Goal: Information Seeking & Learning: Learn about a topic

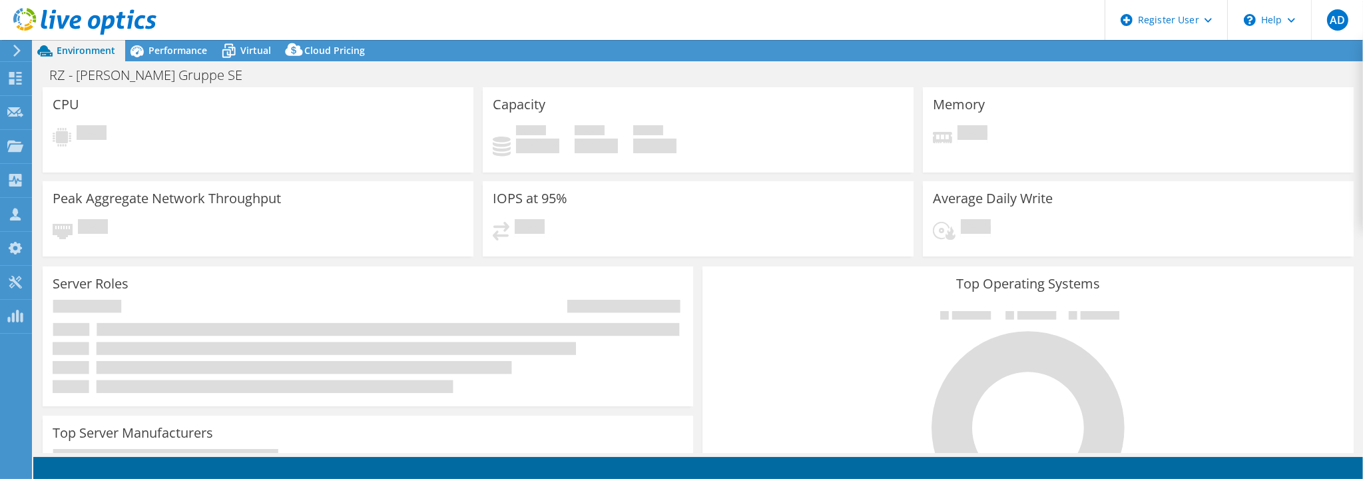
select select "USD"
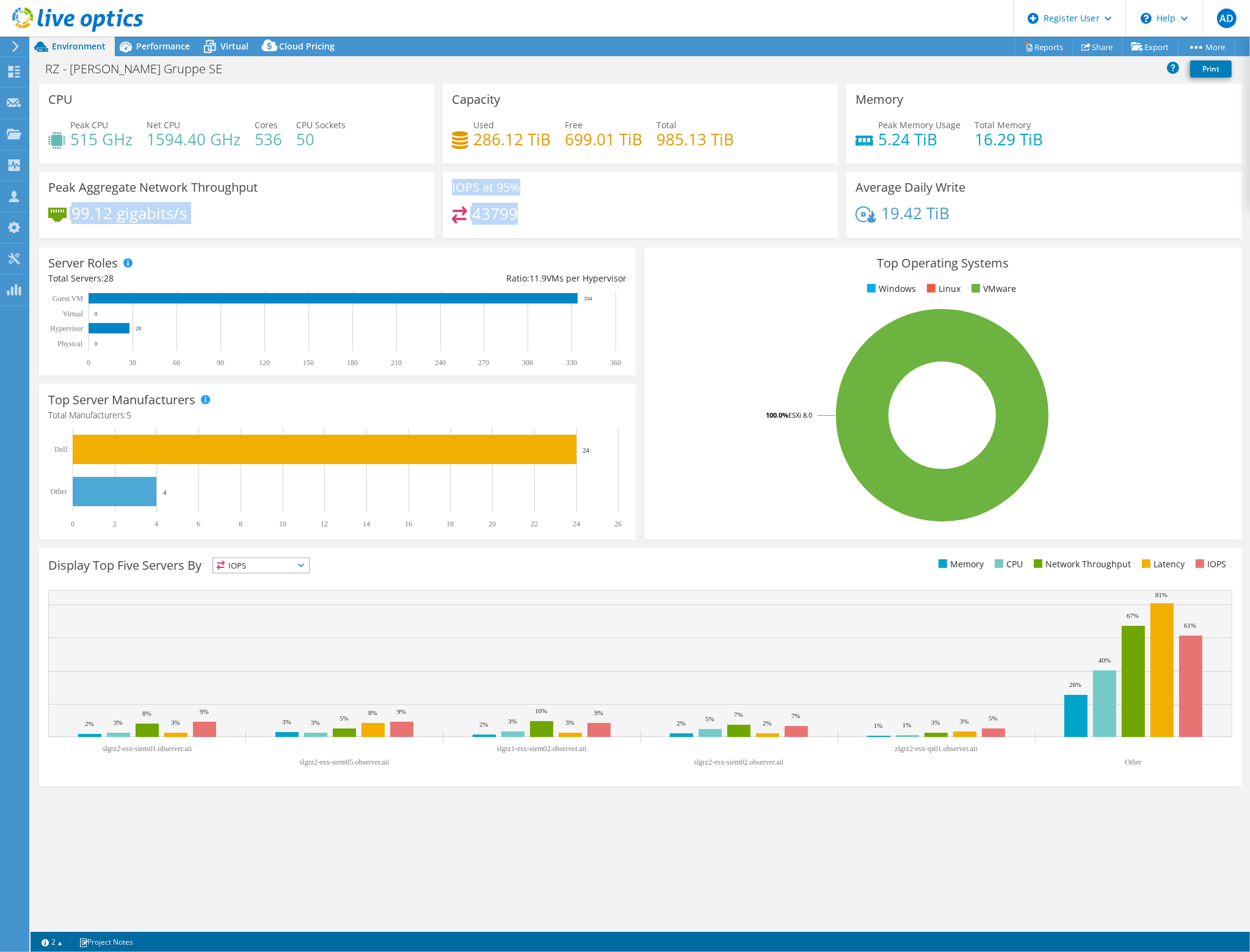
drag, startPoint x: 515, startPoint y: 207, endPoint x: 248, endPoint y: 166, distance: 270.1
click at [259, 168] on div "CPU Peak CPU 515 GHz Net CPU 1594.40 GHz Cores 536 CPU Sockets 50 Capacity Used…" at bounding box center [640, 164] width 1211 height 162
click at [196, 156] on div "Peak CPU 515 GHz Net CPU 1594.40 GHz Cores 536 CPU Sockets 50" at bounding box center [237, 138] width 377 height 39
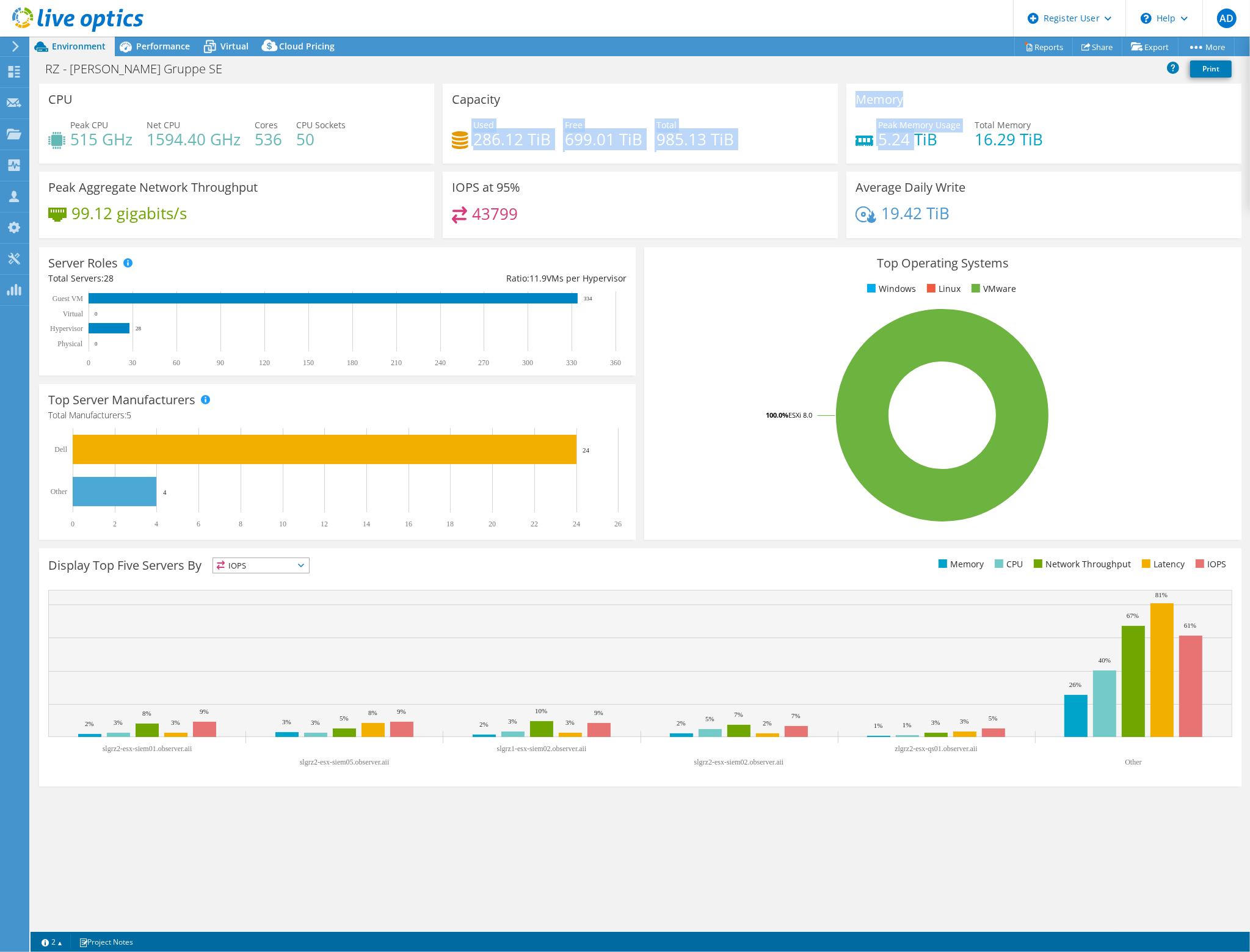
drag, startPoint x: 470, startPoint y: 138, endPoint x: 919, endPoint y: 148, distance: 449.1
click at [919, 146] on div "CPU Peak CPU 515 GHz Net CPU 1594.40 GHz Cores 536 CPU Sockets 50 Capacity Used…" at bounding box center [640, 164] width 1211 height 162
click at [922, 146] on h4 "5.24 TiB" at bounding box center [920, 139] width 83 height 14
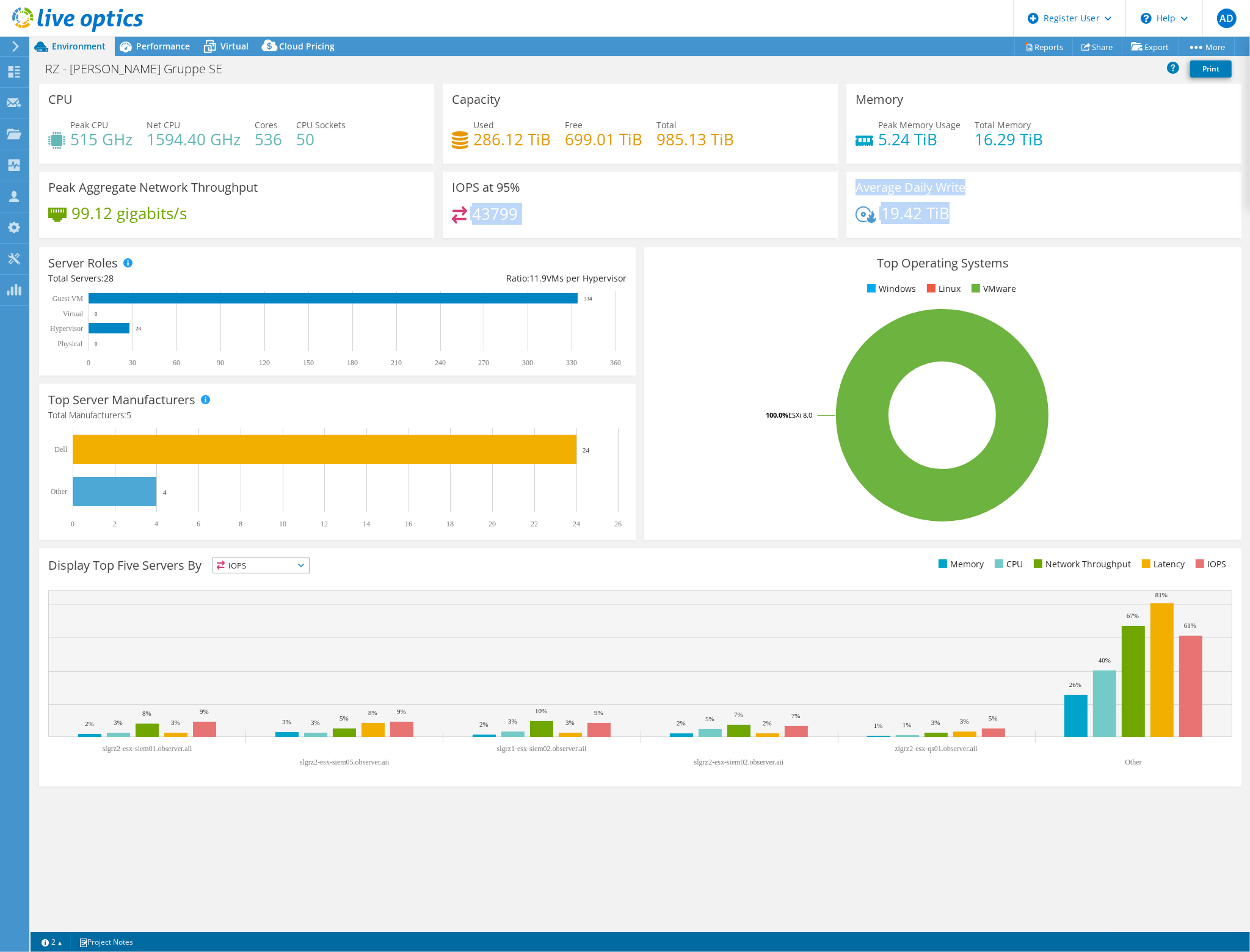
drag, startPoint x: 901, startPoint y: 215, endPoint x: 817, endPoint y: 187, distance: 88.5
click at [817, 187] on div "CPU Peak CPU 515 GHz Net CPU 1594.40 GHz Cores 536 CPU Sockets 50 Capacity Used…" at bounding box center [640, 164] width 1211 height 162
click at [1111, 217] on div "19.42 TiB" at bounding box center [1044, 219] width 377 height 26
click at [137, 52] on div "Performance" at bounding box center [157, 46] width 84 height 19
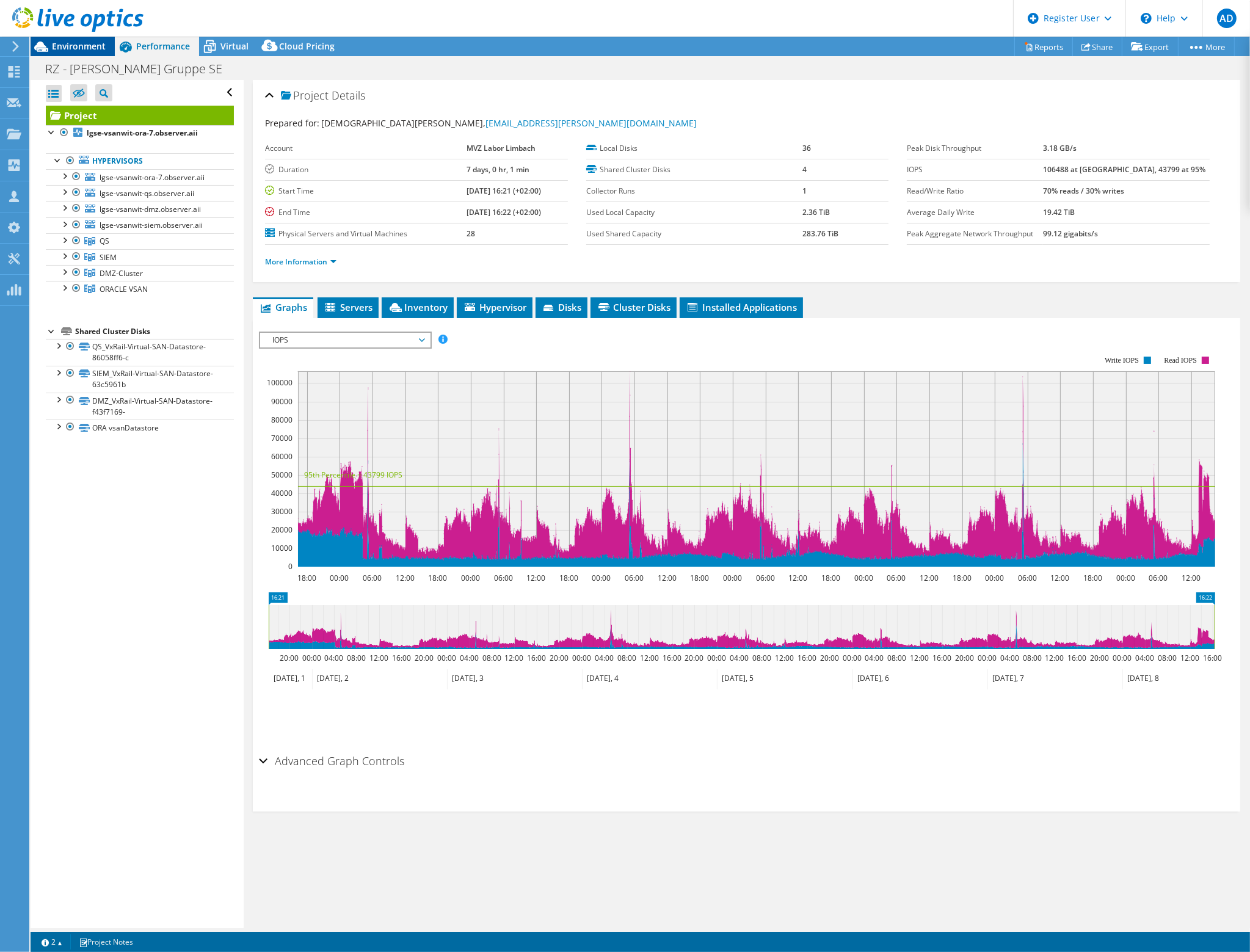
click at [74, 45] on span "Environment" at bounding box center [79, 46] width 54 height 12
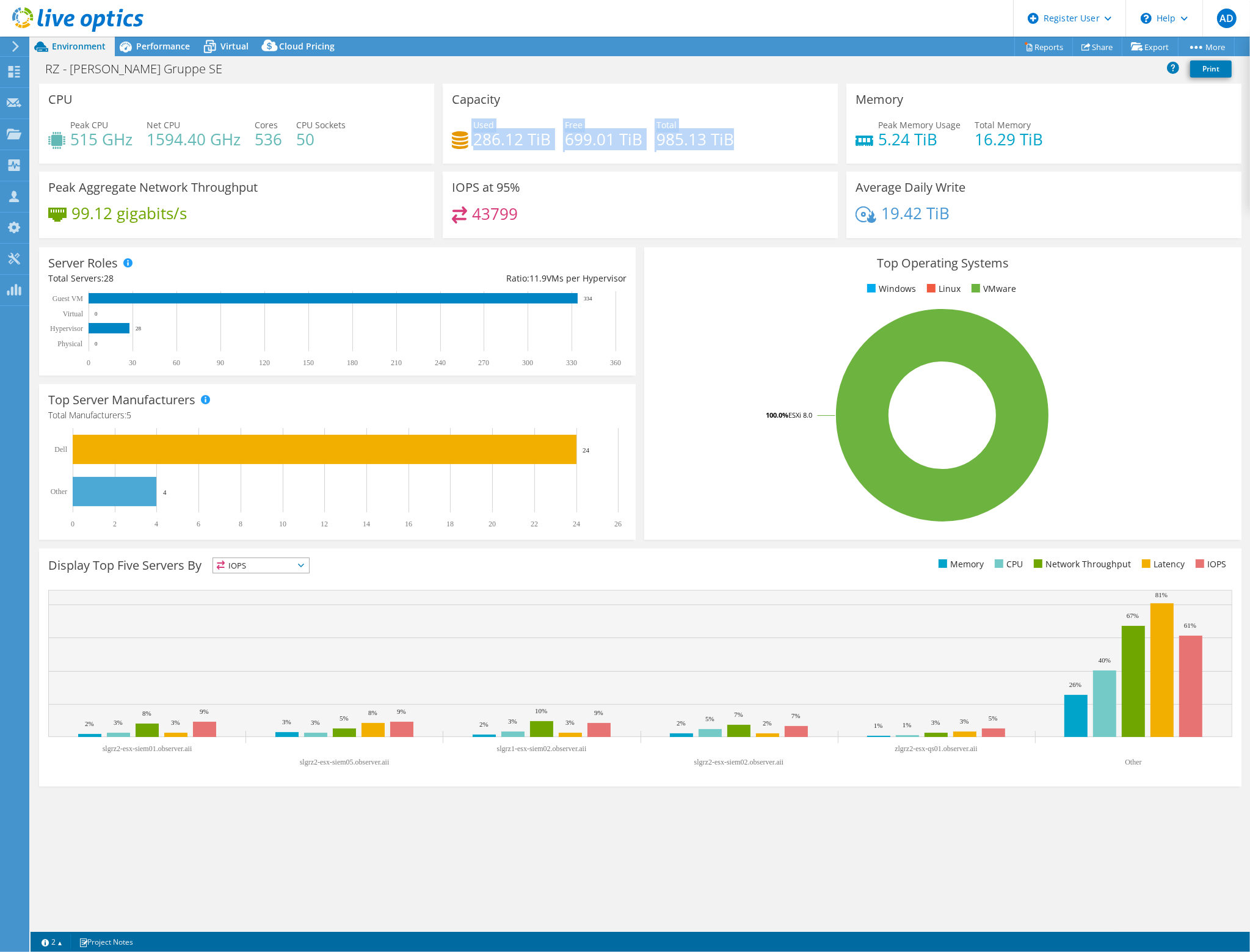
drag, startPoint x: 734, startPoint y: 138, endPoint x: 459, endPoint y: 137, distance: 275.0
click at [459, 137] on div "Used 286.12 TiB Free 699.01 TiB Total 985.13 TiB" at bounding box center [640, 138] width 377 height 39
click at [645, 137] on div "Used 286.12 TiB Free 699.01 TiB Total 985.13 TiB" at bounding box center [640, 138] width 377 height 39
click at [502, 115] on div "Capacity Used 286.12 TiB Free 699.01 TiB Total 985.13 TiB" at bounding box center [640, 123] width 395 height 80
drag, startPoint x: 449, startPoint y: 99, endPoint x: 791, endPoint y: 148, distance: 345.5
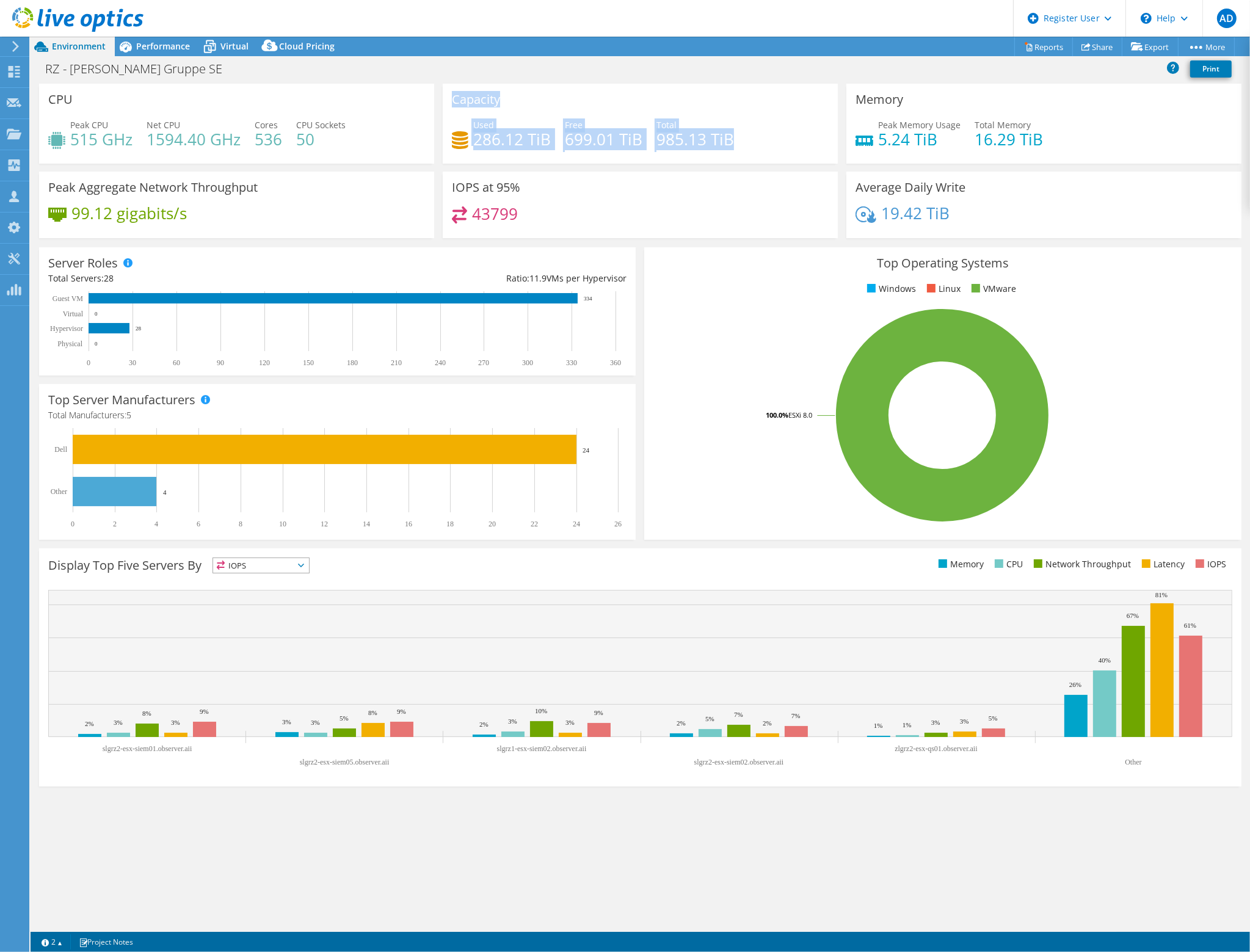
click at [791, 148] on div "Capacity Used 286.12 TiB Free 699.01 TiB Total 985.13 TiB" at bounding box center [640, 123] width 395 height 80
click at [789, 146] on div "Used 286.12 TiB Free 699.01 TiB Total 985.13 TiB" at bounding box center [640, 138] width 377 height 39
drag, startPoint x: 453, startPoint y: 93, endPoint x: 769, endPoint y: 138, distance: 319.2
click at [769, 138] on div "Capacity Used 286.12 TiB Free 699.01 TiB Total 985.13 TiB" at bounding box center [640, 123] width 395 height 80
click at [762, 138] on div "Used 286.12 TiB Free 699.01 TiB Total 985.13 TiB" at bounding box center [640, 138] width 377 height 39
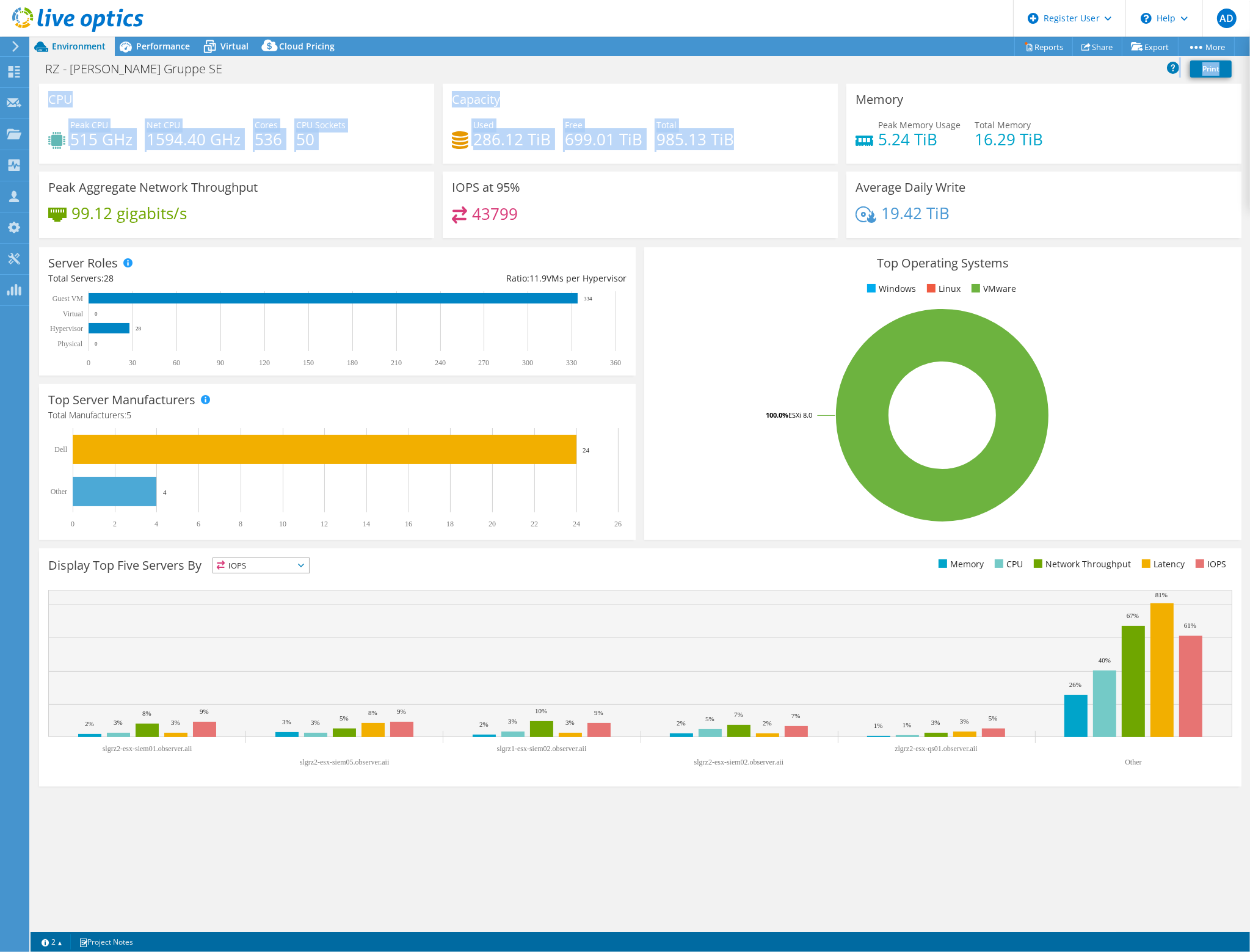
drag, startPoint x: 658, startPoint y: 127, endPoint x: 459, endPoint y: 80, distance: 204.5
click at [331, 72] on div "Project Actions Project Actions Reports Share Export vSAN ReadyNode Sizer" at bounding box center [640, 494] width 1220 height 915
click at [793, 85] on div "Capacity Used 286.12 TiB Free 699.01 TiB Total 985.13 TiB" at bounding box center [640, 123] width 395 height 80
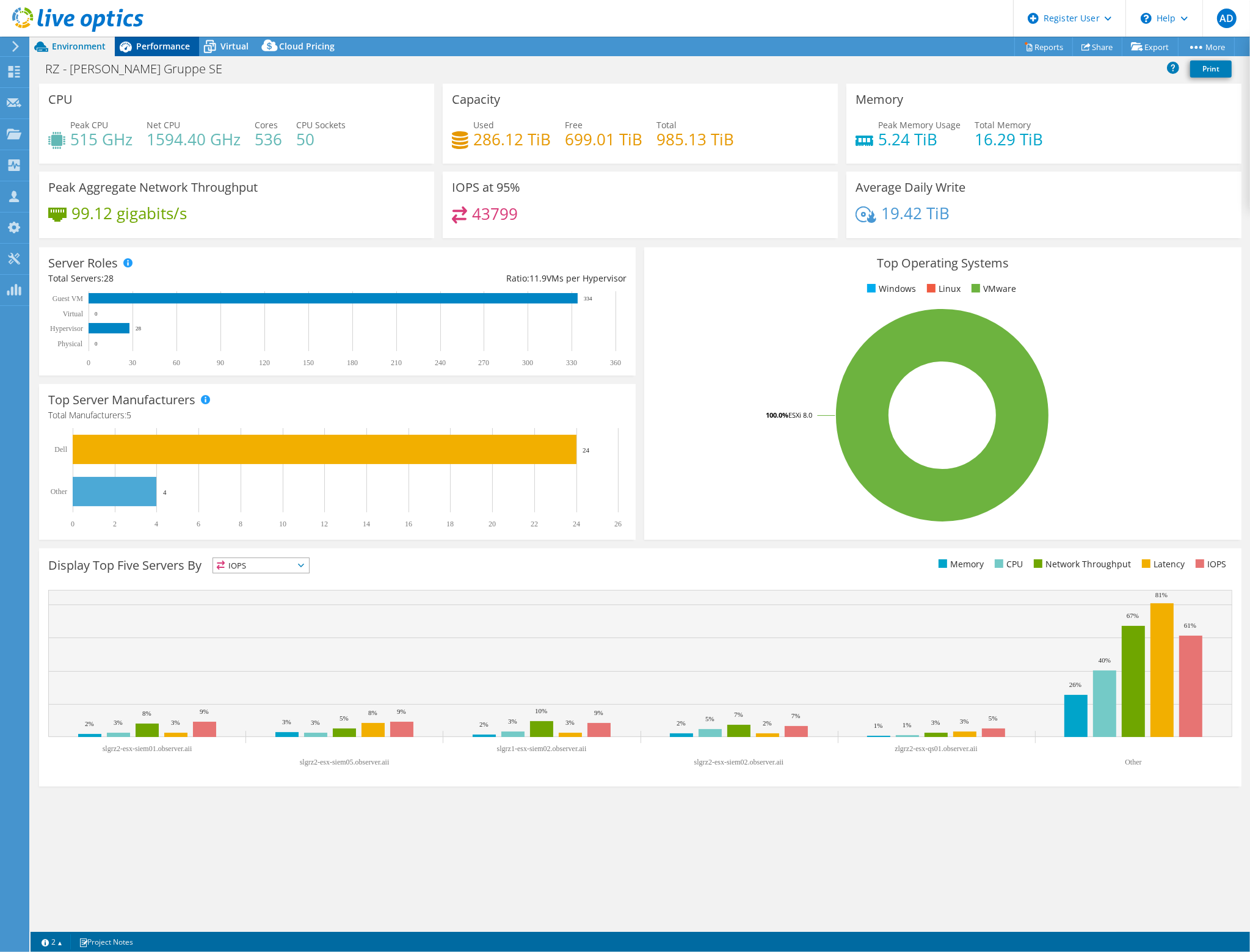
click at [154, 47] on span "Performance" at bounding box center [163, 46] width 54 height 12
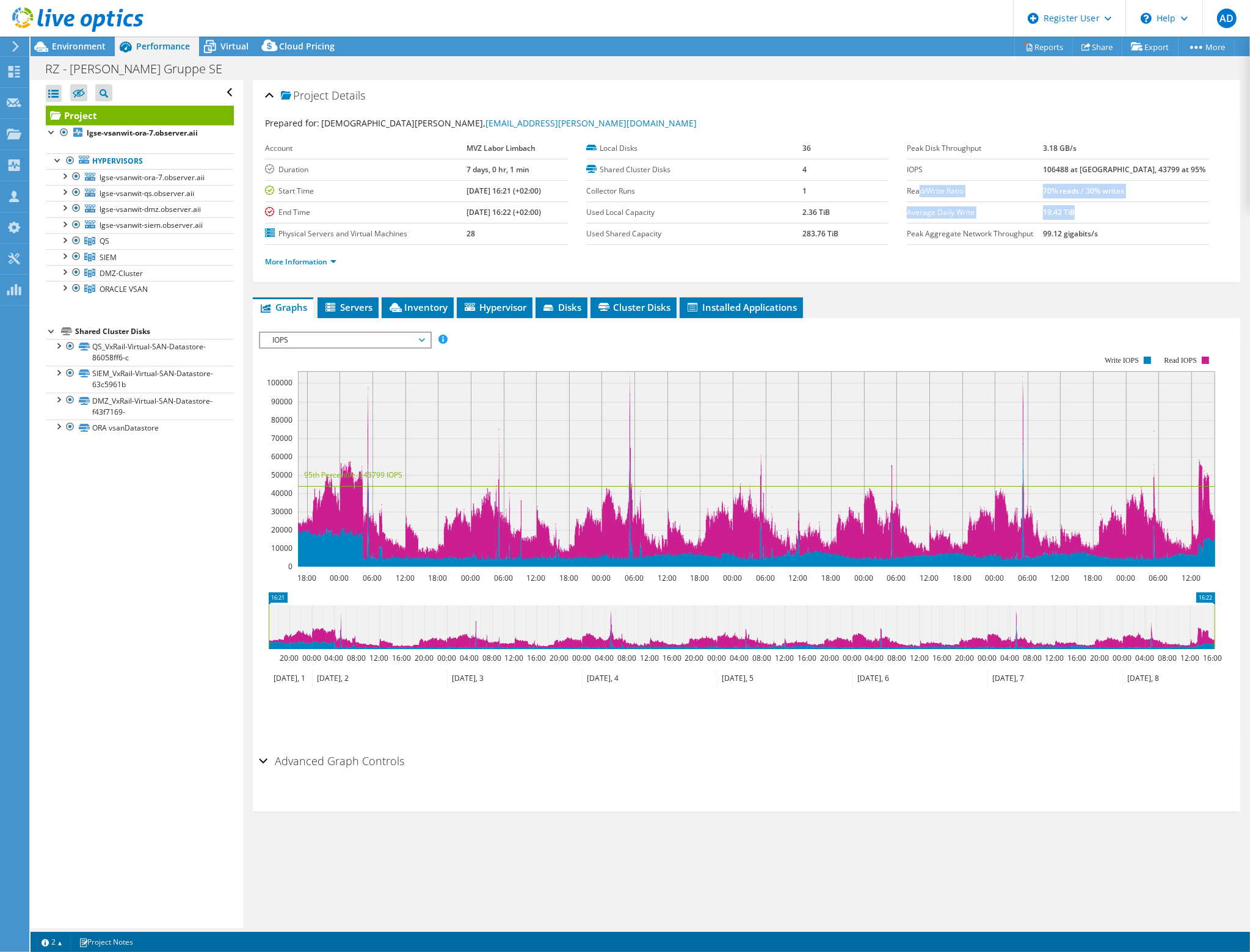
drag, startPoint x: 1108, startPoint y: 209, endPoint x: 912, endPoint y: 183, distance: 197.7
click at [912, 183] on tbody "Peak Disk Throughput 3.18 GB/s IOPS 106488 at [GEOGRAPHIC_DATA], 43799 at 95% R…" at bounding box center [1058, 192] width 303 height 107
click at [1090, 185] on b "70% reads / 30% writes" at bounding box center [1084, 190] width 82 height 10
click at [334, 263] on link "More Information" at bounding box center [301, 261] width 72 height 10
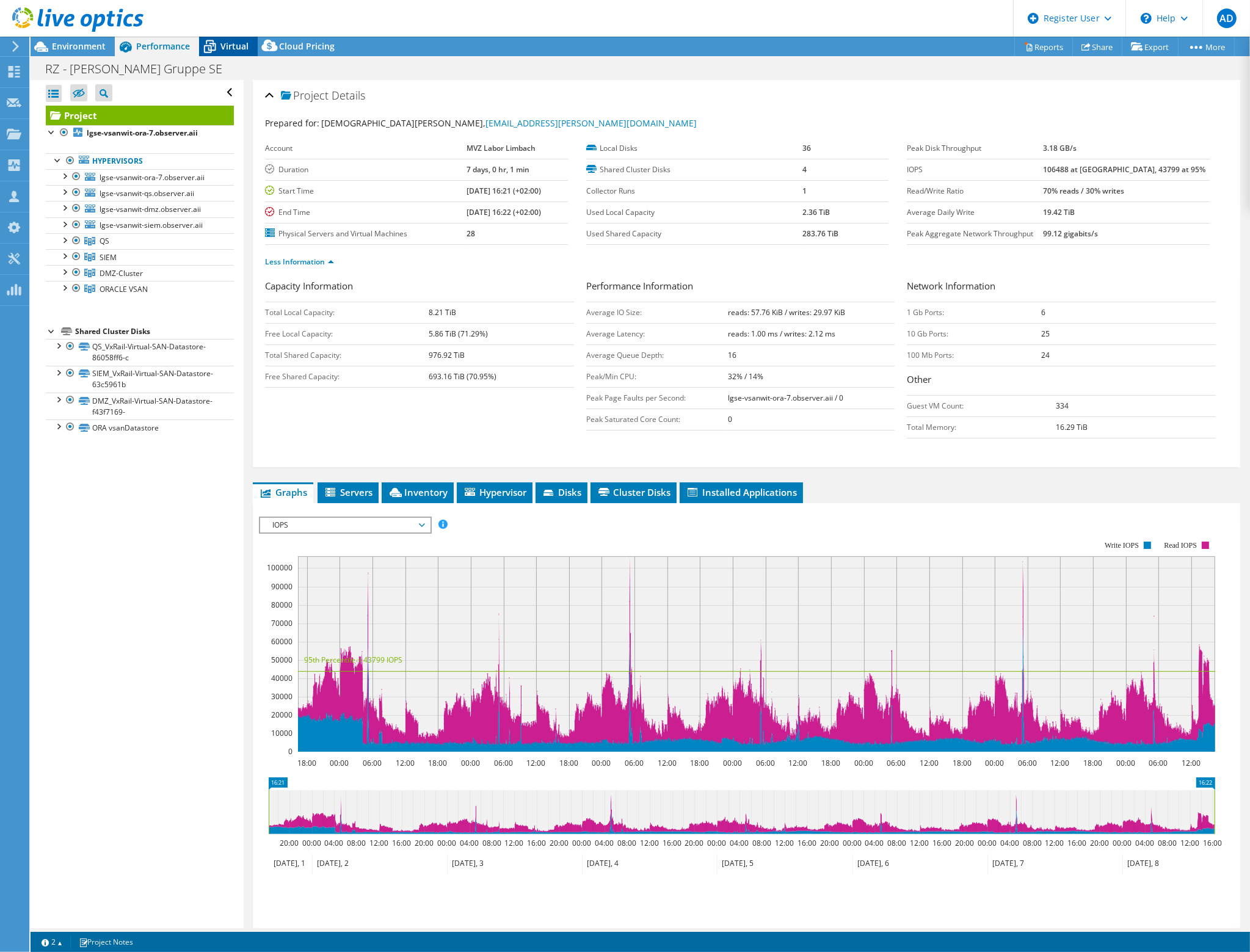
click at [231, 52] on div "Virtual" at bounding box center [228, 46] width 59 height 19
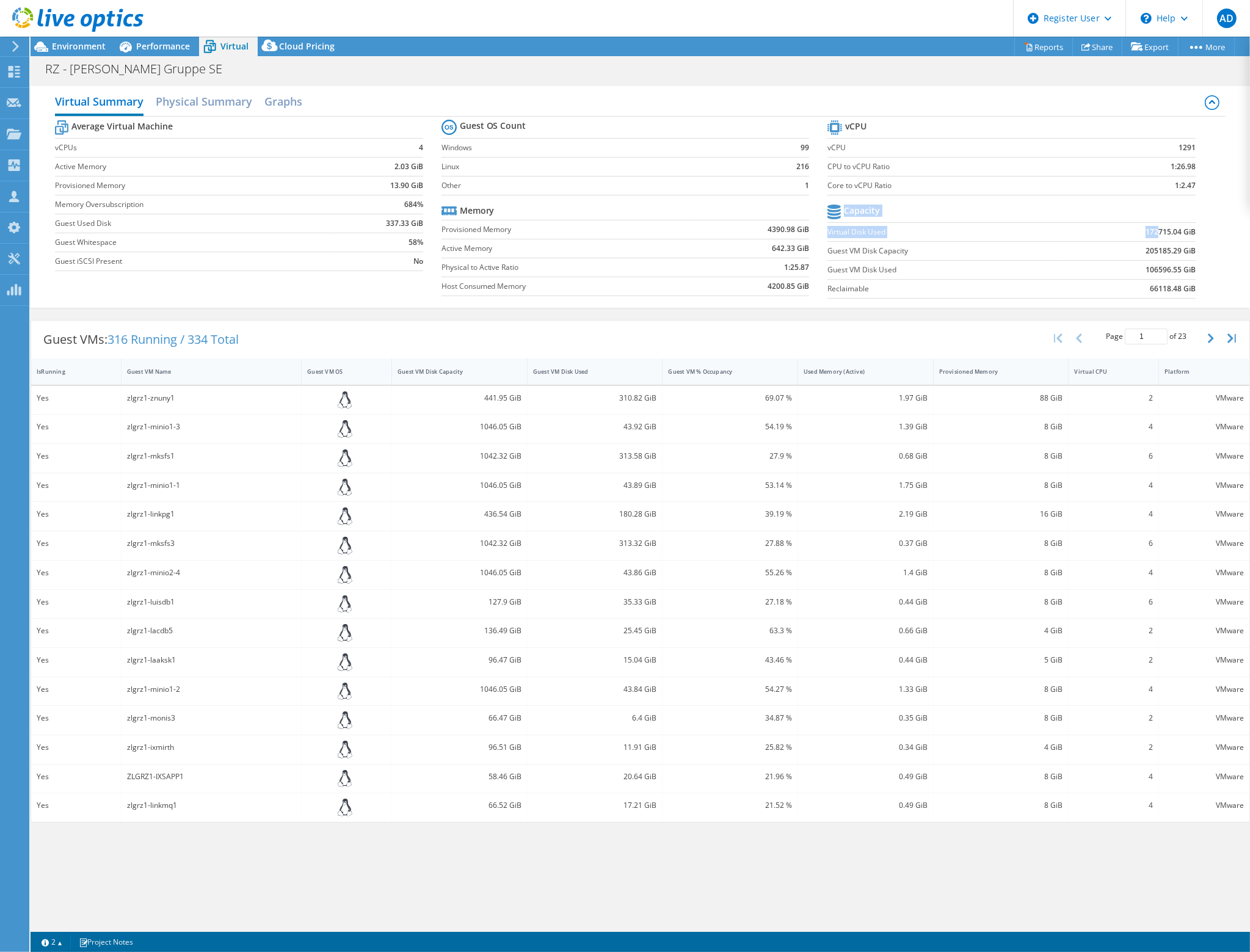
drag, startPoint x: 1157, startPoint y: 230, endPoint x: 1200, endPoint y: 231, distance: 43.0
click at [1200, 231] on section "vCPU vCPU 1291 CPU to vCPU Ratio 1:26.98 Core to vCPU Ratio 1:2.47 Capacity Vir…" at bounding box center [1021, 211] width 387 height 187
click at [1200, 231] on section "vCPU vCPU 1291 CPU to vCPU Ratio 1:26.98 Core to vCPU Ratio 1:2.47 Capacity Vir…" at bounding box center [1021, 211] width 387 height 187
click at [1196, 229] on section "vCPU vCPU 1291 CPU to vCPU Ratio 1:26.98 Core to vCPU Ratio 1:2.47 Capacity Vir…" at bounding box center [1021, 211] width 387 height 187
drag, startPoint x: 1195, startPoint y: 229, endPoint x: 1142, endPoint y: 229, distance: 53.0
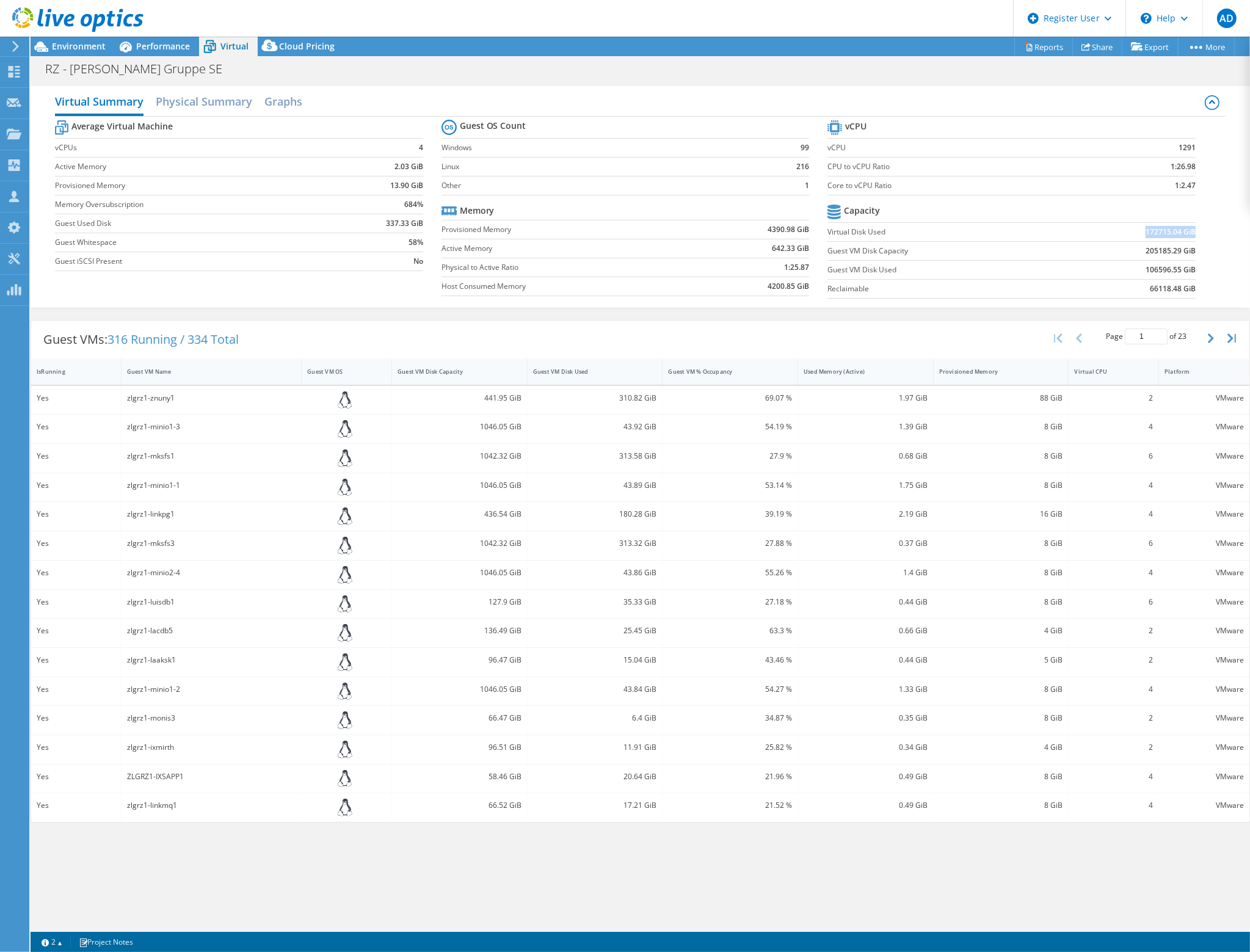
click at [1142, 229] on td "172715.04 GiB" at bounding box center [1128, 231] width 135 height 19
click at [1150, 231] on b "172715.04 GiB" at bounding box center [1170, 231] width 50 height 12
drag, startPoint x: 1145, startPoint y: 231, endPoint x: 1175, endPoint y: 231, distance: 30.0
click at [1180, 231] on td "172715.04 GiB" at bounding box center [1128, 231] width 135 height 19
copy b "172715.04"
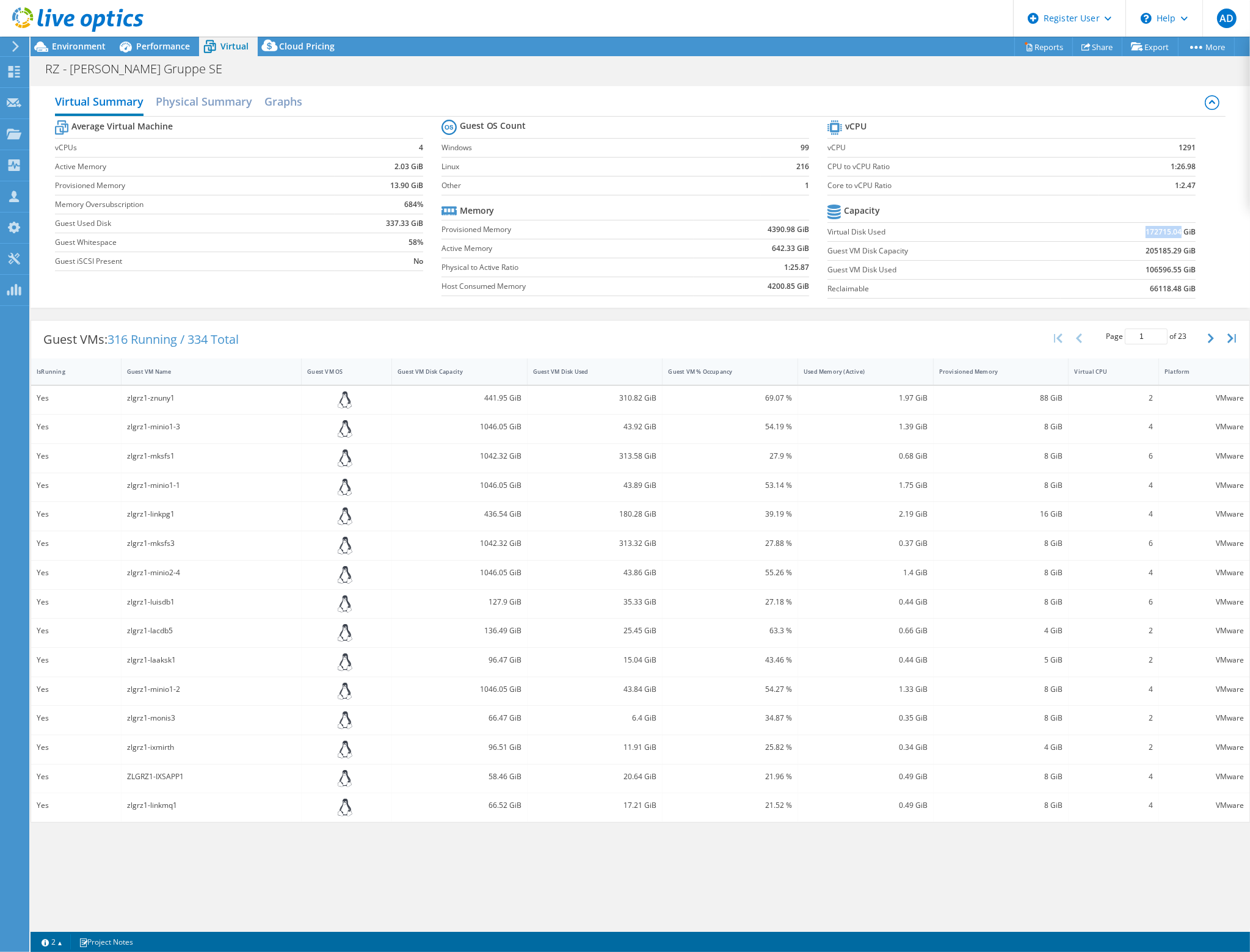
click at [1158, 230] on b "172715.04 GiB" at bounding box center [1170, 231] width 50 height 12
click at [1173, 229] on b "172715.04 GiB" at bounding box center [1170, 231] width 50 height 12
click at [156, 43] on span "Performance" at bounding box center [163, 46] width 54 height 12
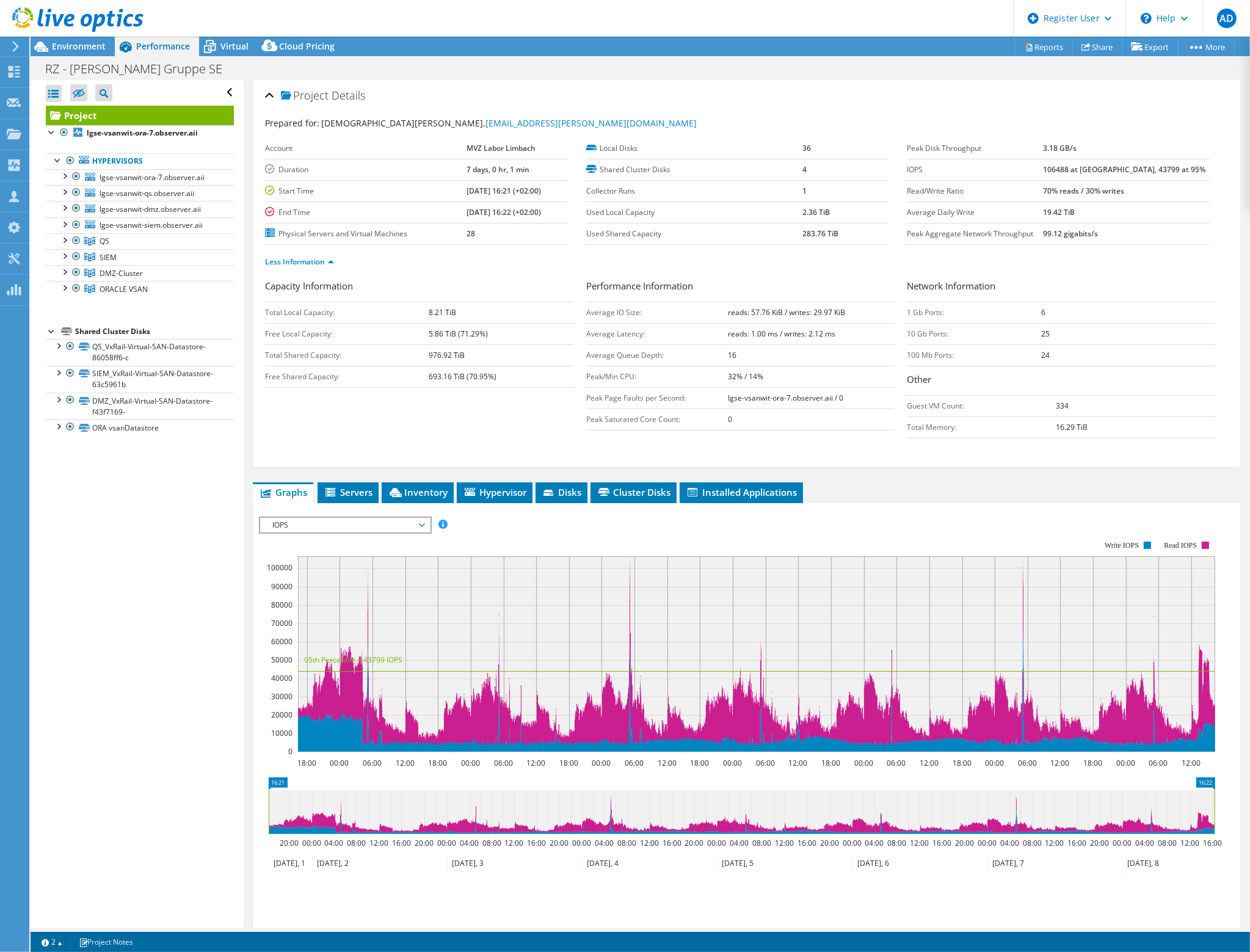
drag, startPoint x: 1067, startPoint y: 187, endPoint x: 1167, endPoint y: 194, distance: 100.2
click at [1169, 194] on tr "Read/Write Ratio 70% reads / 30% writes" at bounding box center [1058, 190] width 303 height 21
click at [1164, 189] on td "70% reads / 30% writes" at bounding box center [1127, 190] width 167 height 21
click at [1124, 189] on b "70% reads / 30% writes" at bounding box center [1084, 190] width 82 height 10
click at [224, 43] on span "Virtual" at bounding box center [234, 46] width 28 height 12
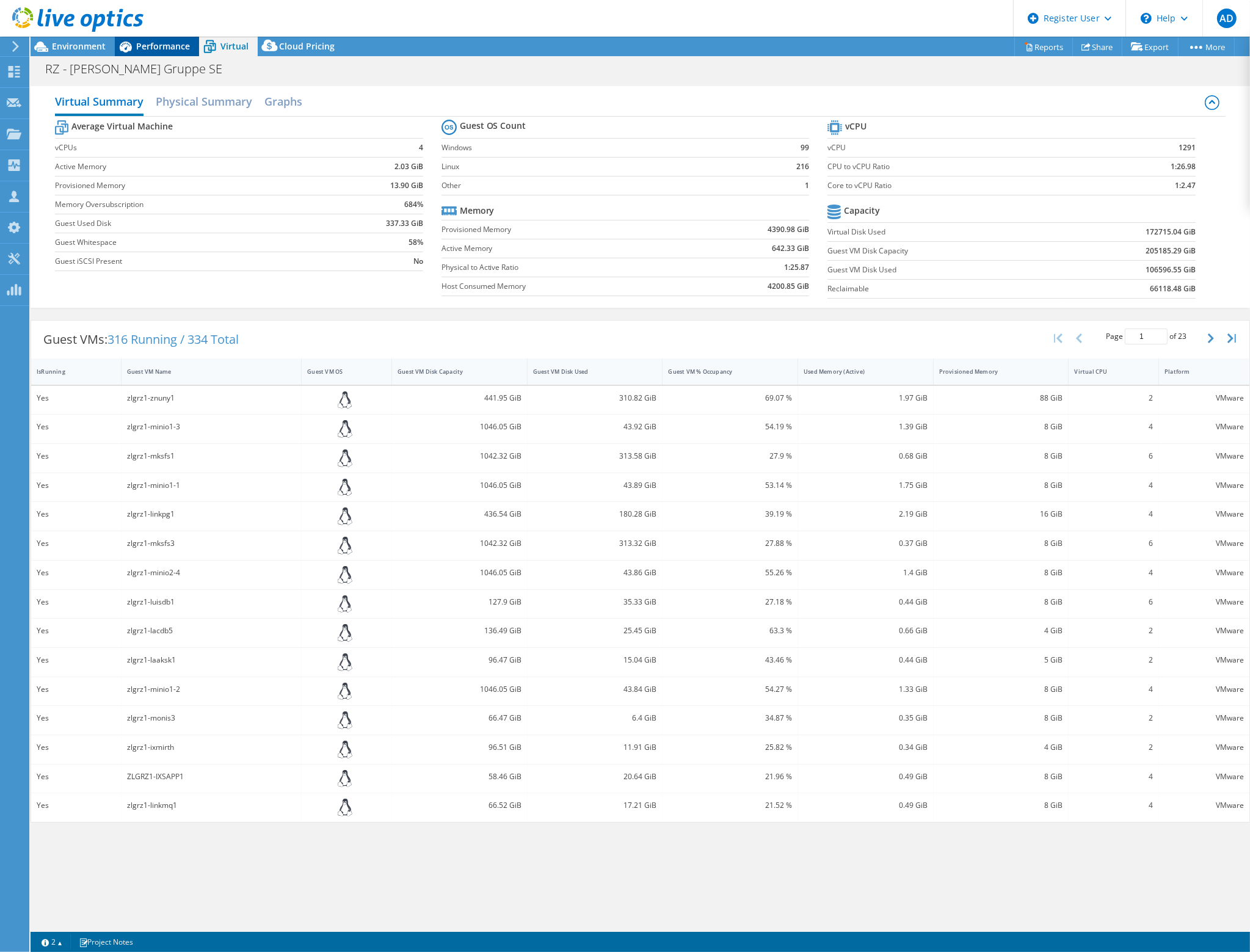
click at [129, 49] on icon at bounding box center [126, 47] width 12 height 11
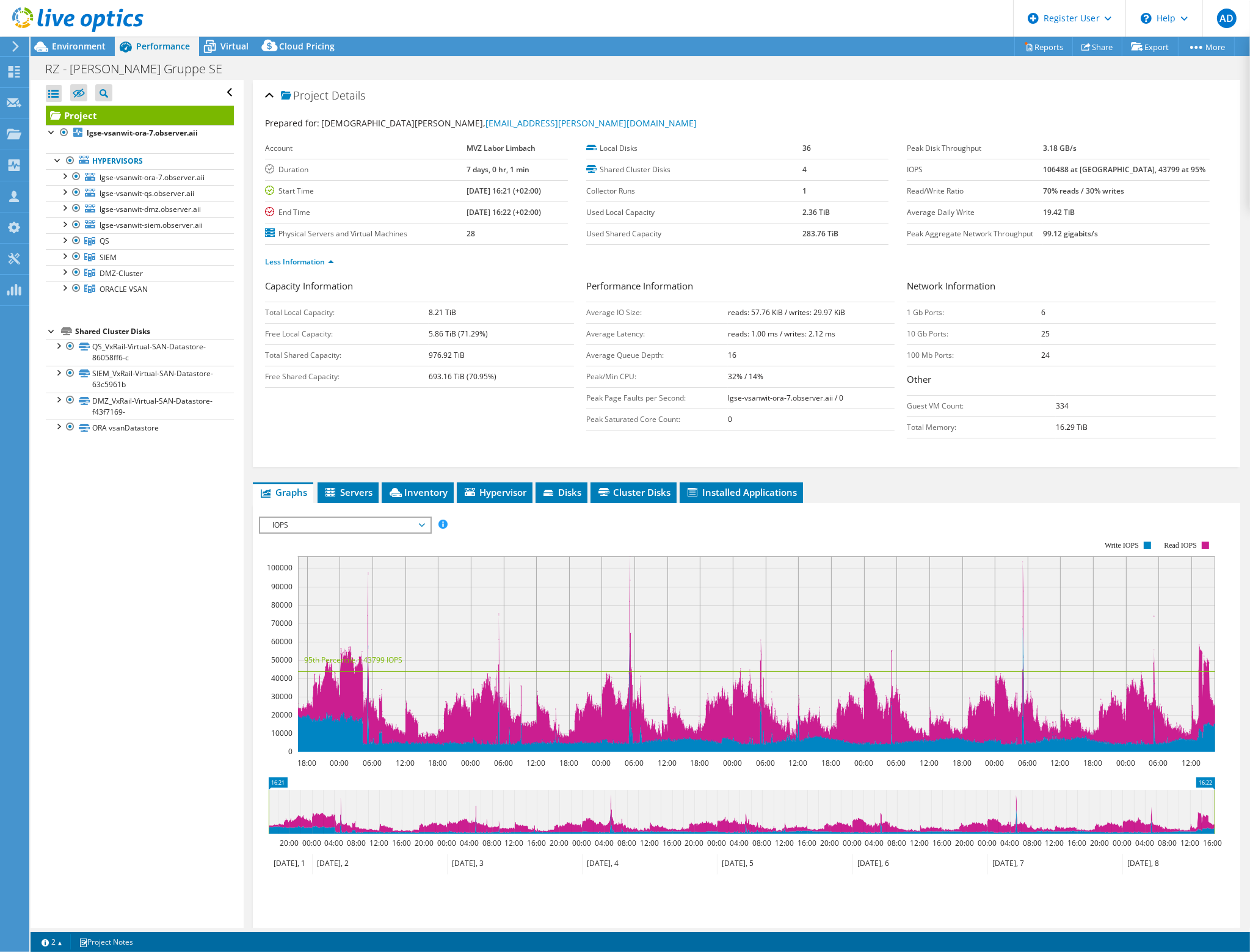
drag, startPoint x: 1052, startPoint y: 207, endPoint x: 1012, endPoint y: 207, distance: 40.0
click at [1012, 207] on tr "Average Daily Write 19.42 TiB" at bounding box center [1058, 212] width 303 height 21
click at [1012, 207] on label "Average Daily Write" at bounding box center [975, 212] width 137 height 12
drag, startPoint x: 1047, startPoint y: 228, endPoint x: 1039, endPoint y: 227, distance: 8.1
click at [1039, 227] on tr "Peak Aggregate Network Throughput 99.12 gigabits/s" at bounding box center [1058, 233] width 303 height 21
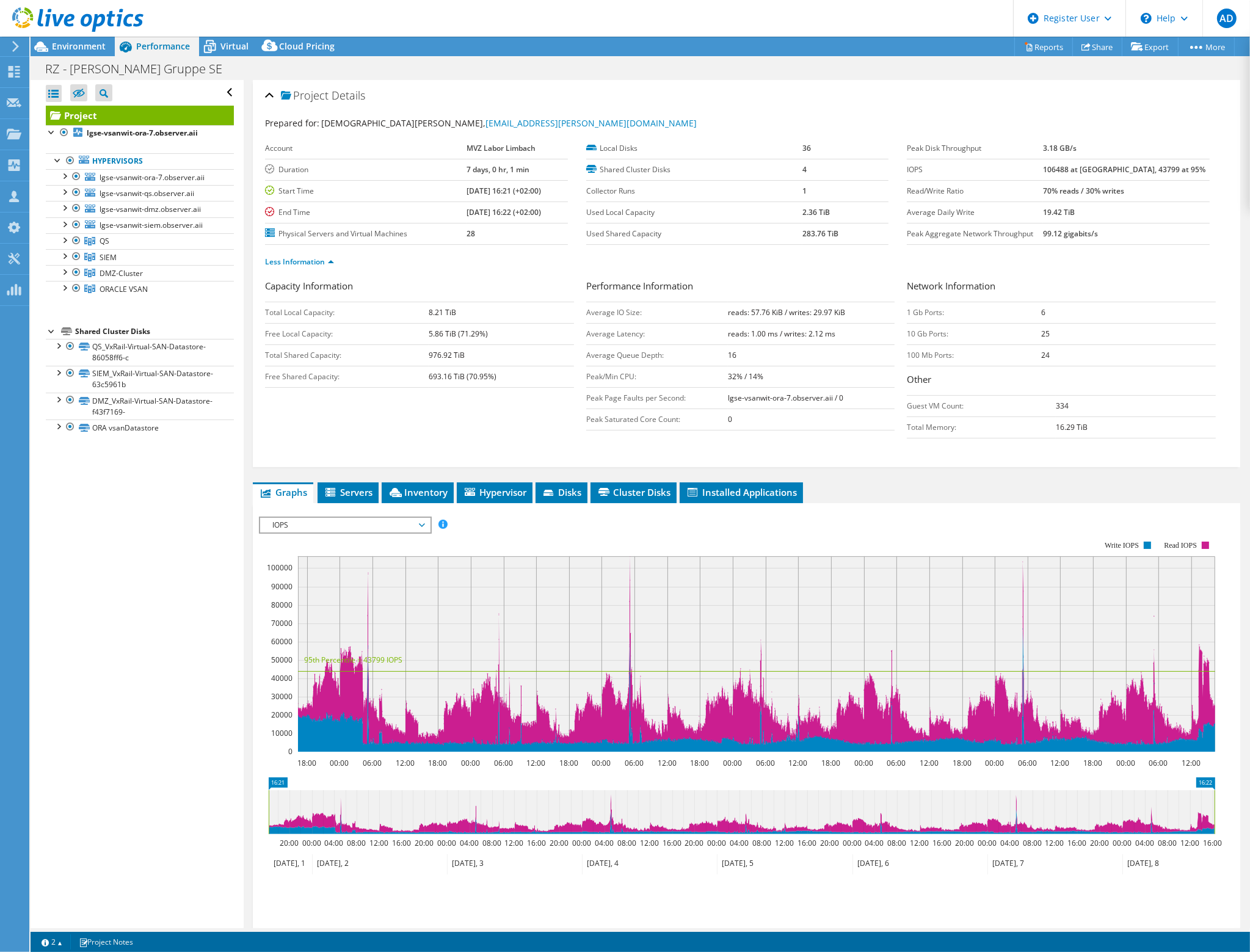
click at [1119, 207] on td "19.42 TiB" at bounding box center [1127, 212] width 167 height 21
drag, startPoint x: 1119, startPoint y: 207, endPoint x: 916, endPoint y: 165, distance: 207.3
click at [916, 165] on tbody "Peak Disk Throughput 3.18 GB/s IOPS 106488 at [GEOGRAPHIC_DATA], 43799 at 95% R…" at bounding box center [1058, 192] width 303 height 107
click at [974, 227] on label "Peak Aggregate Network Throughput" at bounding box center [975, 233] width 137 height 12
drag, startPoint x: 1114, startPoint y: 212, endPoint x: 1048, endPoint y: 212, distance: 66.0
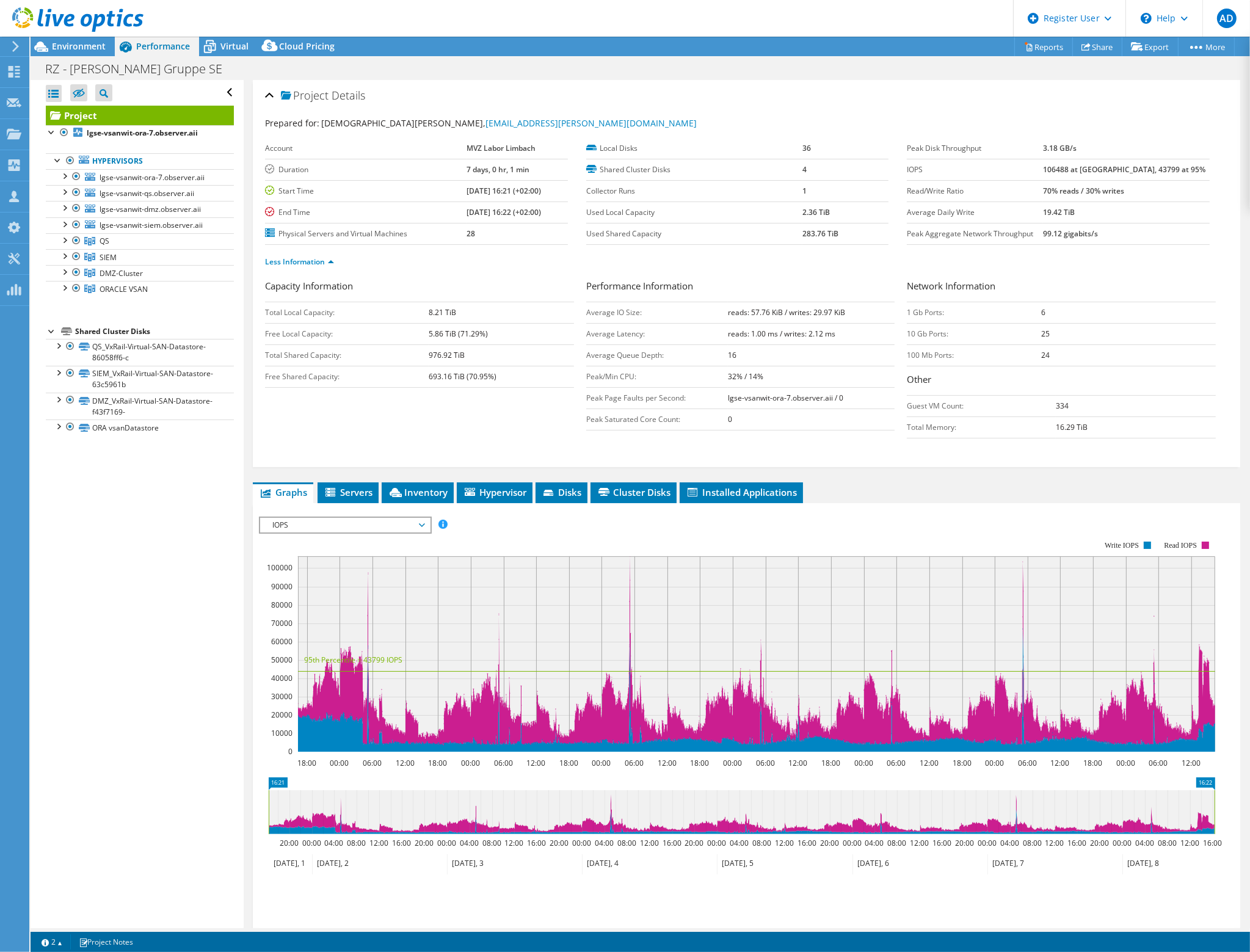
click at [1048, 212] on tr "Average Daily Write 19.42 TiB" at bounding box center [1058, 212] width 303 height 21
click at [1044, 212] on label "Average Daily Write" at bounding box center [975, 212] width 137 height 12
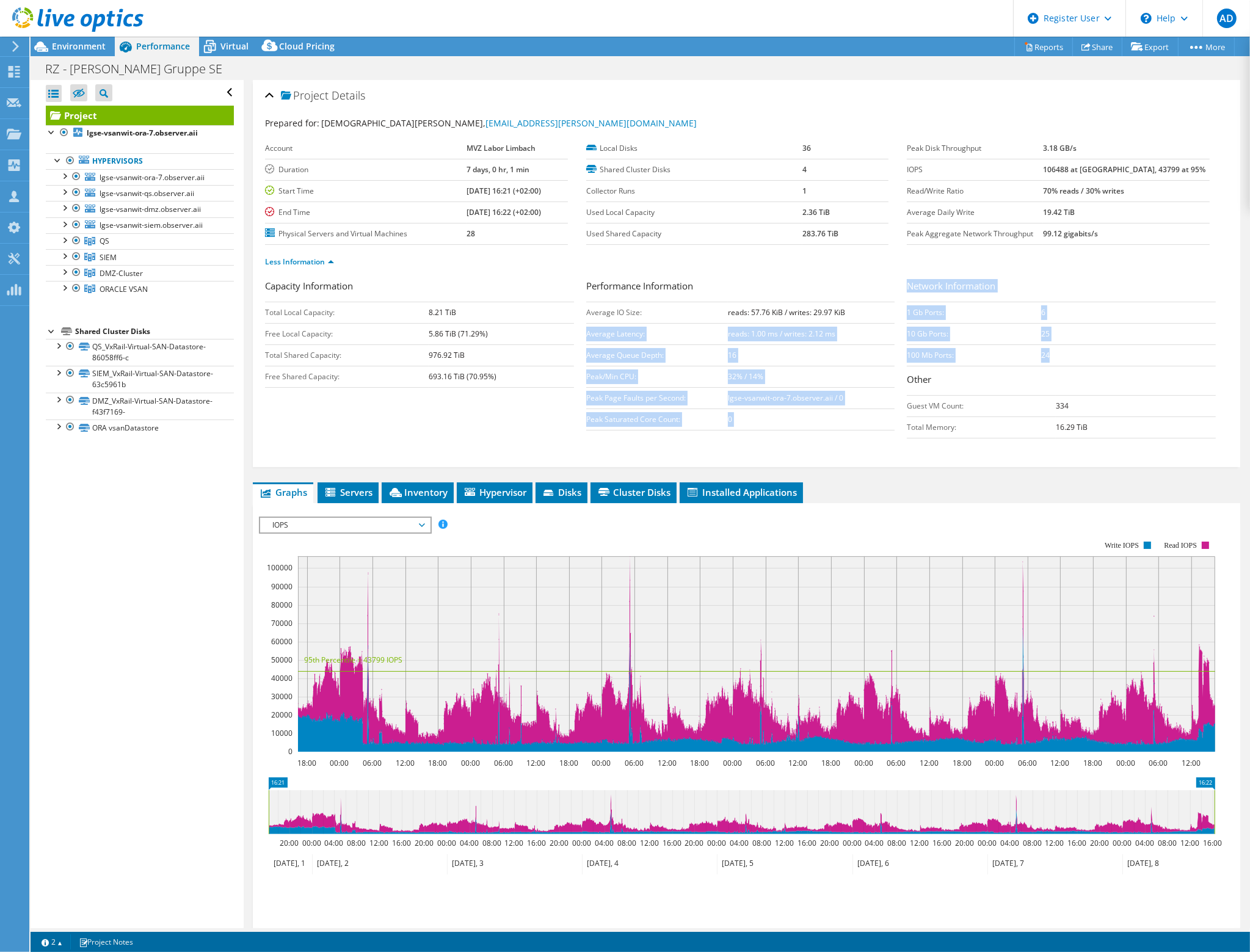
drag, startPoint x: 1044, startPoint y: 353, endPoint x: 895, endPoint y: 308, distance: 155.6
click at [887, 312] on div "Capacity Information Total Local Capacity: 8.21 TiB Free Local Capacity: 5.86 T…" at bounding box center [747, 361] width 963 height 165
click at [981, 306] on td "1 Gb Ports:" at bounding box center [974, 312] width 135 height 21
drag, startPoint x: 1042, startPoint y: 332, endPoint x: 862, endPoint y: 310, distance: 181.3
click at [862, 310] on div "Capacity Information Total Local Capacity: 8.21 TiB Free Local Capacity: 5.86 T…" at bounding box center [747, 361] width 963 height 165
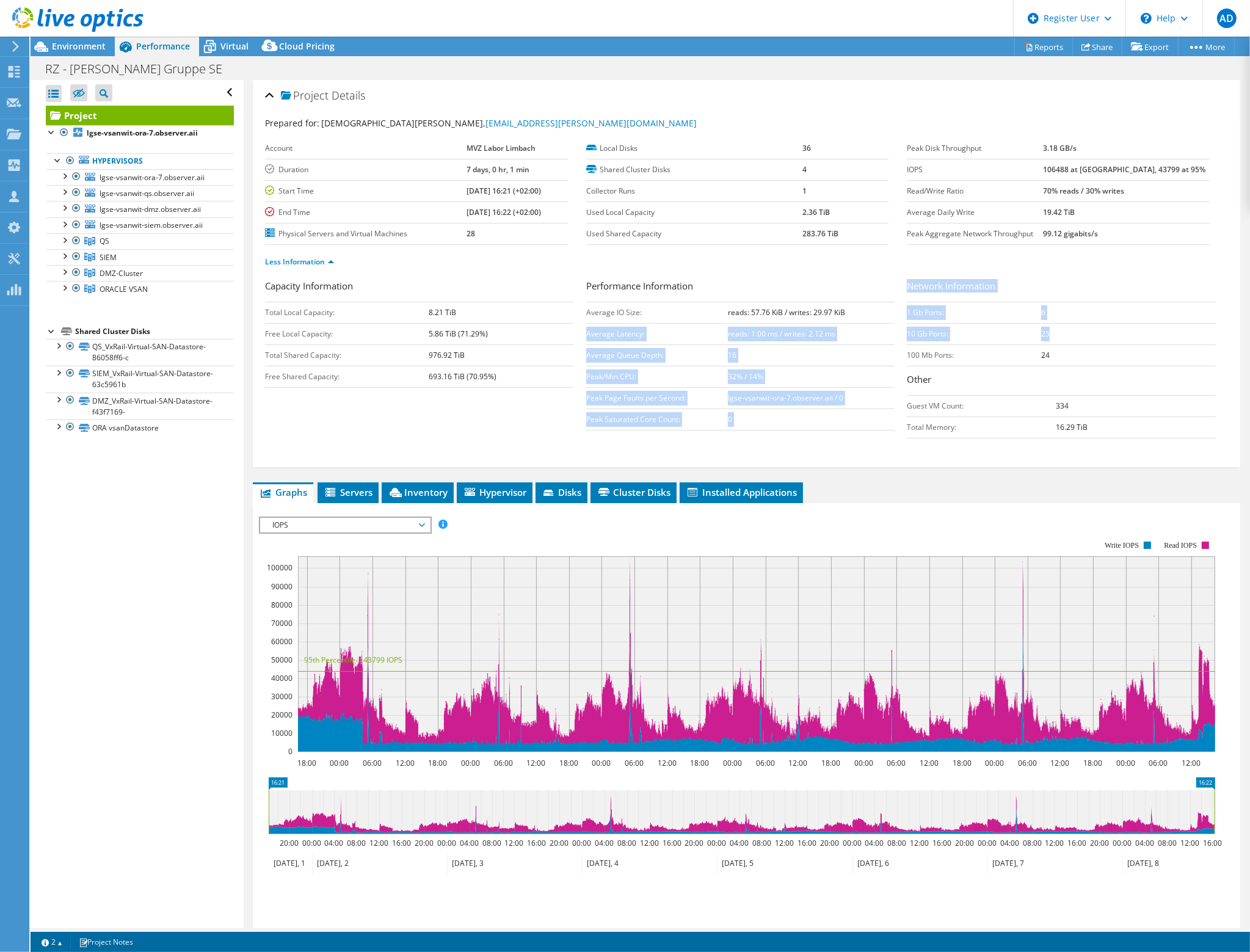
click at [846, 314] on td "reads: 57.76 KiB / writes: 29.97 KiB" at bounding box center [812, 312] width 167 height 21
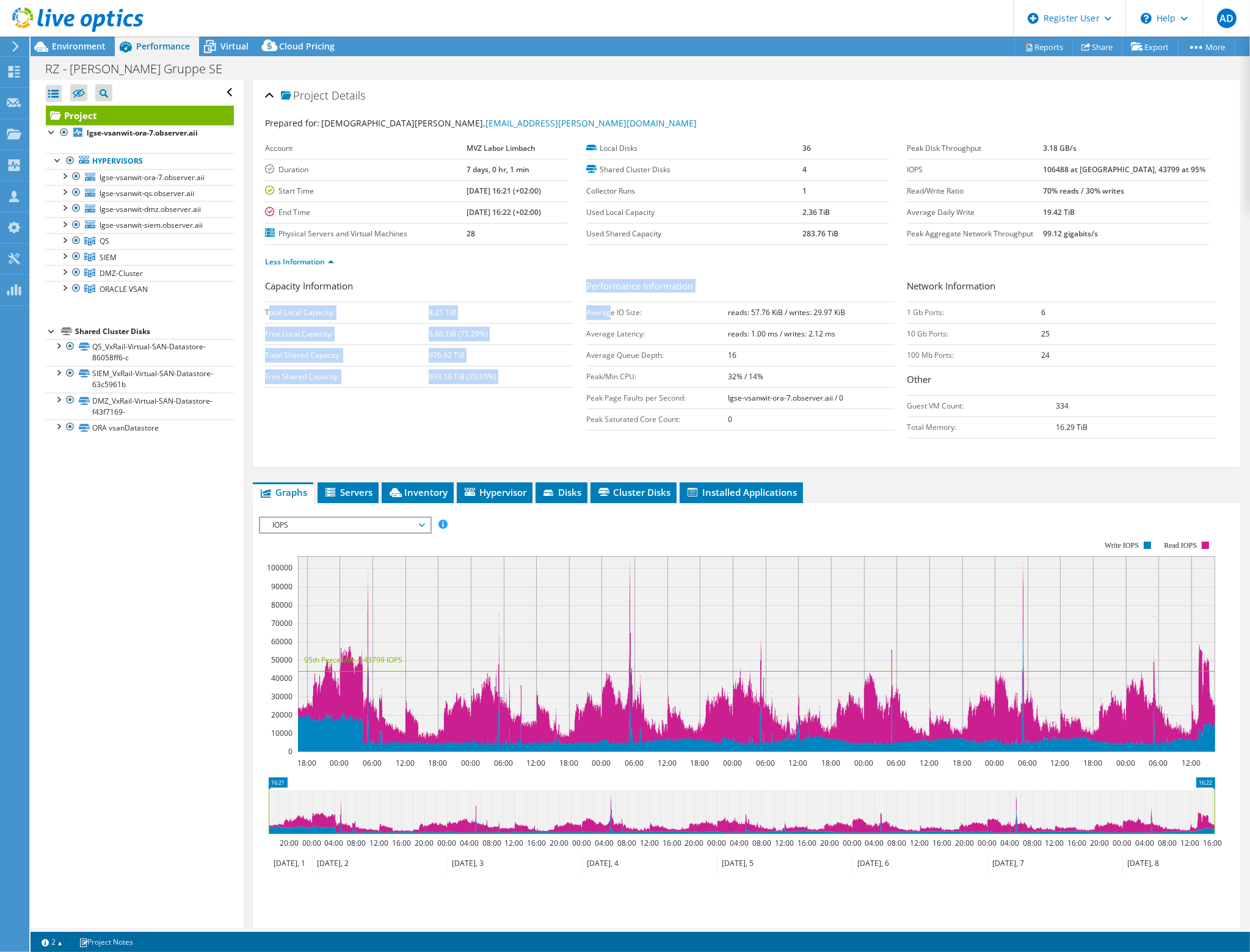
drag, startPoint x: 268, startPoint y: 306, endPoint x: 624, endPoint y: 315, distance: 356.1
click at [616, 314] on div "Capacity Information Total Local Capacity: 8.21 TiB Free Local Capacity: 5.86 T…" at bounding box center [747, 361] width 963 height 165
click at [680, 312] on td "Average IO Size:" at bounding box center [657, 312] width 142 height 21
drag, startPoint x: 356, startPoint y: 491, endPoint x: 365, endPoint y: 491, distance: 9.0
click at [355, 438] on span "Servers" at bounding box center [348, 492] width 49 height 12
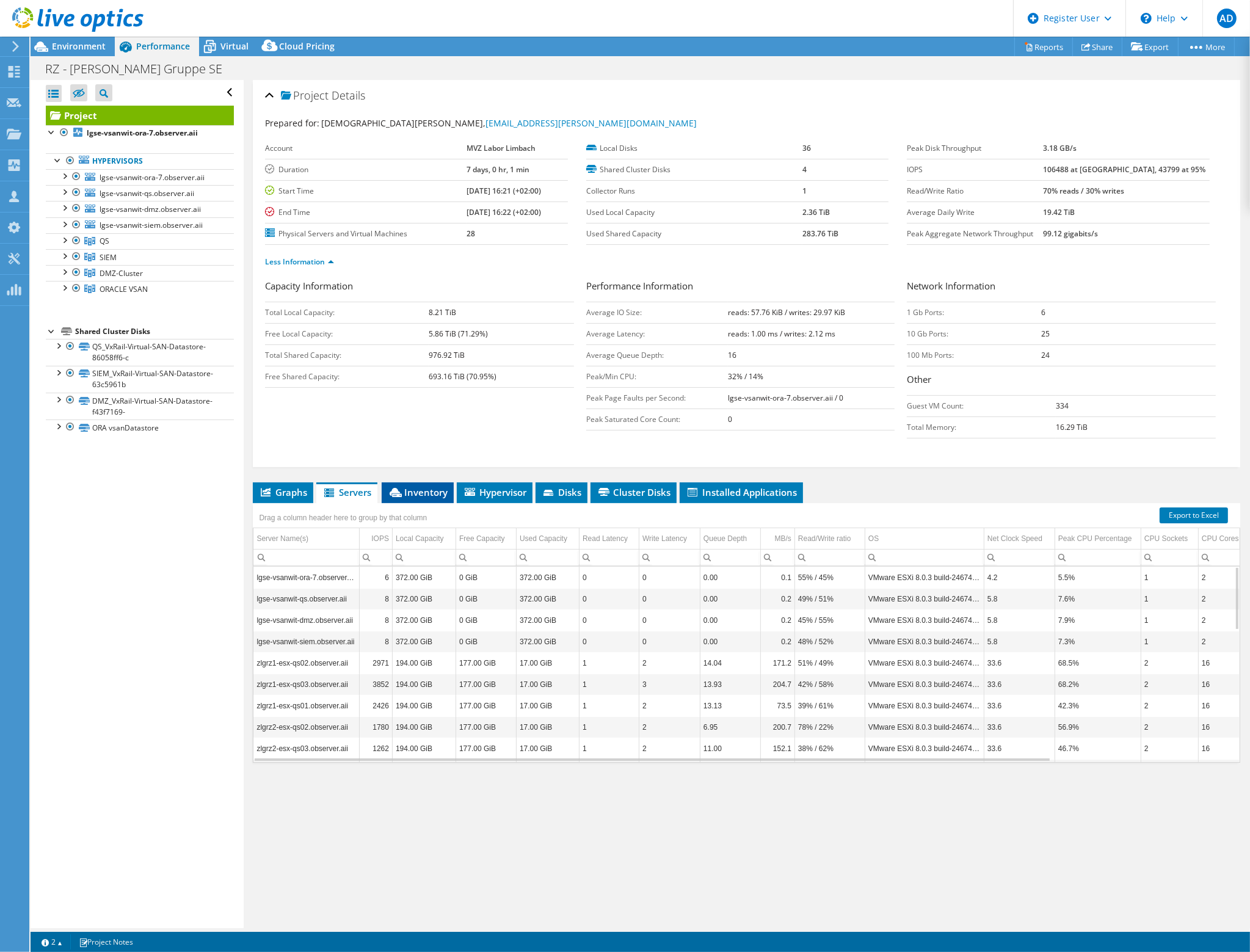
click at [411, 438] on span "Inventory" at bounding box center [417, 492] width 60 height 12
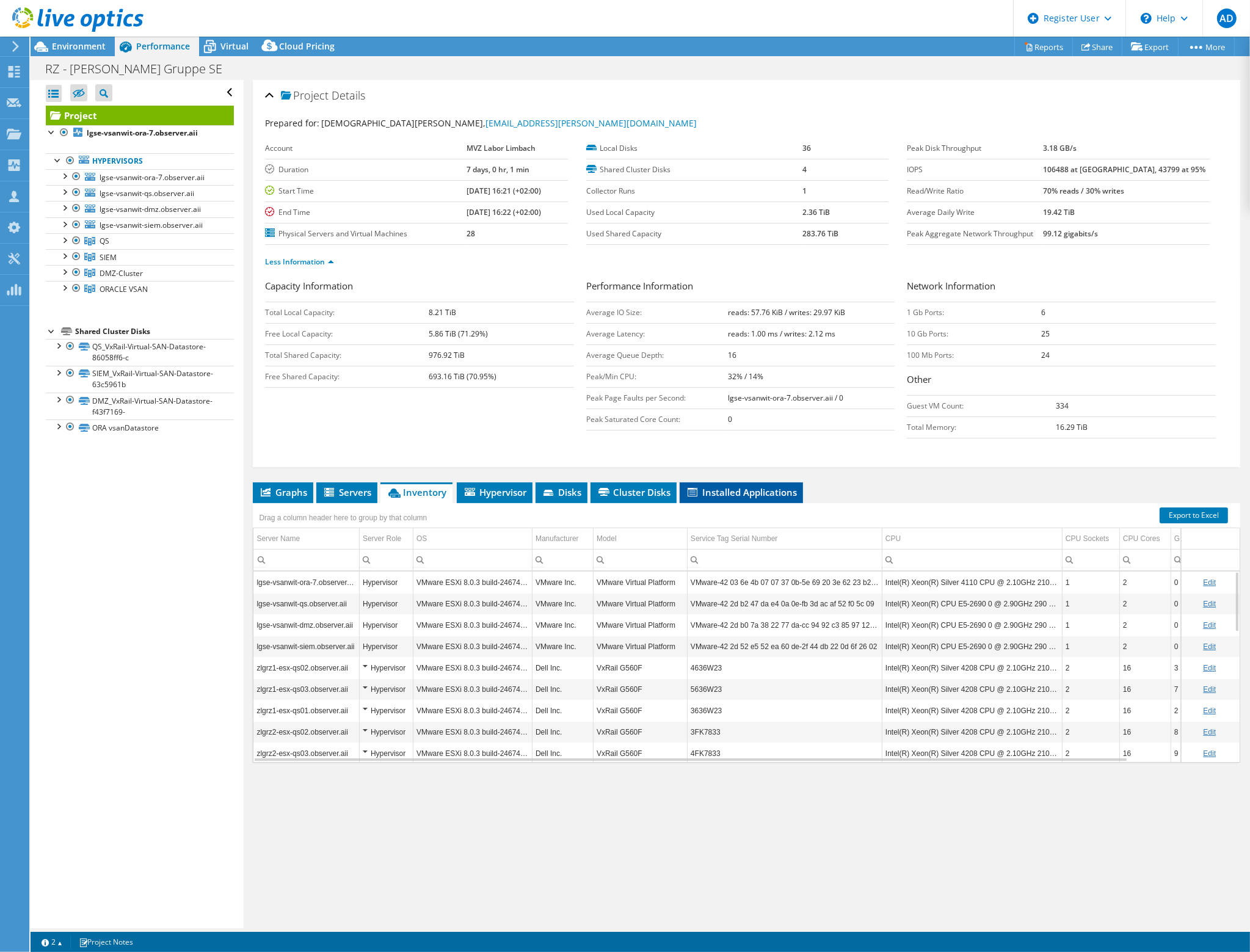
click at [775, 438] on span "Installed Applications" at bounding box center [741, 492] width 111 height 12
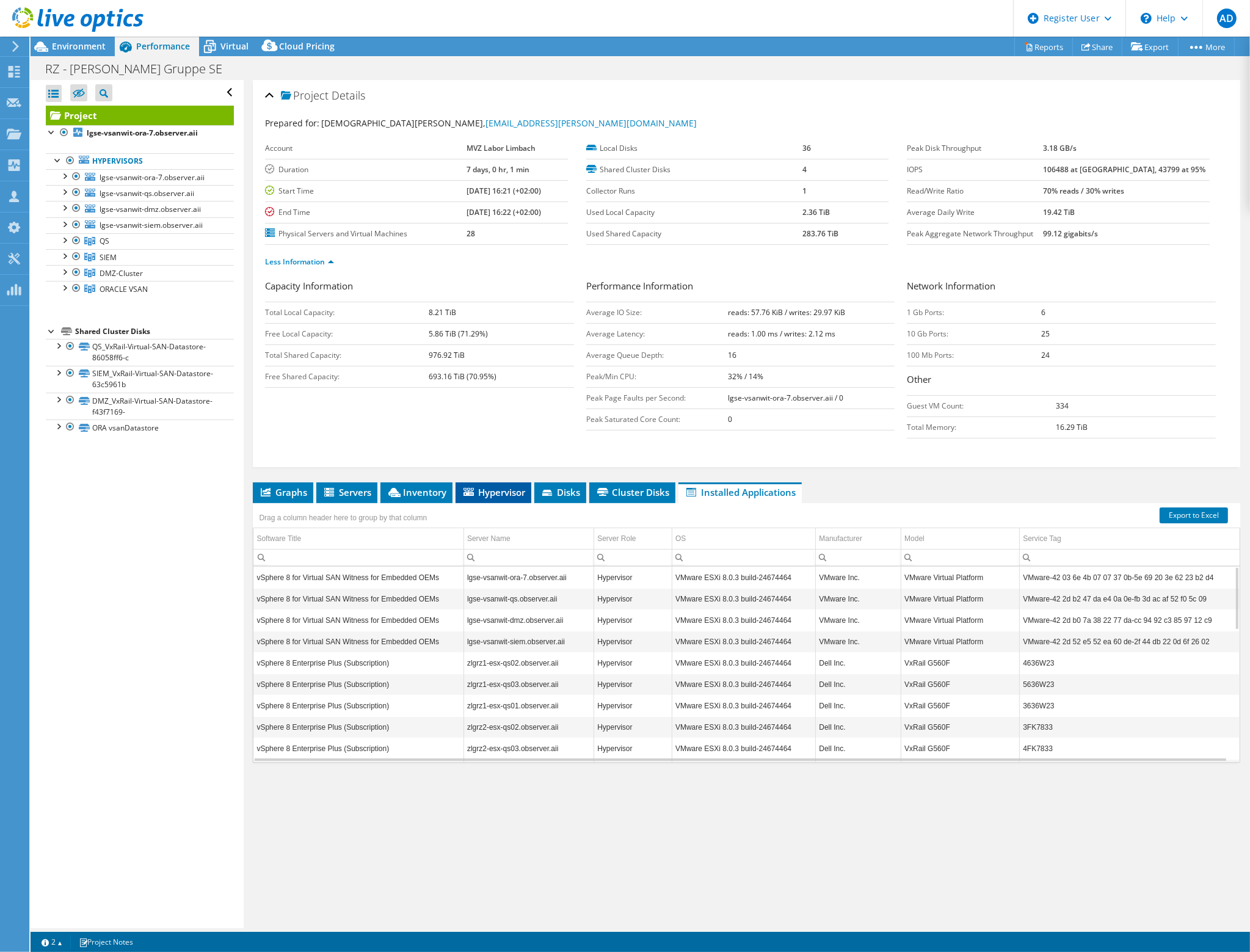
click at [475, 438] on span "Hypervisor" at bounding box center [493, 492] width 63 height 12
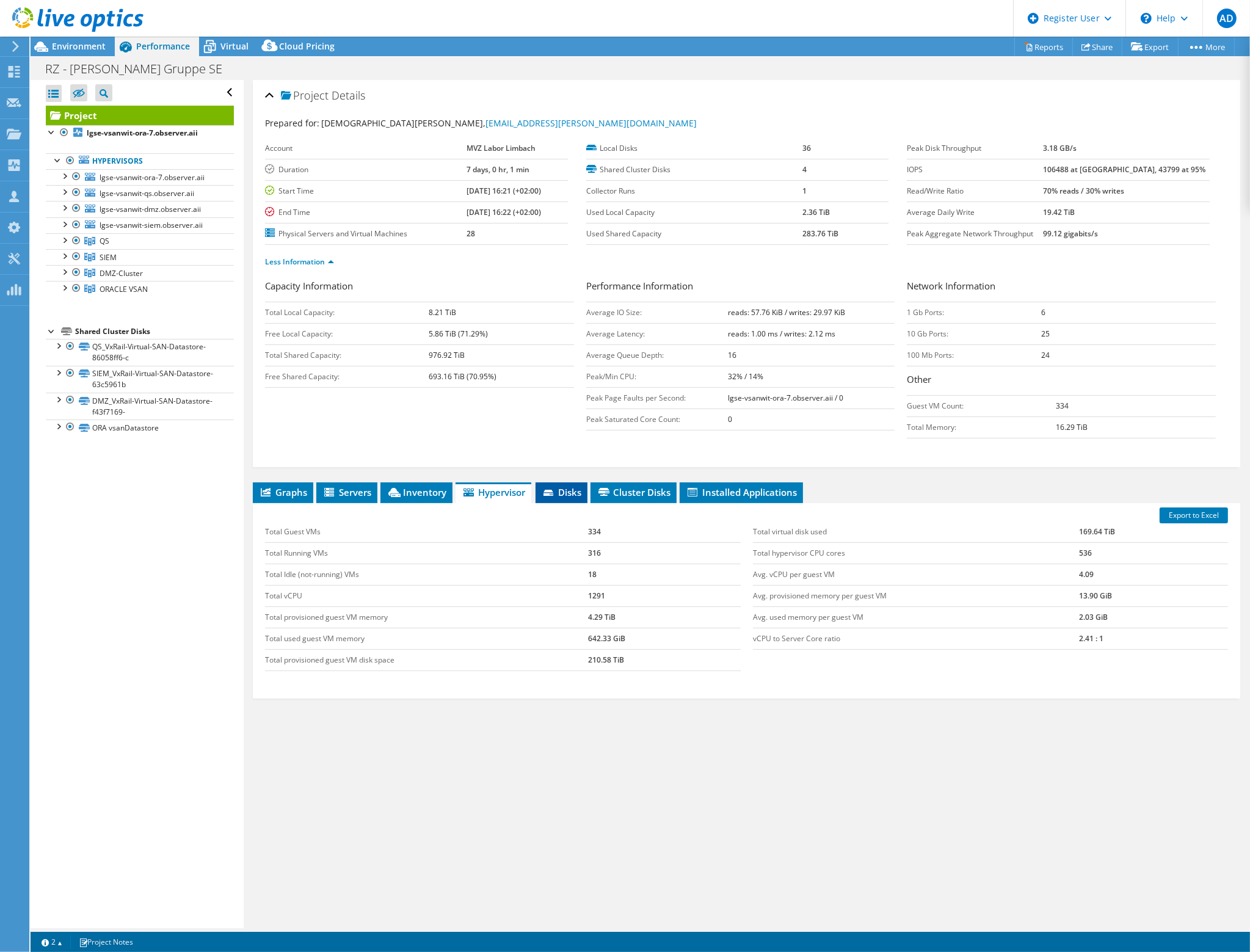
click at [559, 438] on span "Disks" at bounding box center [561, 492] width 39 height 12
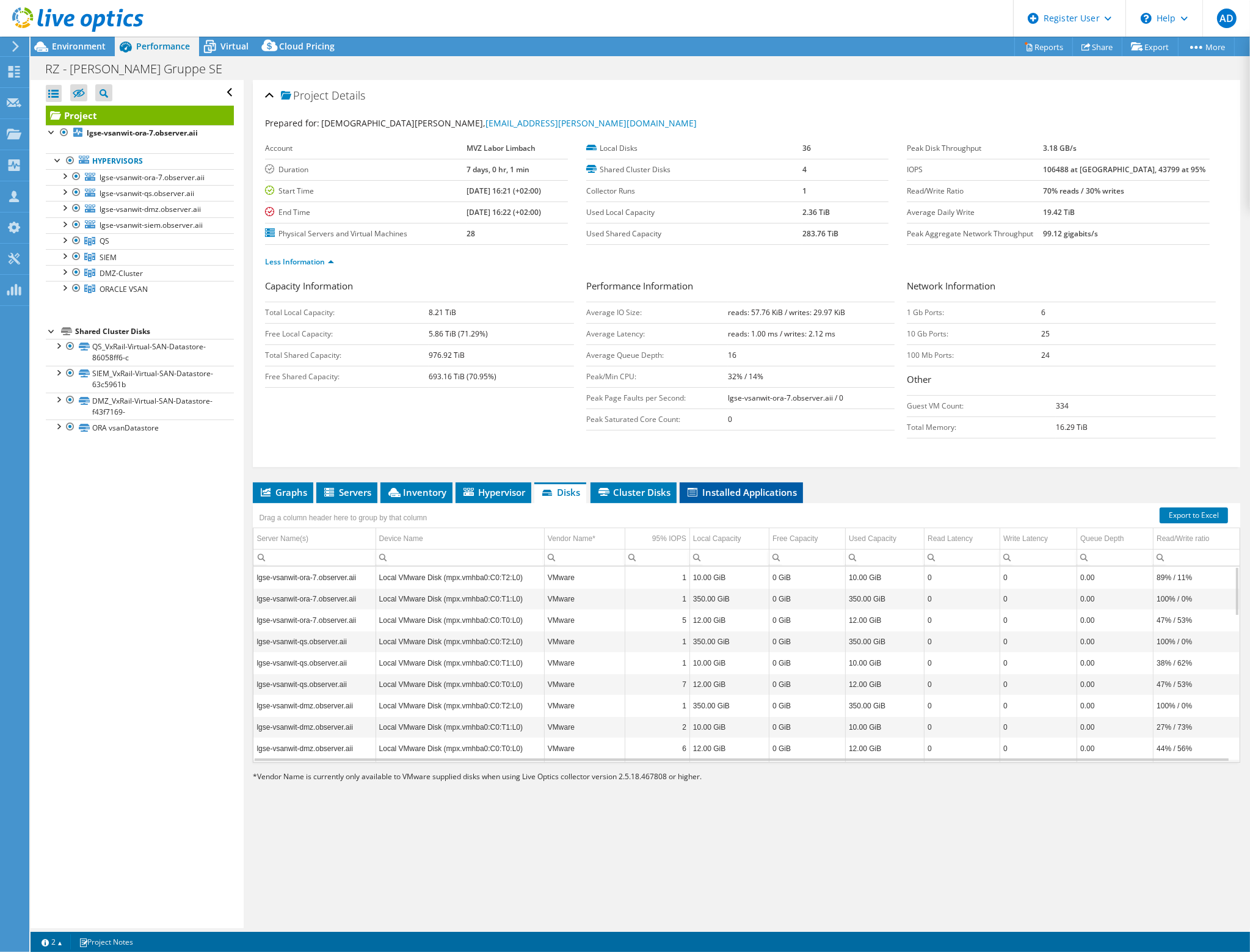
click at [747, 438] on span "Installed Applications" at bounding box center [741, 492] width 111 height 12
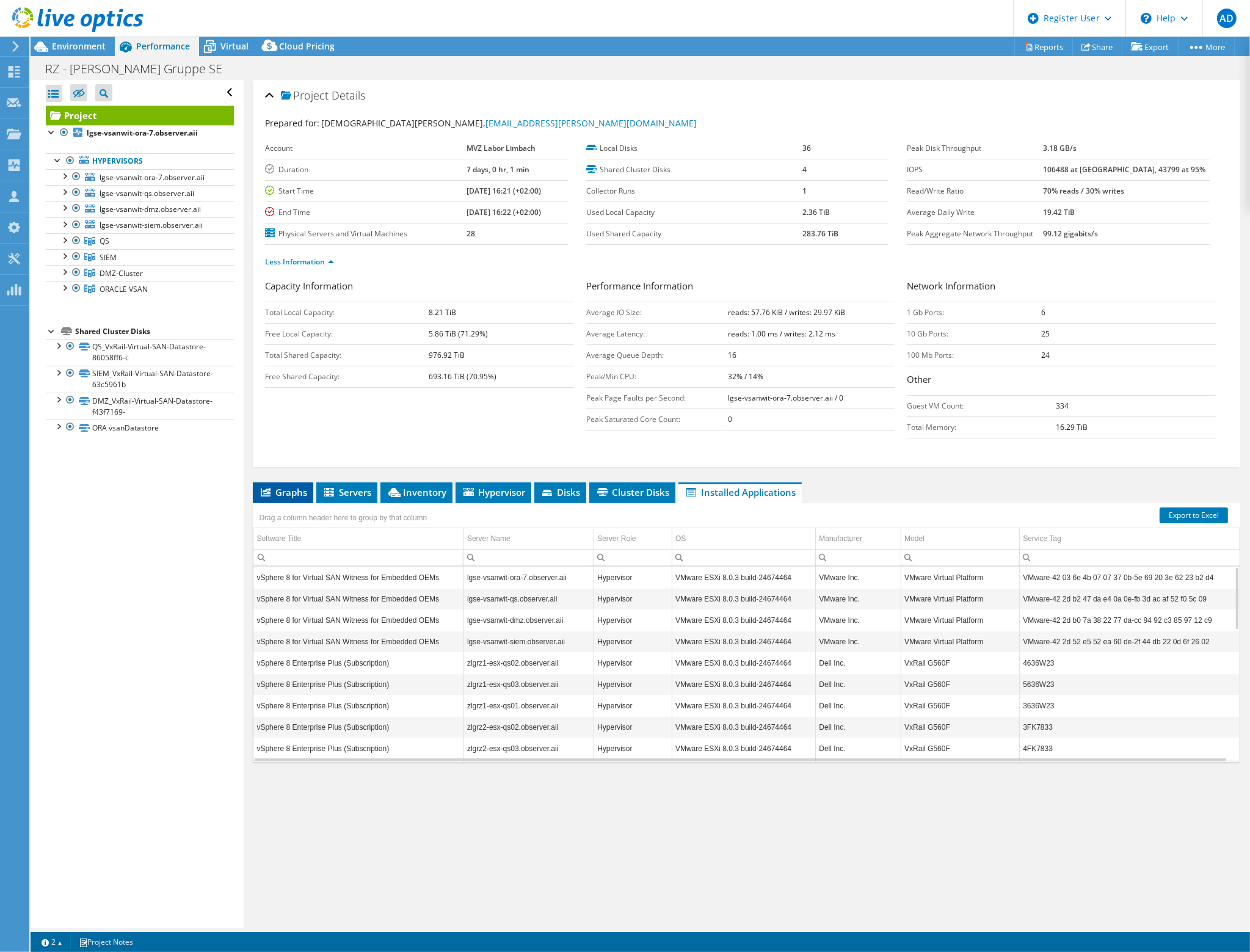
click at [276, 438] on span "Graphs" at bounding box center [282, 492] width 49 height 12
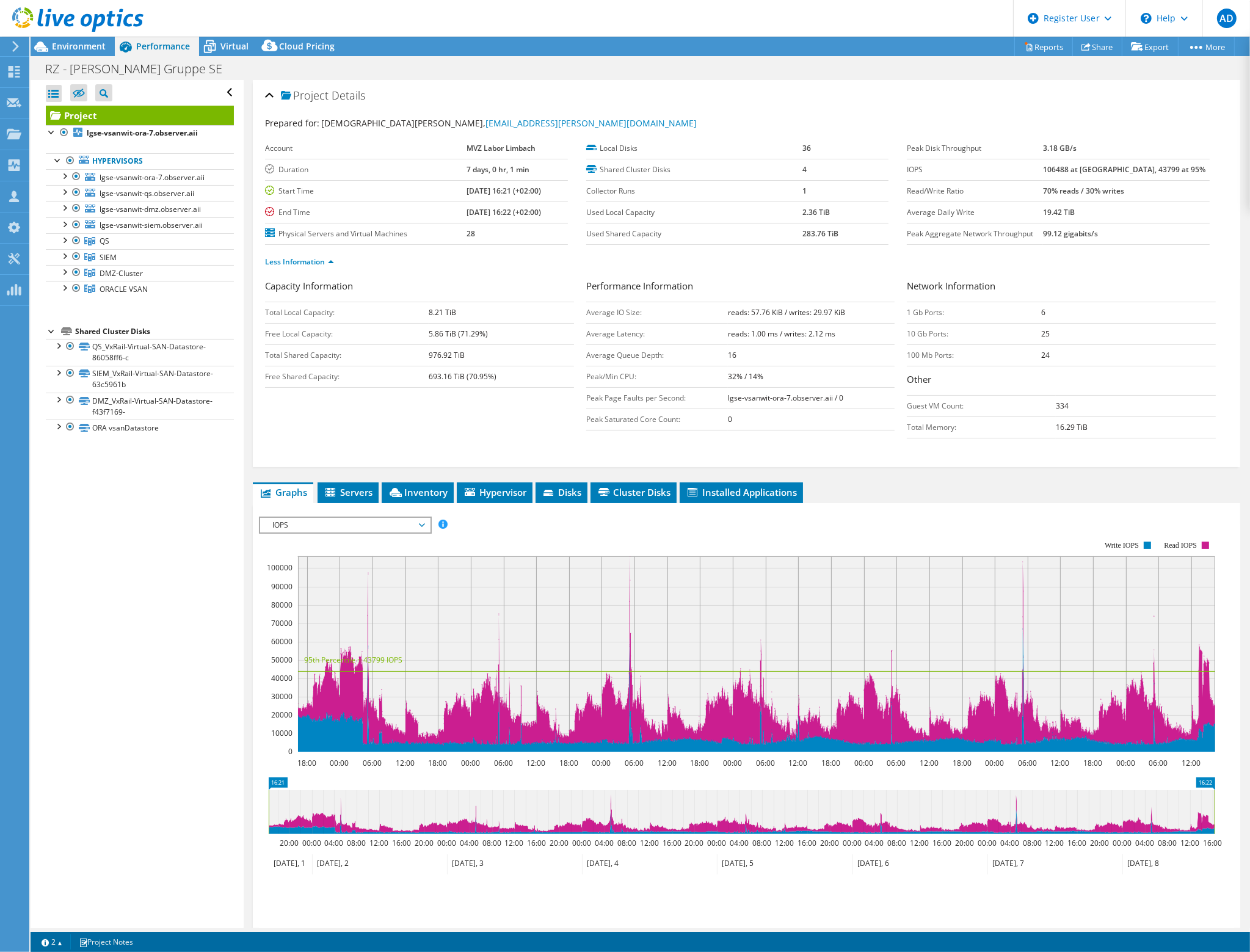
click at [220, 93] on div "Open All Close All Hide Excluded Nodes Project Tree Filter" at bounding box center [139, 93] width 188 height 26
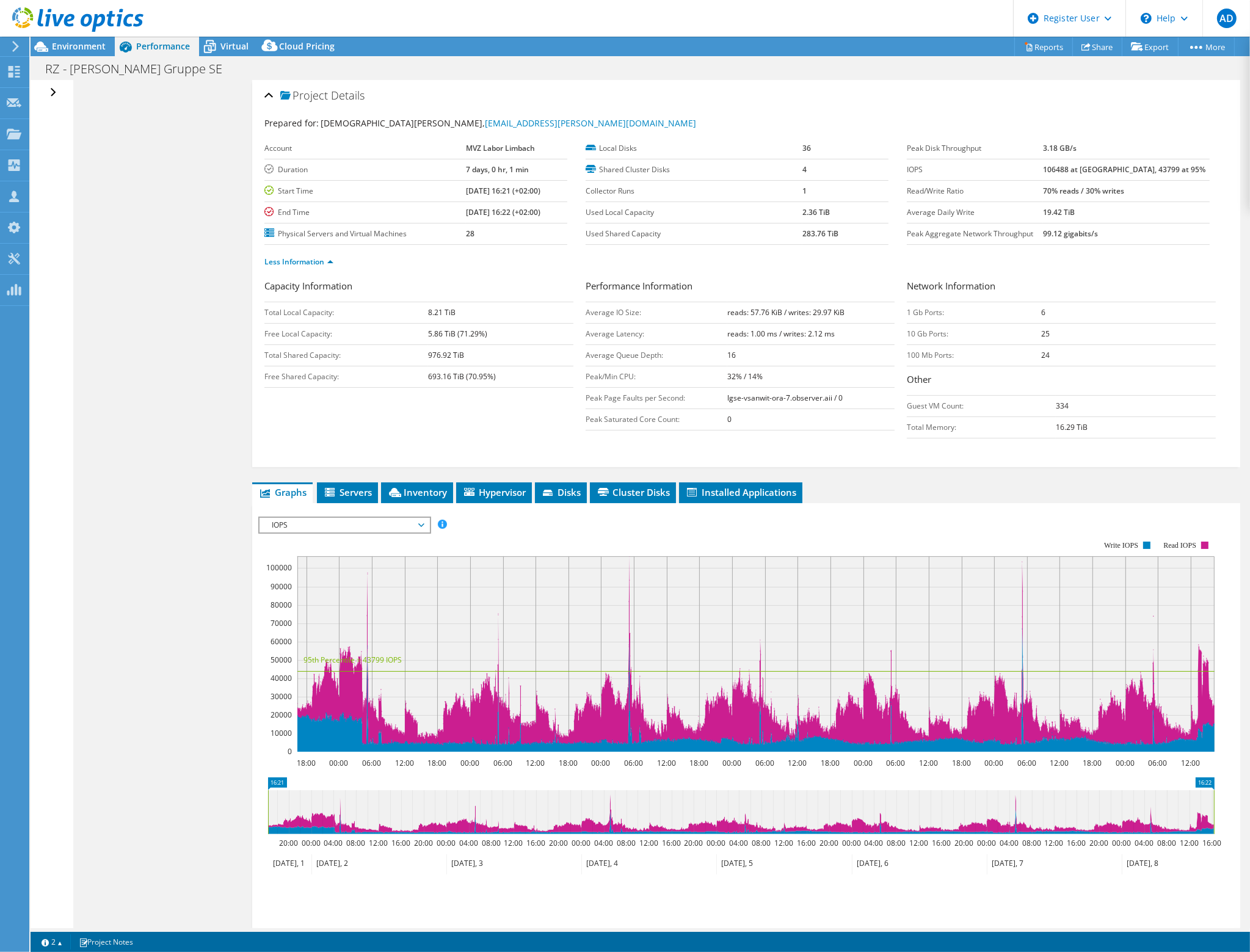
click at [53, 91] on div "Open All Close All Hide Excluded Nodes Project Tree Filter" at bounding box center [54, 93] width 17 height 26
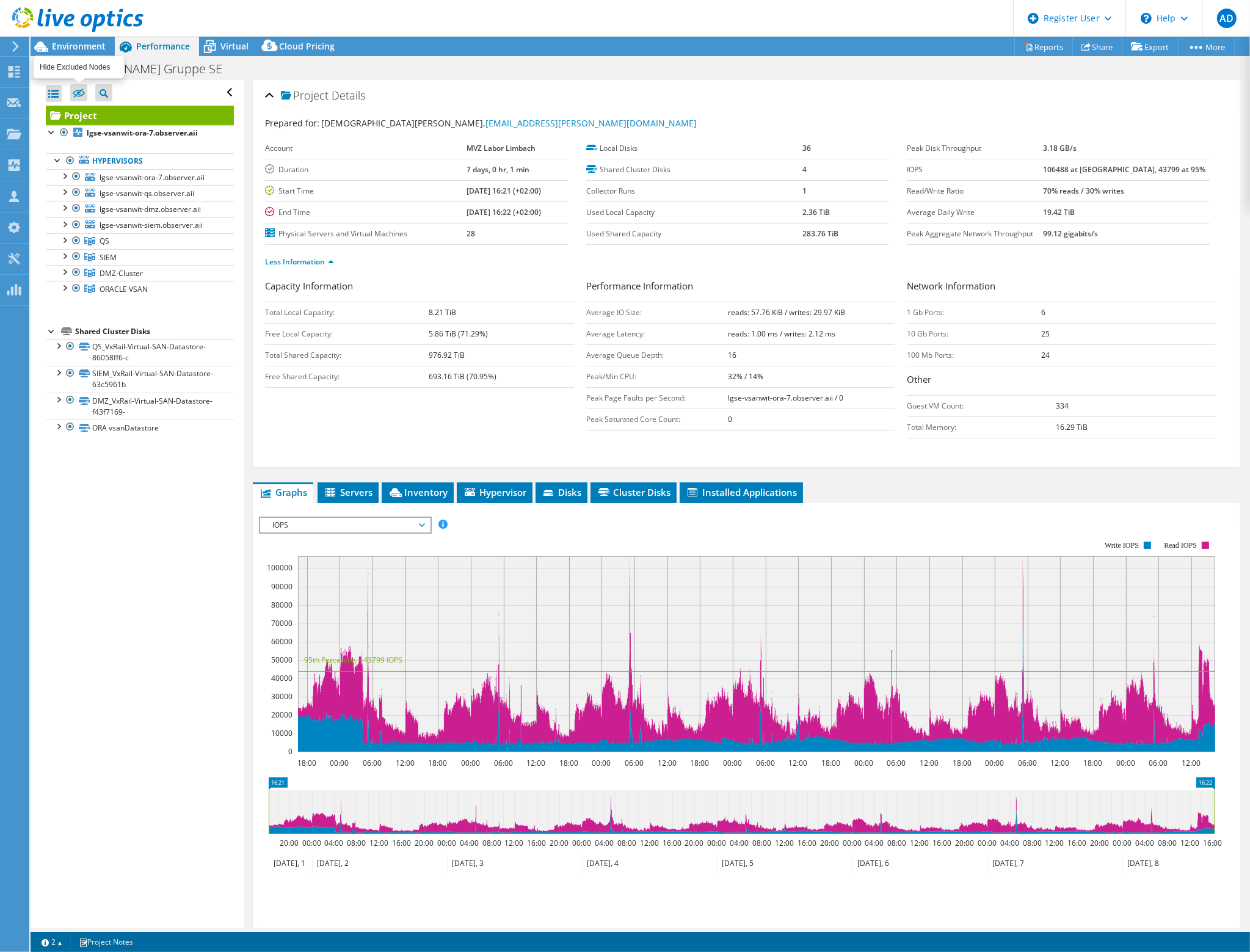
click at [81, 89] on icon at bounding box center [78, 94] width 12 height 9
click at [0, 0] on input "checkbox" at bounding box center [0, 0] width 0 height 0
click at [77, 94] on icon at bounding box center [78, 94] width 12 height 9
click at [0, 0] on input "checkbox" at bounding box center [0, 0] width 0 height 0
click at [53, 93] on div at bounding box center [53, 94] width 16 height 17
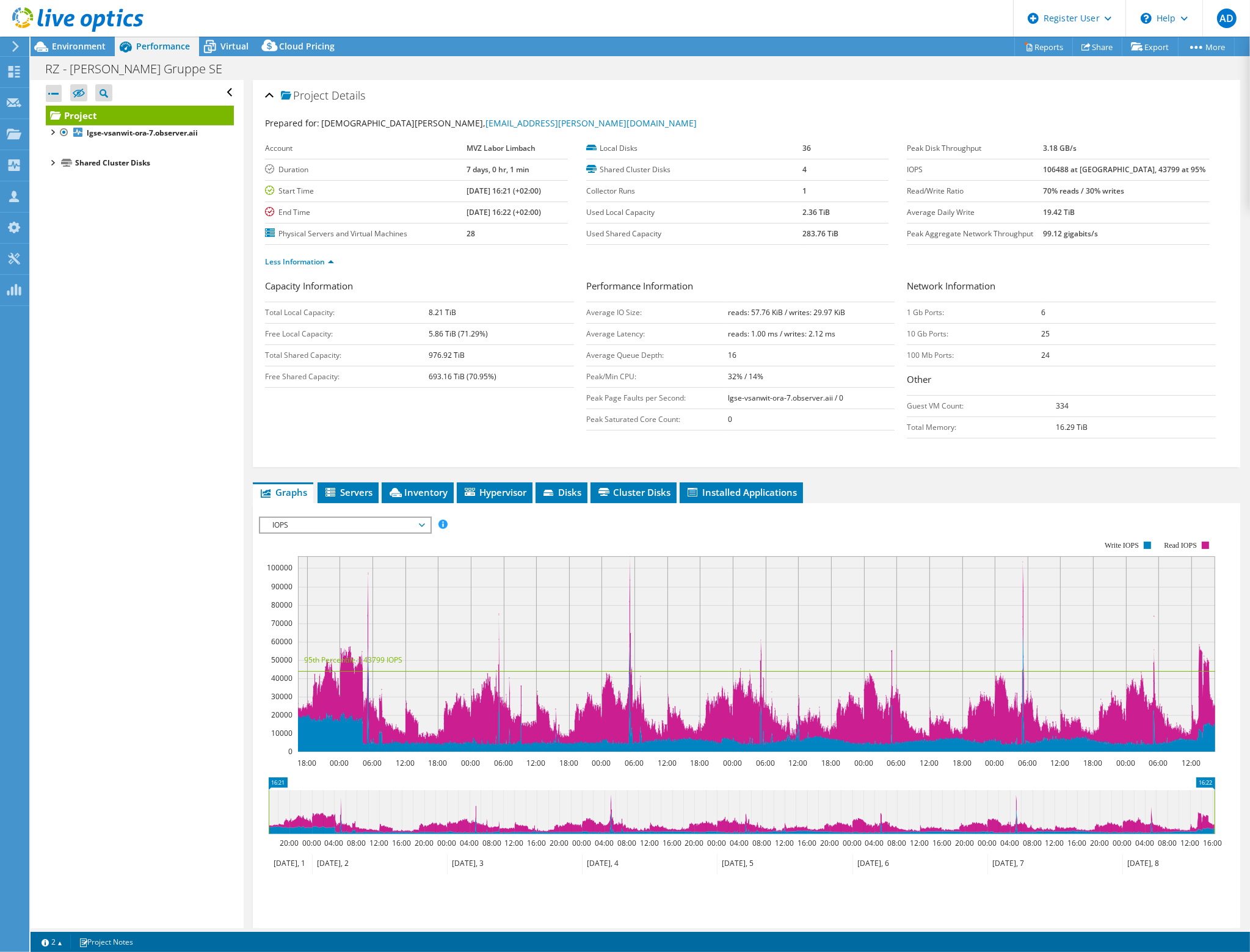
click at [53, 93] on div at bounding box center [53, 94] width 16 height 17
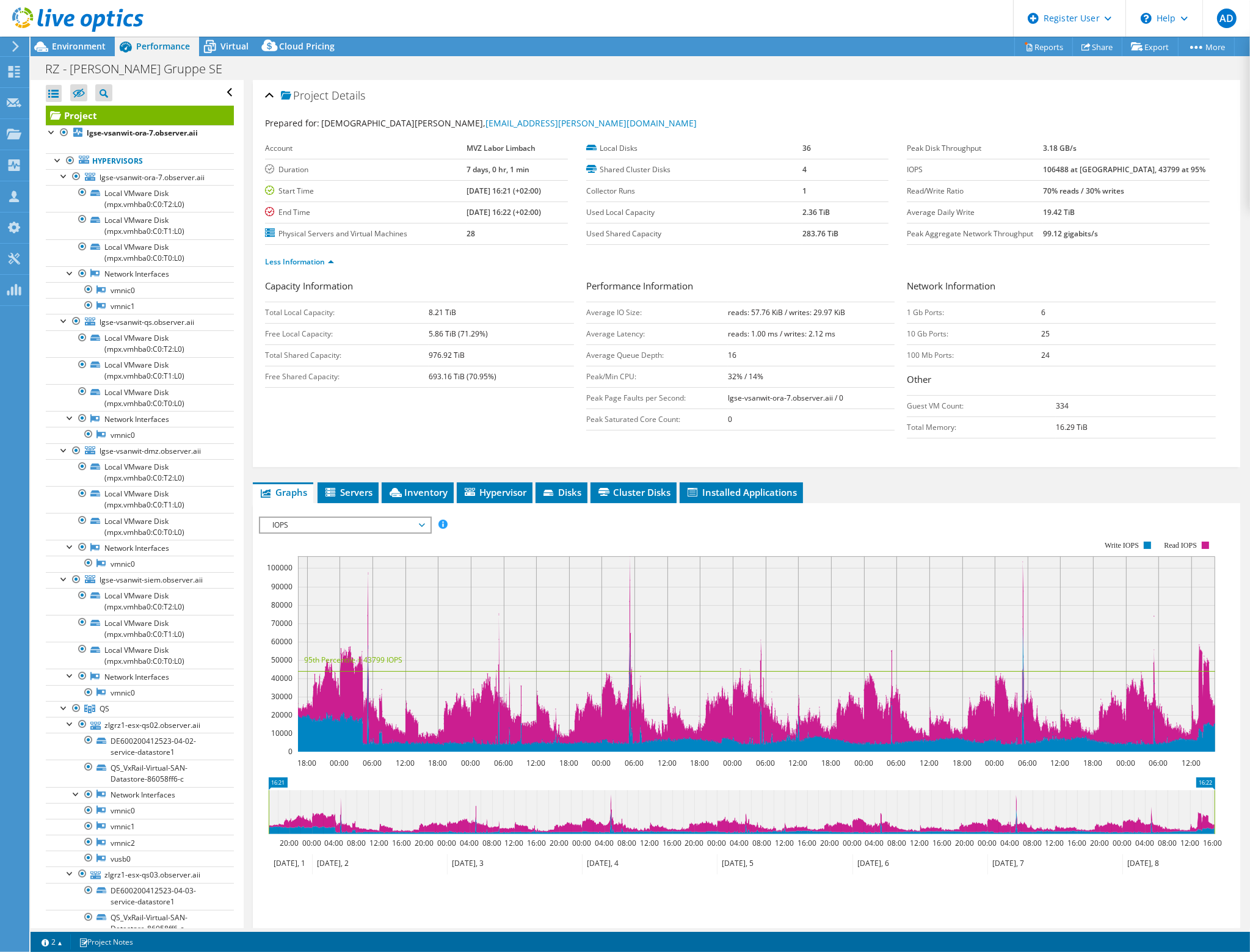
click at [53, 93] on div at bounding box center [53, 94] width 16 height 17
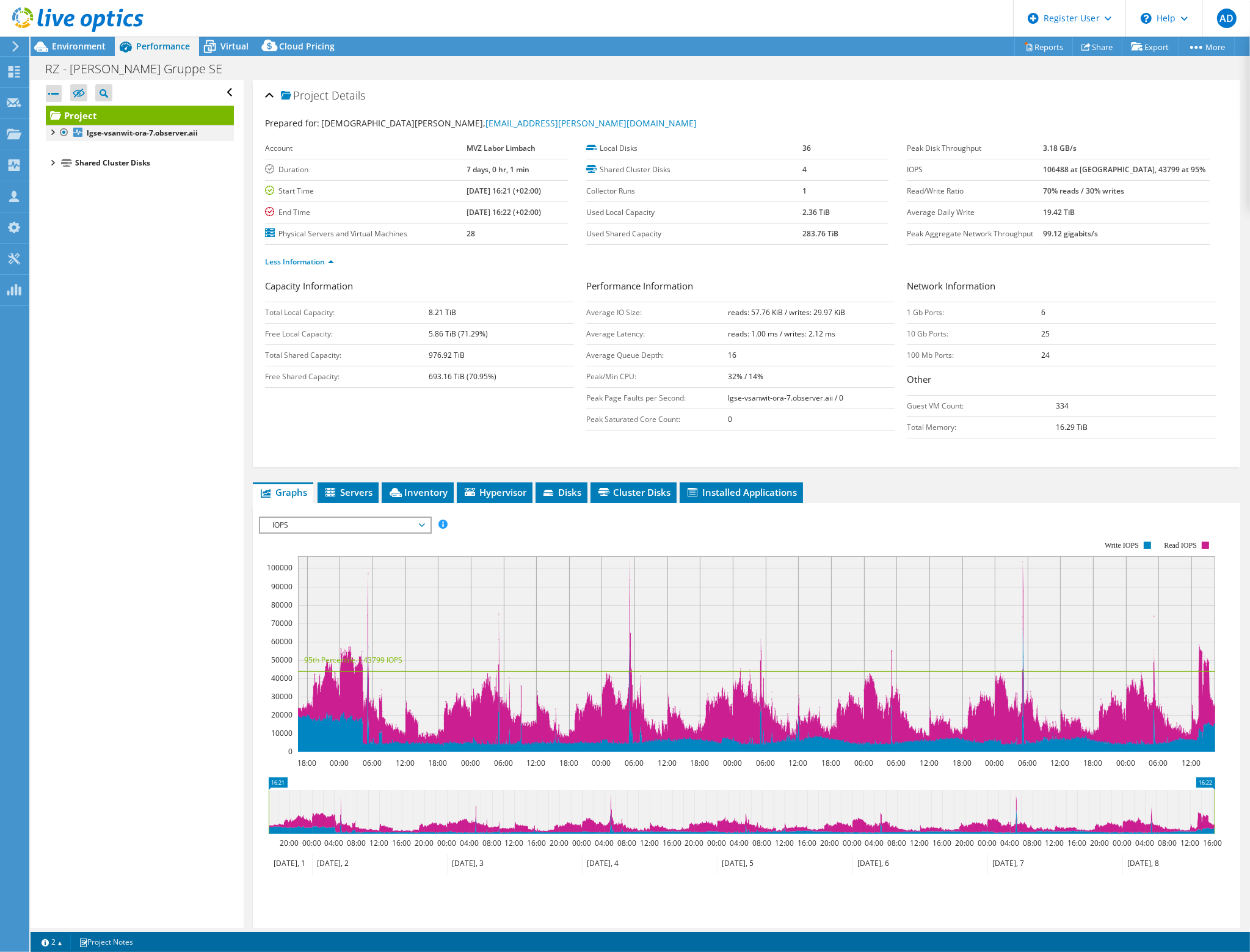
click at [51, 134] on div at bounding box center [51, 131] width 12 height 12
click at [59, 158] on div at bounding box center [58, 159] width 12 height 12
click at [54, 334] on div at bounding box center [51, 330] width 12 height 12
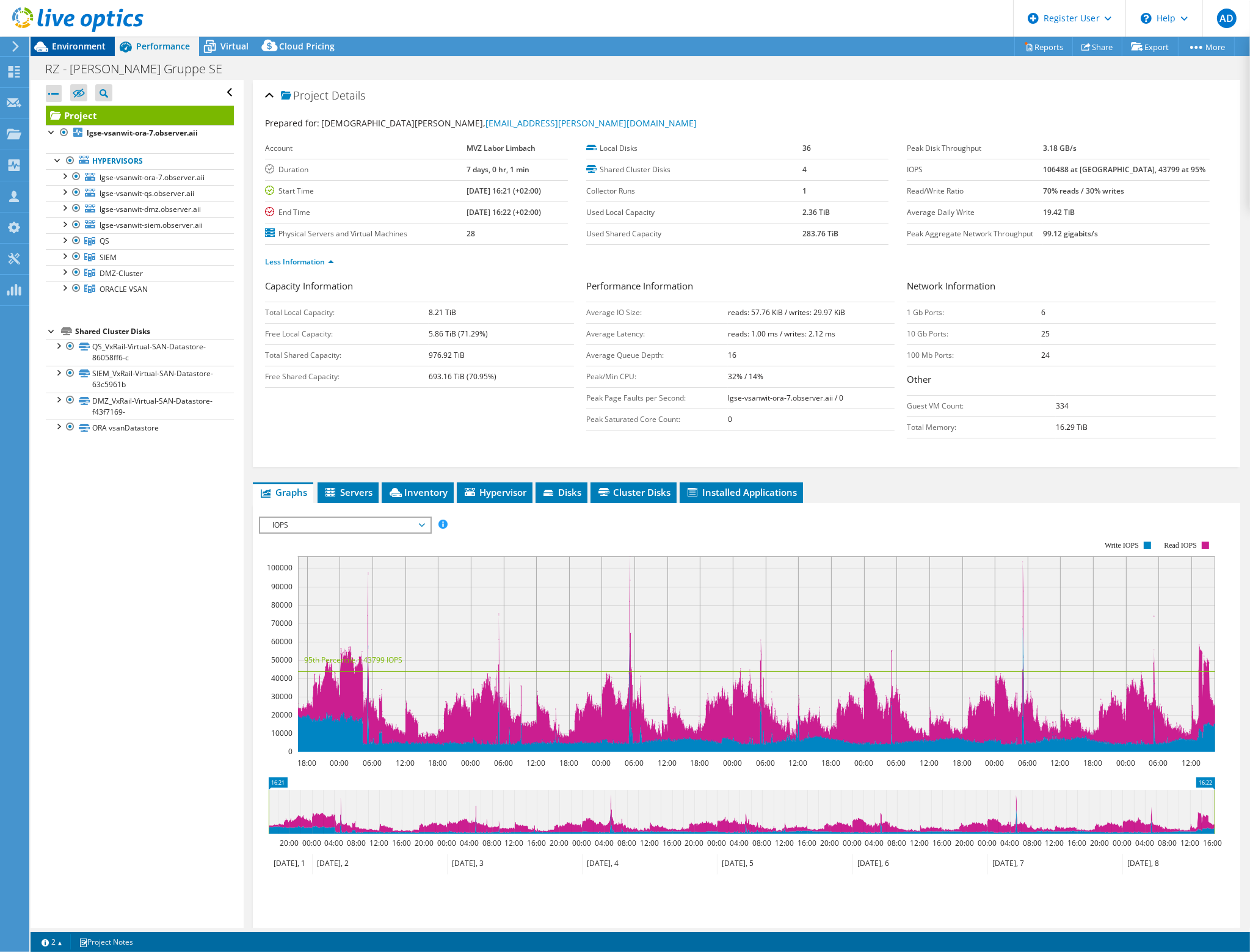
click at [85, 52] on div "Environment" at bounding box center [72, 46] width 84 height 19
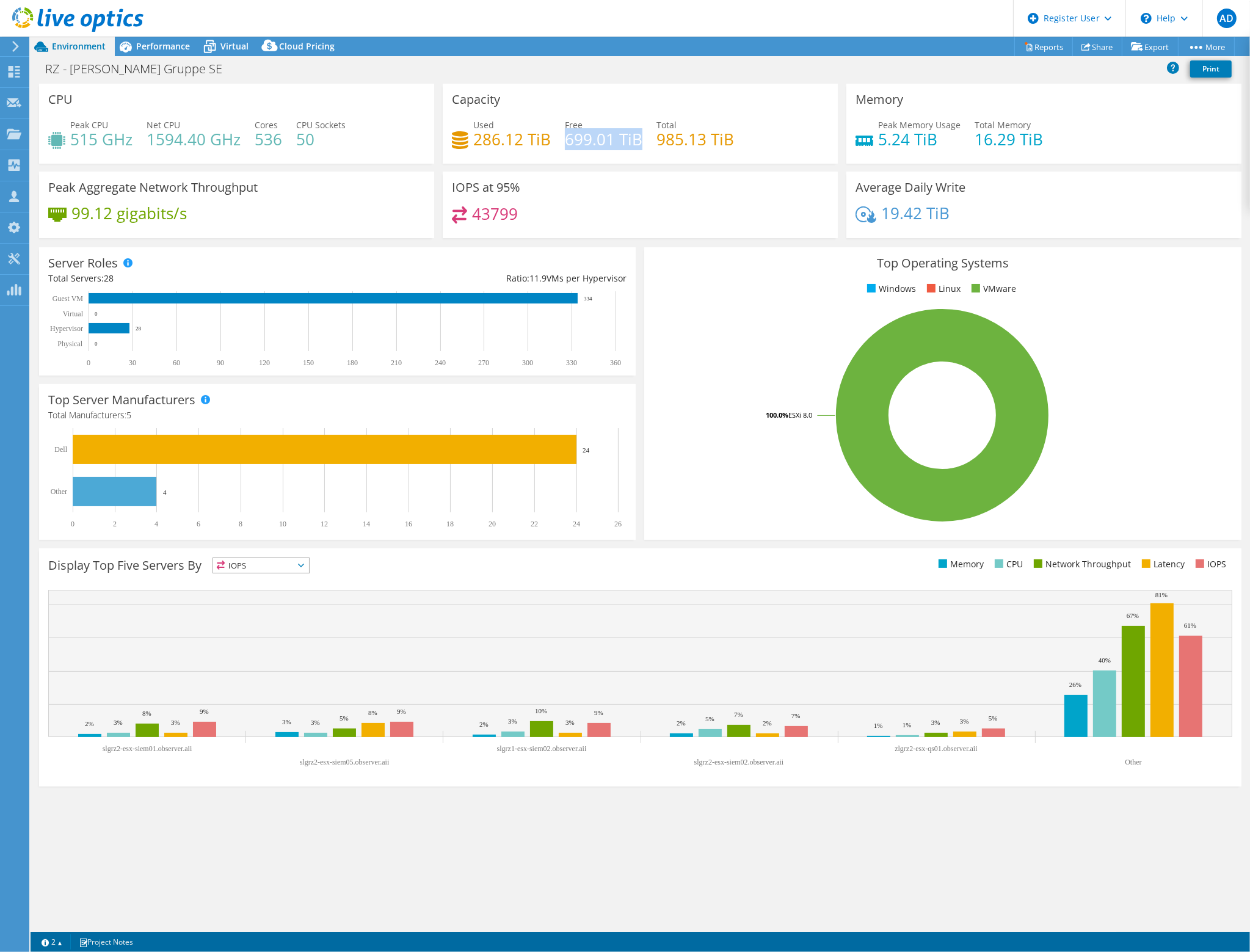
drag, startPoint x: 566, startPoint y: 134, endPoint x: 640, endPoint y: 133, distance: 74.0
click at [640, 133] on h4 "699.01 TiB" at bounding box center [603, 139] width 78 height 14
click at [630, 146] on h4 "699.01 TiB" at bounding box center [603, 139] width 78 height 14
drag, startPoint x: 548, startPoint y: 138, endPoint x: 459, endPoint y: 137, distance: 89.0
click at [459, 137] on div "Used 286.12 TiB Free 699.01 TiB Total 985.13 TiB" at bounding box center [640, 138] width 377 height 39
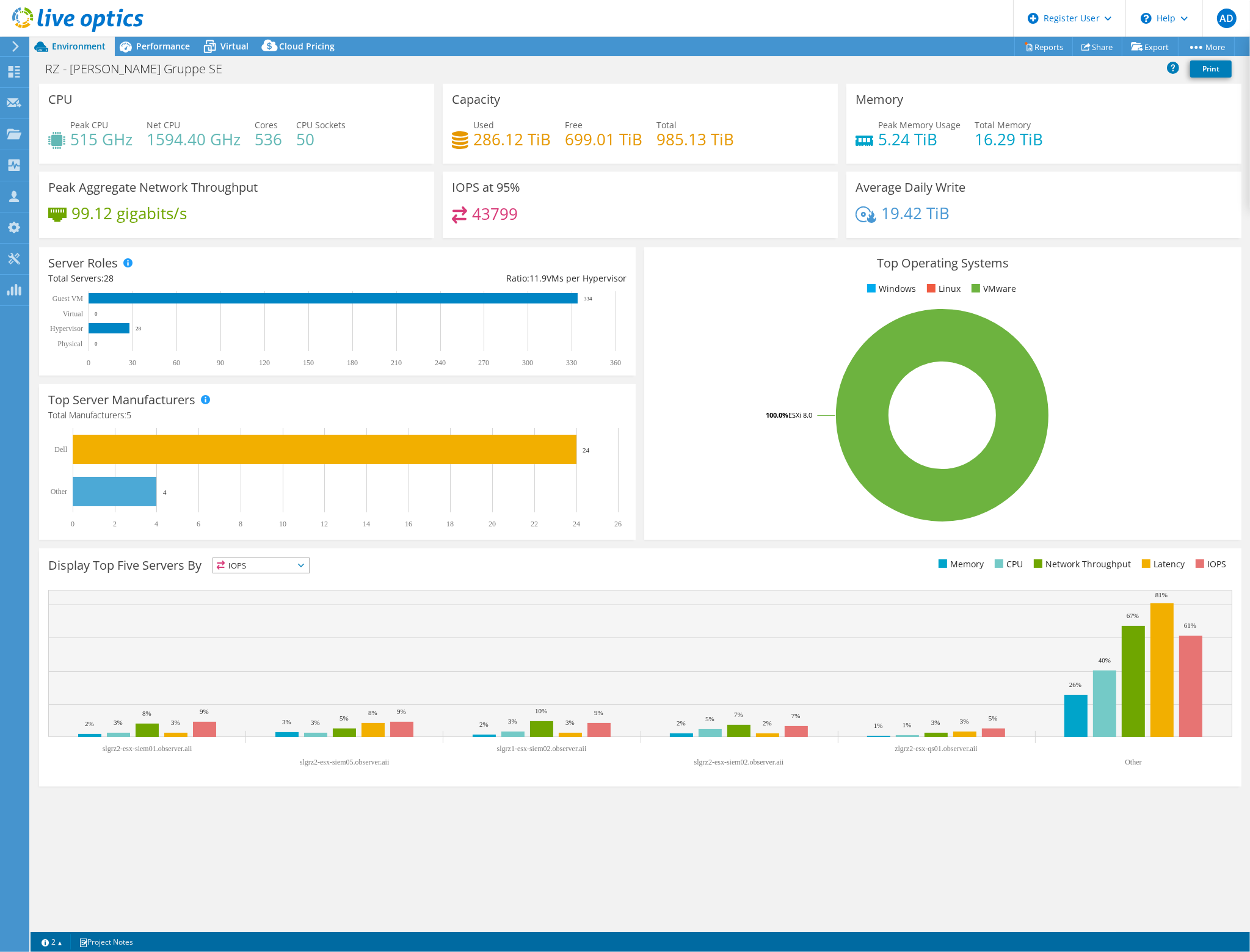
click at [468, 131] on icon at bounding box center [460, 139] width 17 height 17
drag, startPoint x: 606, startPoint y: 124, endPoint x: 486, endPoint y: 105, distance: 121.5
click at [486, 105] on div "Capacity Used 286.12 TiB Free 699.01 TiB Total 985.13 TiB" at bounding box center [640, 123] width 395 height 80
click at [585, 126] on div "Free 699.01 TiB" at bounding box center [603, 132] width 78 height 28
click at [581, 126] on span "Free" at bounding box center [573, 125] width 17 height 12
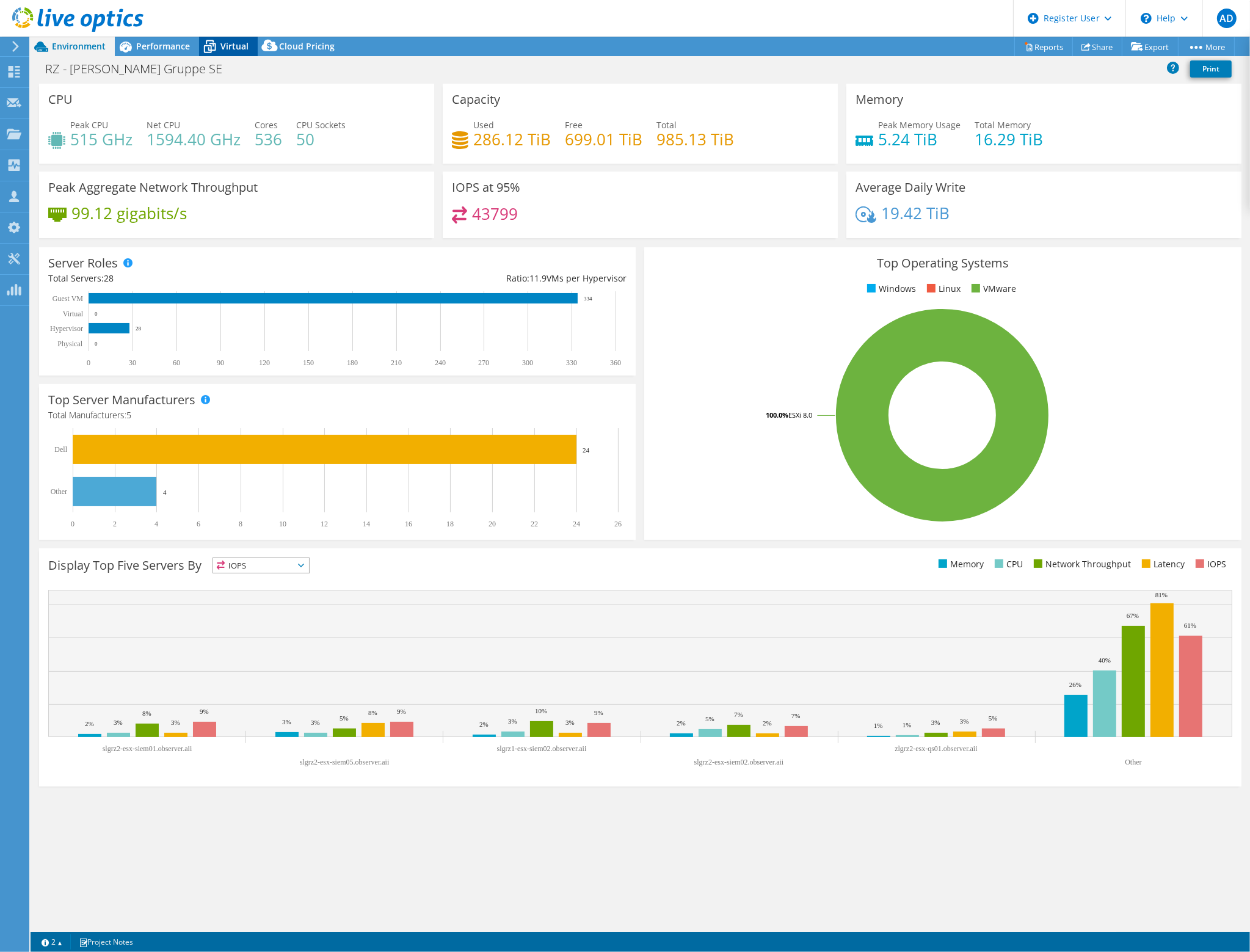
click at [206, 49] on icon at bounding box center [209, 46] width 21 height 21
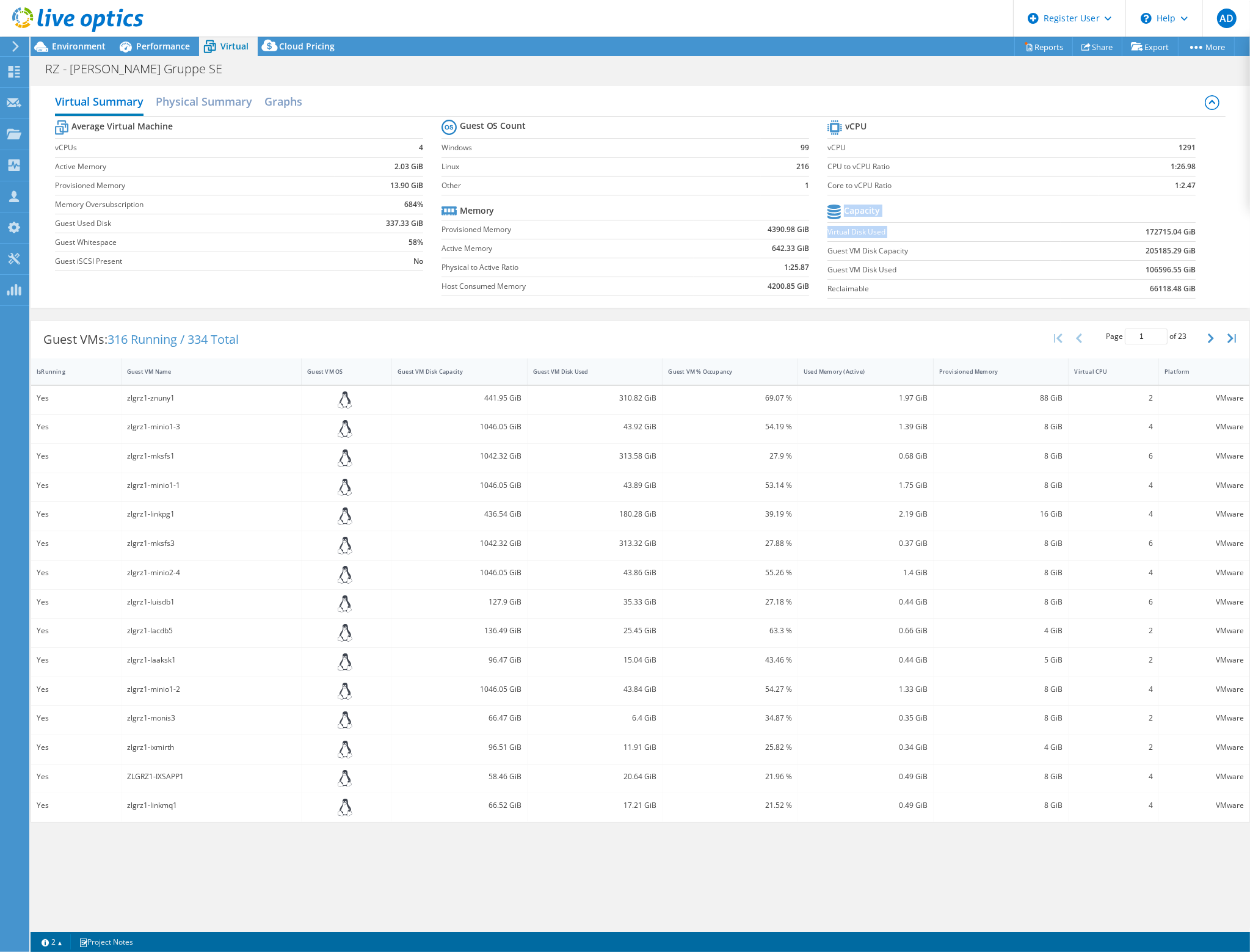
drag, startPoint x: 1181, startPoint y: 236, endPoint x: 1244, endPoint y: 241, distance: 63.2
click at [1245, 241] on div "Virtual Summary Physical Summary Graphs Average Virtual Machine vCPUs 4 Active …" at bounding box center [640, 197] width 1220 height 222
click at [1241, 241] on div "Virtual Summary Physical Summary Graphs Average Virtual Machine vCPUs 4 Active …" at bounding box center [640, 197] width 1220 height 222
click at [1145, 230] on b "172715.04 GiB" at bounding box center [1170, 231] width 50 height 12
click at [165, 39] on div "Performance" at bounding box center [157, 46] width 84 height 19
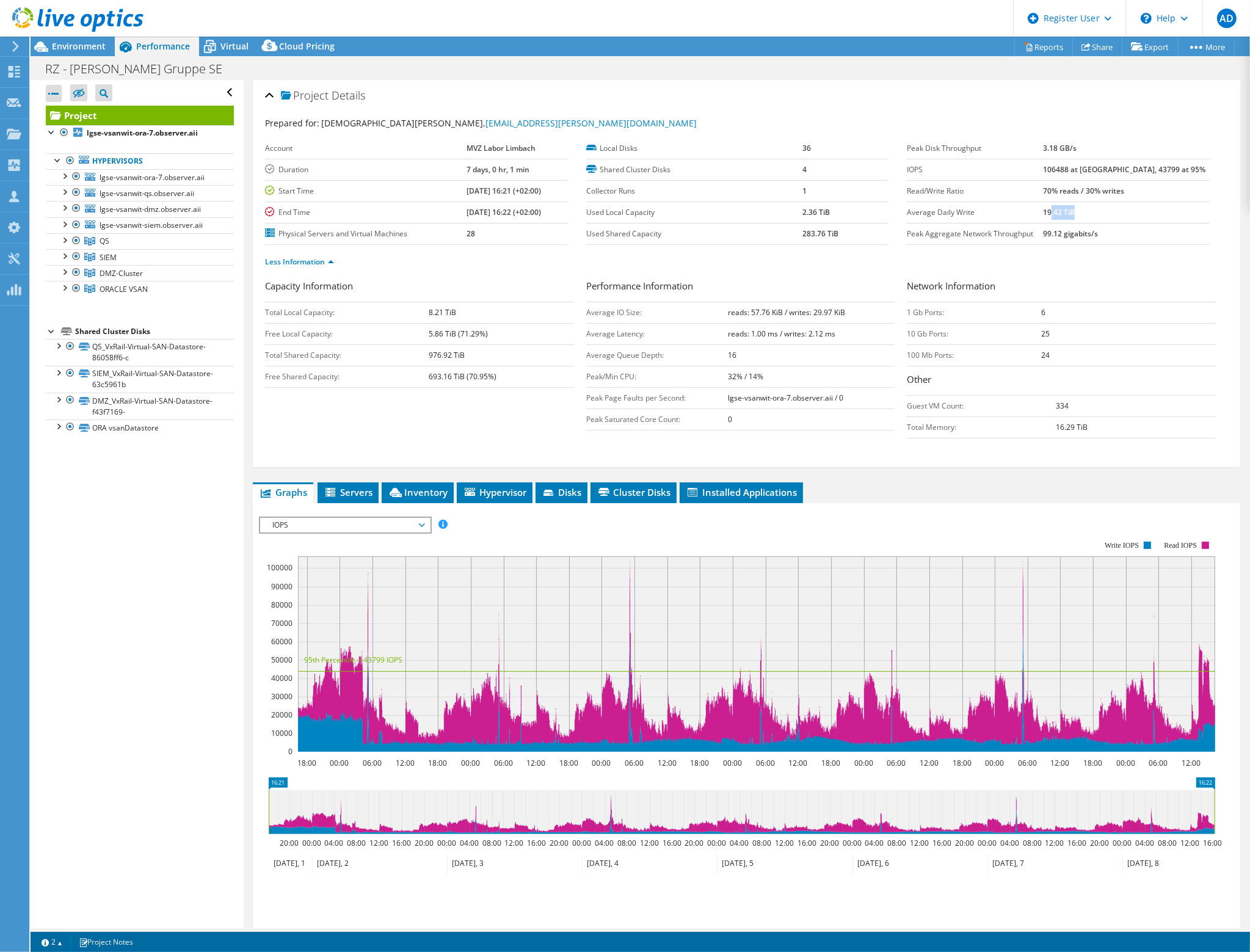
drag, startPoint x: 1077, startPoint y: 212, endPoint x: 1118, endPoint y: 212, distance: 41.0
click at [1118, 212] on td "19.42 TiB" at bounding box center [1127, 212] width 167 height 21
click at [1117, 214] on td "19.42 TiB" at bounding box center [1127, 212] width 167 height 21
click at [1101, 202] on td "19.42 TiB" at bounding box center [1127, 212] width 167 height 21
click at [59, 43] on span "Environment" at bounding box center [79, 46] width 54 height 12
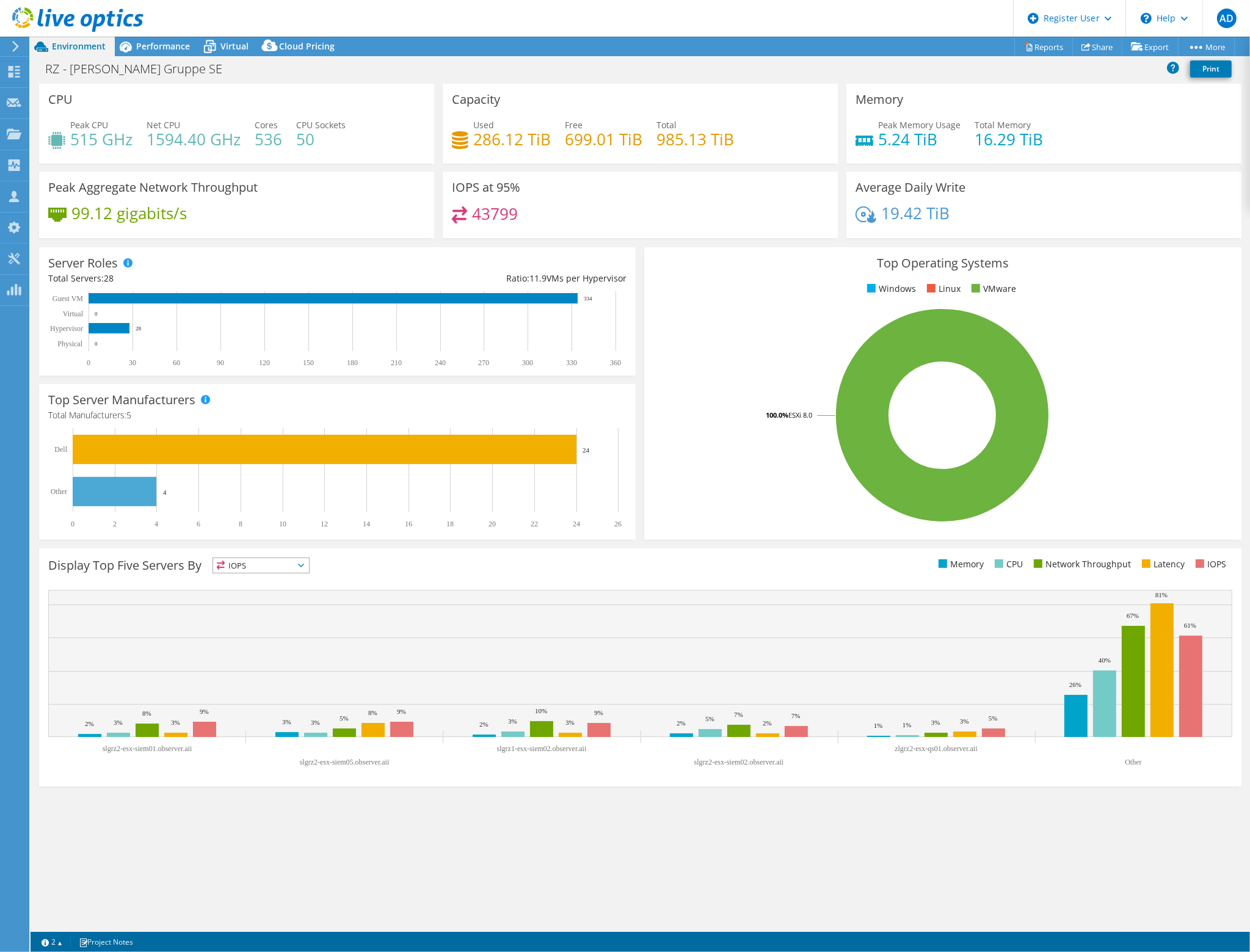
click at [151, 35] on header "AD Dell User [PERSON_NAME] [PERSON_NAME][EMAIL_ADDRESS][DOMAIN_NAME] Dell My Pr…" at bounding box center [625, 18] width 1250 height 37
click at [159, 41] on span "Performance" at bounding box center [163, 46] width 54 height 12
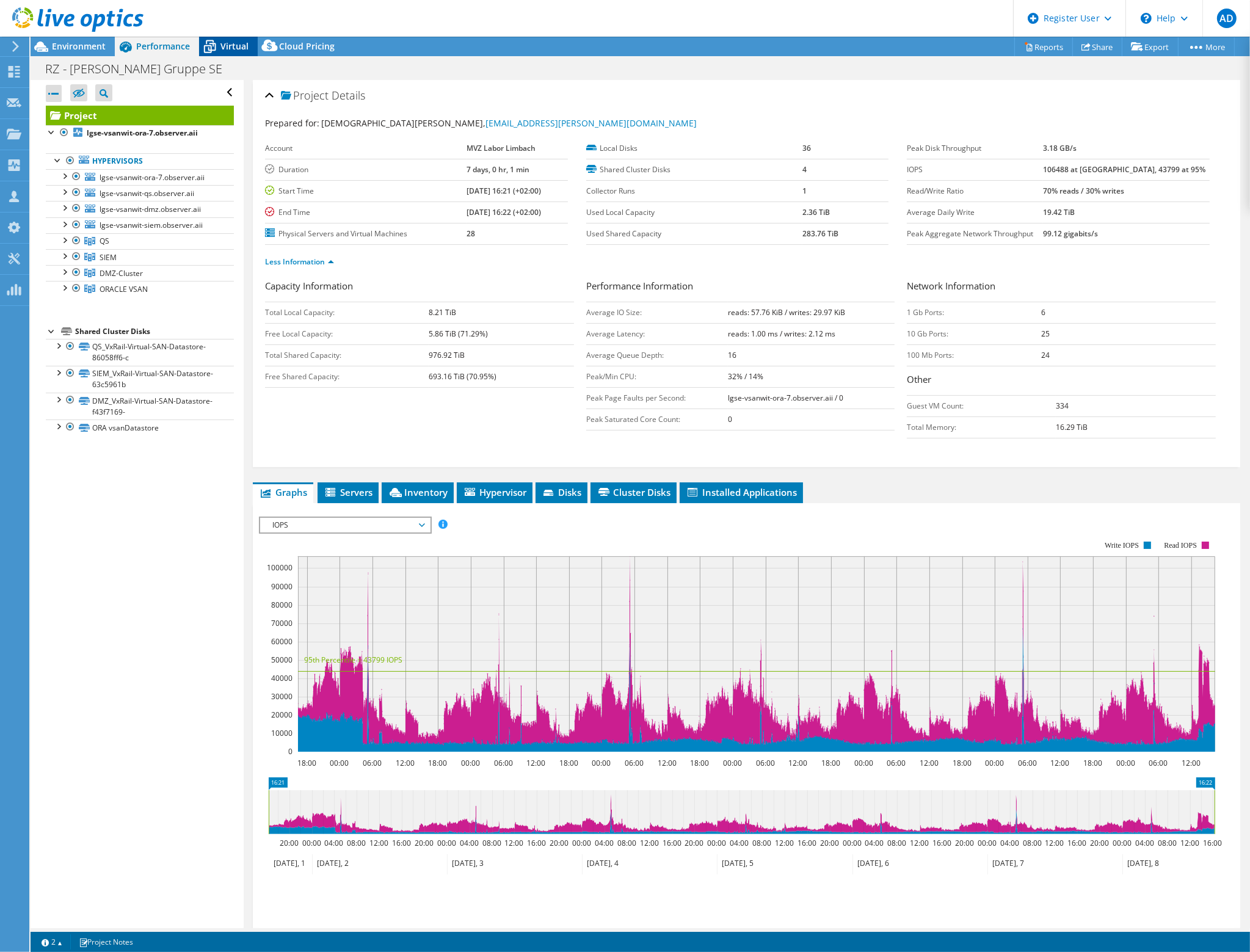
click at [214, 49] on icon at bounding box center [209, 46] width 21 height 21
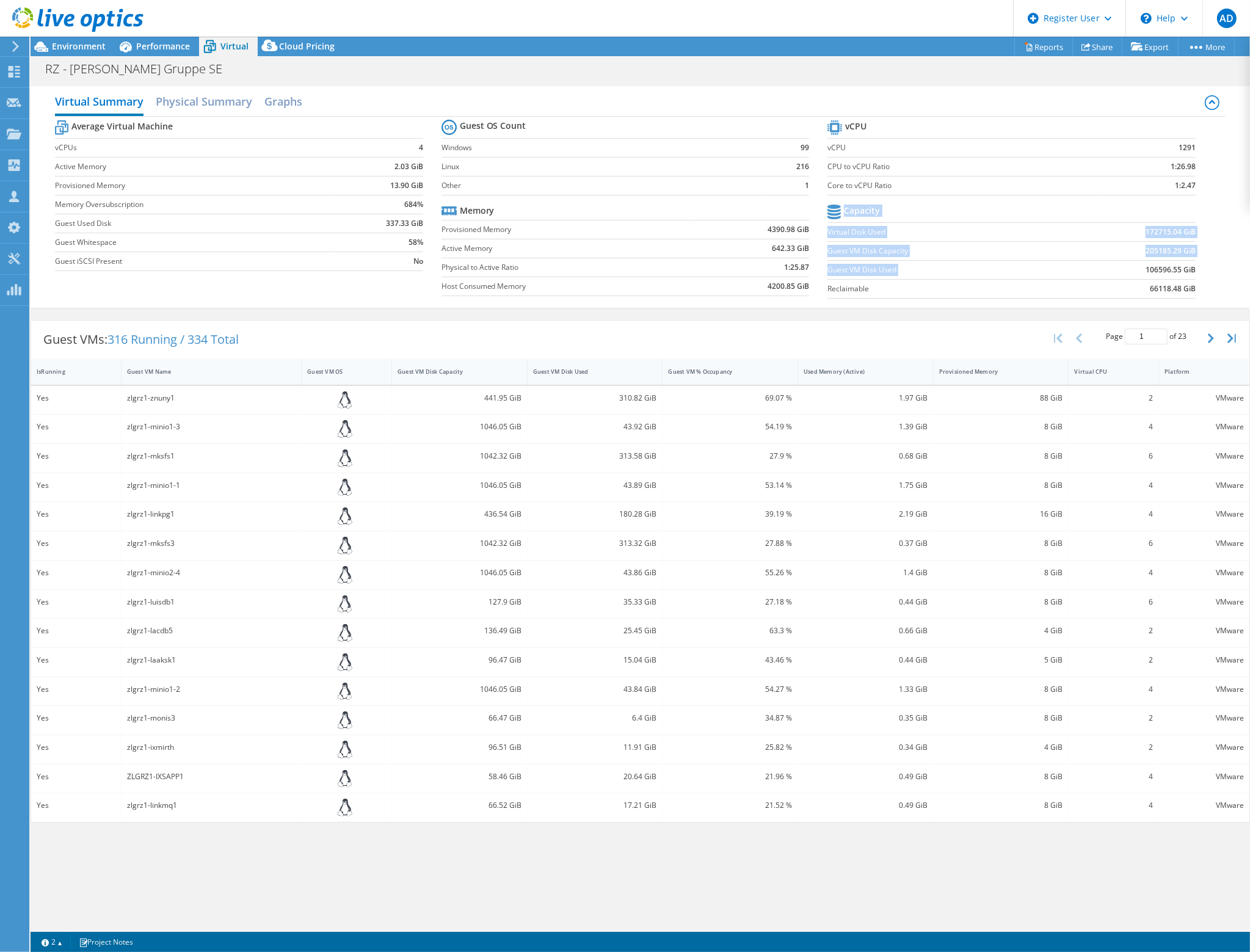
drag, startPoint x: 1202, startPoint y: 265, endPoint x: 1114, endPoint y: 270, distance: 88.1
click at [1114, 270] on section "vCPU vCPU 1291 CPU to vCPU Ratio 1:26.98 Core to vCPU Ratio 1:2.47 Capacity Vir…" at bounding box center [1021, 211] width 387 height 187
click at [1162, 266] on b "106596.55 GiB" at bounding box center [1170, 270] width 50 height 12
drag, startPoint x: 1149, startPoint y: 267, endPoint x: 1223, endPoint y: 272, distance: 74.2
click at [1223, 272] on div "Average Virtual Machine vCPUs 4 Active Memory 2.03 GiB Provisioned Memory 13.90…" at bounding box center [640, 210] width 1171 height 188
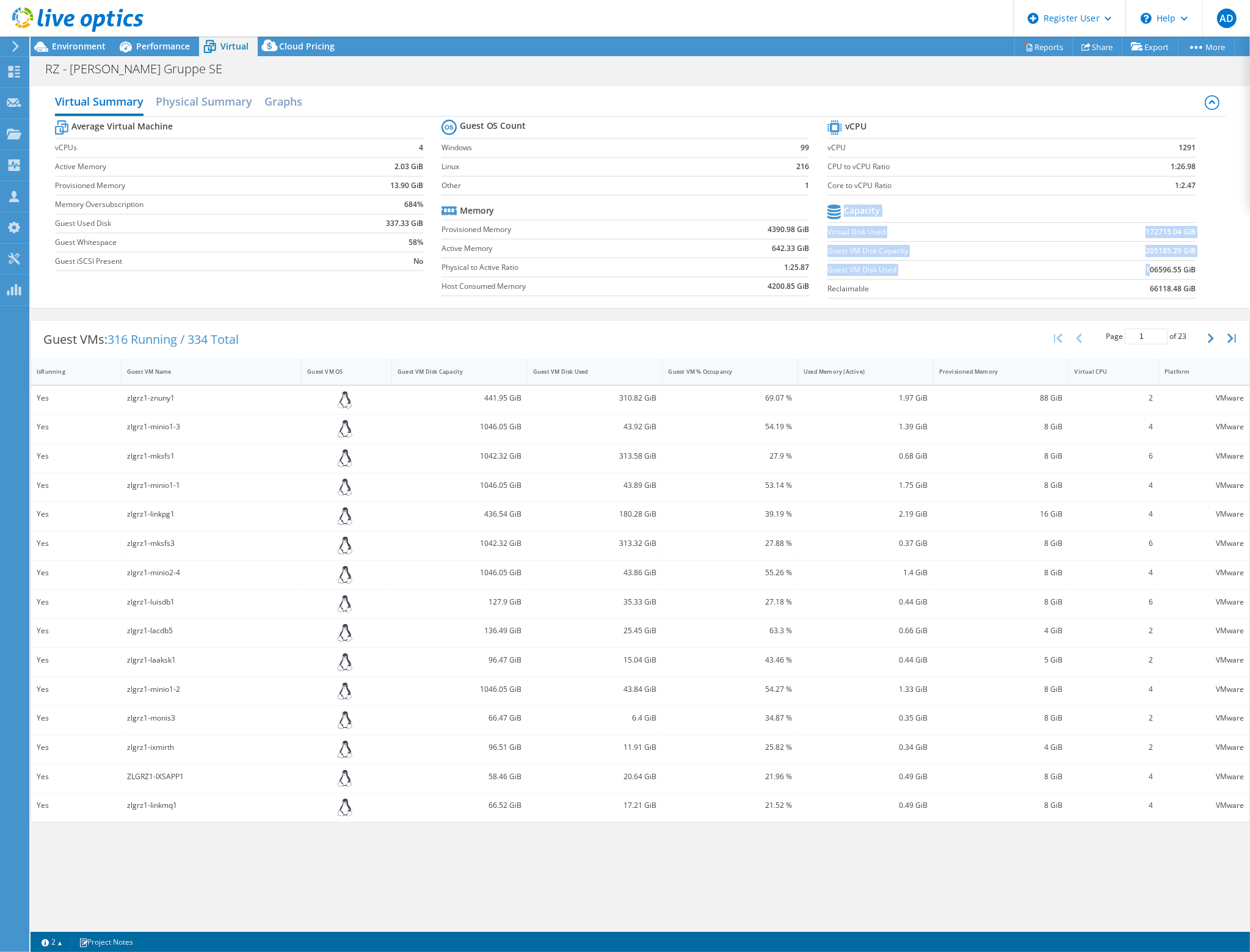
click at [1221, 271] on div "Average Virtual Machine vCPUs 4 Active Memory 2.03 GiB Provisioned Memory 13.90…" at bounding box center [640, 210] width 1171 height 188
click at [1182, 273] on b "106596.55 GiB" at bounding box center [1170, 270] width 50 height 12
drag, startPoint x: 1138, startPoint y: 229, endPoint x: 1199, endPoint y: 224, distance: 61.2
click at [1199, 224] on section "vCPU vCPU 1291 CPU to vCPU Ratio 1:26.98 Core to vCPU Ratio 1:2.47 Capacity Vir…" at bounding box center [1021, 211] width 387 height 187
click at [1197, 229] on section "vCPU vCPU 1291 CPU to vCPU Ratio 1:26.98 Core to vCPU Ratio 1:2.47 Capacity Vir…" at bounding box center [1021, 211] width 387 height 187
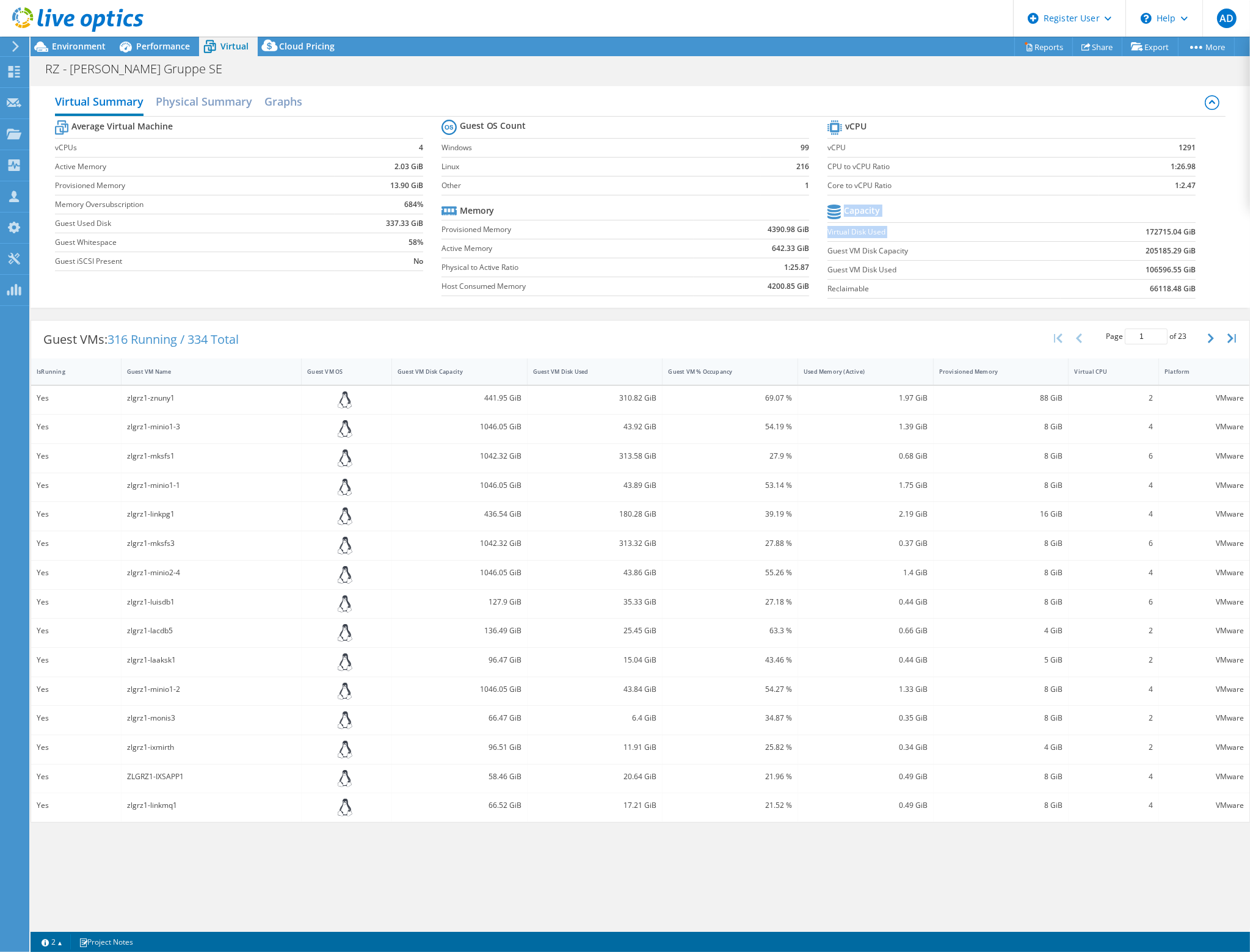
drag, startPoint x: 1145, startPoint y: 227, endPoint x: 1220, endPoint y: 217, distance: 75.7
click at [1214, 219] on section "vCPU vCPU 1291 CPU to vCPU Ratio 1:26.98 Core to vCPU Ratio 1:2.47 Capacity Vir…" at bounding box center [1021, 211] width 387 height 187
click at [1204, 228] on section "vCPU vCPU 1291 CPU to vCPU Ratio 1:26.98 Core to vCPU Ratio 1:2.47 Capacity Vir…" at bounding box center [1021, 211] width 387 height 187
click at [1174, 229] on b "172715.04 GiB" at bounding box center [1170, 231] width 50 height 12
drag, startPoint x: 1197, startPoint y: 165, endPoint x: 1162, endPoint y: 163, distance: 35.1
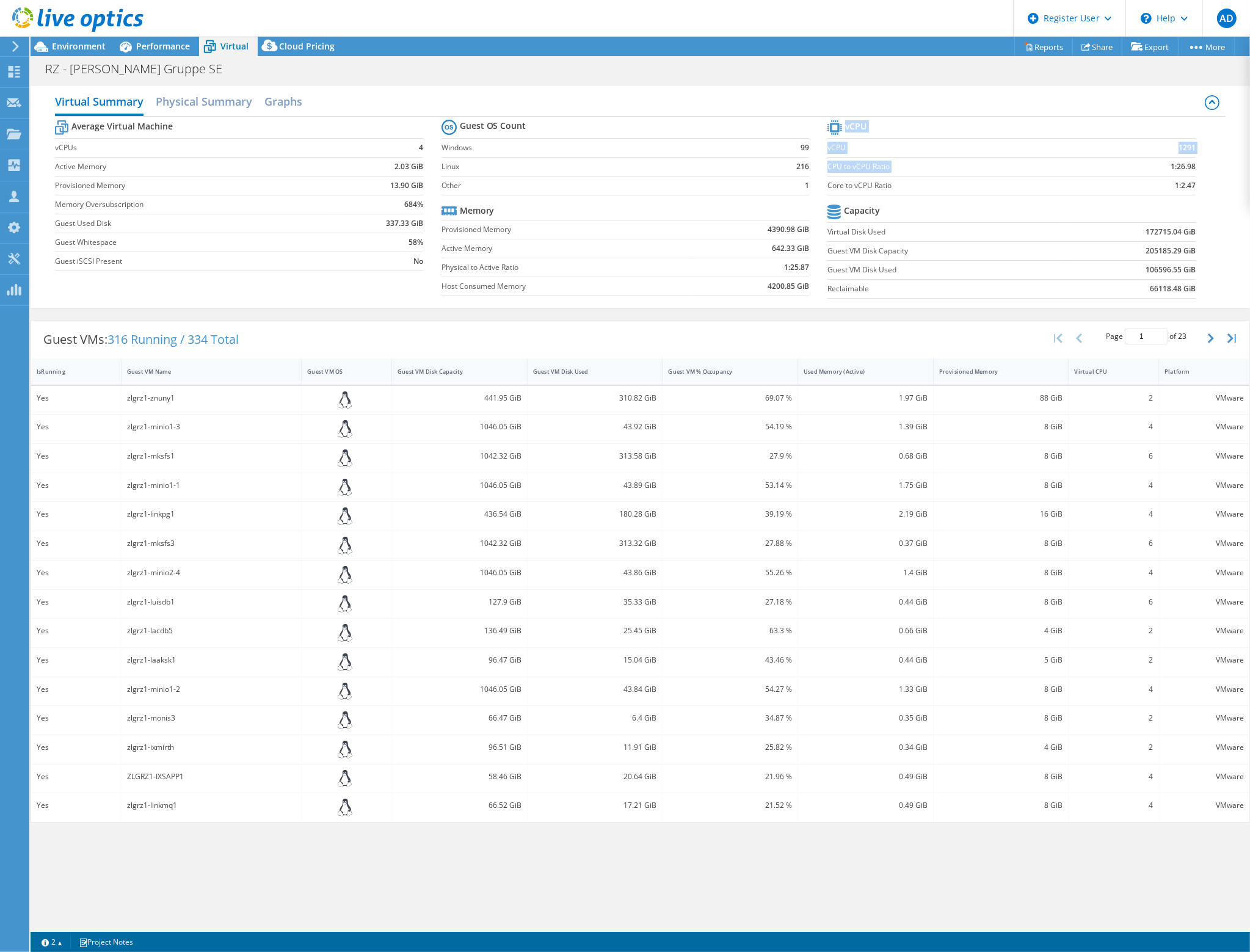
click at [1161, 163] on section "vCPU vCPU 1291 CPU to vCPU Ratio 1:26.98 Core to vCPU Ratio 1:2.47 Capacity Vir…" at bounding box center [1021, 211] width 387 height 187
click at [1168, 176] on td "1:2.47" at bounding box center [1146, 185] width 96 height 19
drag, startPoint x: 1221, startPoint y: 187, endPoint x: 1144, endPoint y: 183, distance: 77.1
click at [1144, 183] on div "Average Virtual Machine vCPUs 4 Active Memory 2.03 GiB Provisioned Memory 13.90…" at bounding box center [640, 210] width 1171 height 188
click at [1144, 183] on td "1:2.47" at bounding box center [1146, 185] width 96 height 19
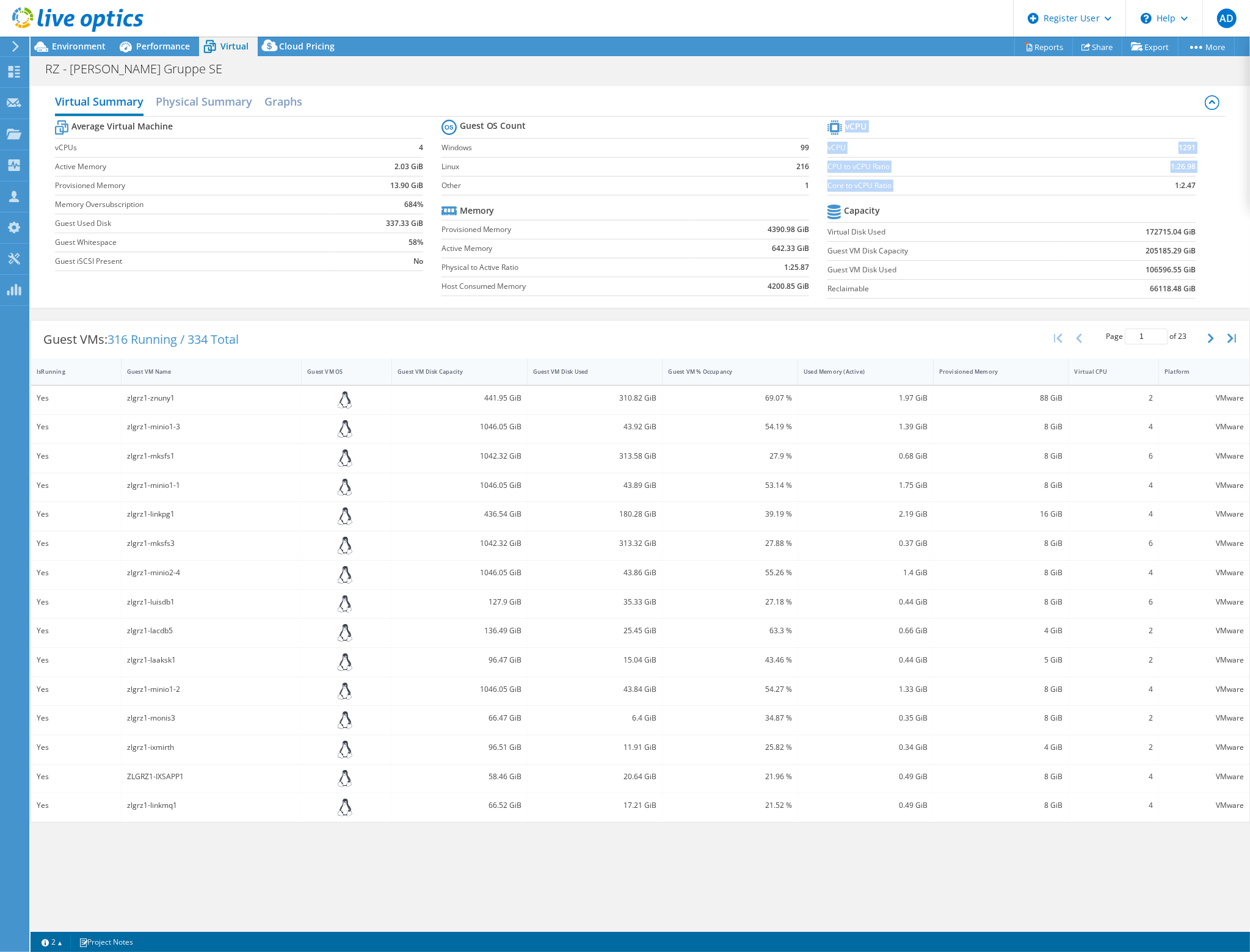
drag, startPoint x: 1151, startPoint y: 183, endPoint x: 1209, endPoint y: 183, distance: 58.0
click at [1209, 183] on section "vCPU vCPU 1291 CPU to vCPU Ratio 1:26.98 Core to vCPU Ratio 1:2.47 Capacity Vir…" at bounding box center [1021, 211] width 387 height 187
drag, startPoint x: 1209, startPoint y: 183, endPoint x: 835, endPoint y: 182, distance: 374.0
click at [835, 183] on section "vCPU vCPU 1291 CPU to vCPU Ratio 1:26.98 Core to vCPU Ratio 1:2.47 Capacity Vir…" at bounding box center [1021, 211] width 387 height 187
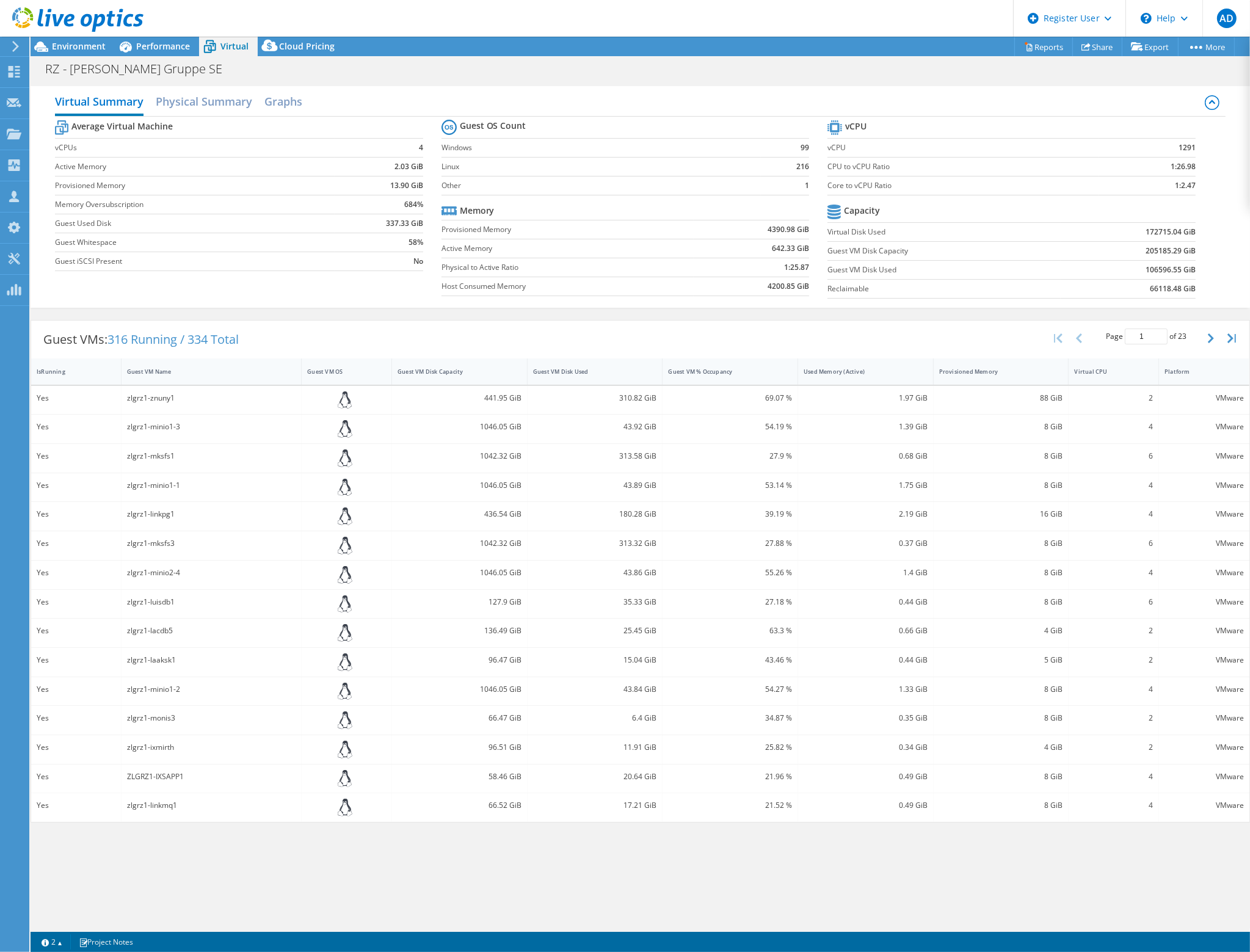
click at [1133, 197] on section "vCPU vCPU 1291 CPU to vCPU Ratio 1:26.98 Core to vCPU Ratio 1:2.47 Capacity Vir…" at bounding box center [1021, 211] width 387 height 187
drag, startPoint x: 1206, startPoint y: 167, endPoint x: 1138, endPoint y: 168, distance: 68.0
click at [1138, 168] on section "vCPU vCPU 1291 CPU to vCPU Ratio 1:26.98 Core to vCPU Ratio 1:2.47 Capacity Vir…" at bounding box center [1021, 211] width 387 height 187
drag, startPoint x: 1134, startPoint y: 164, endPoint x: 1131, endPoint y: 156, distance: 8.5
click at [1133, 159] on td "1:26.98" at bounding box center [1146, 166] width 96 height 19
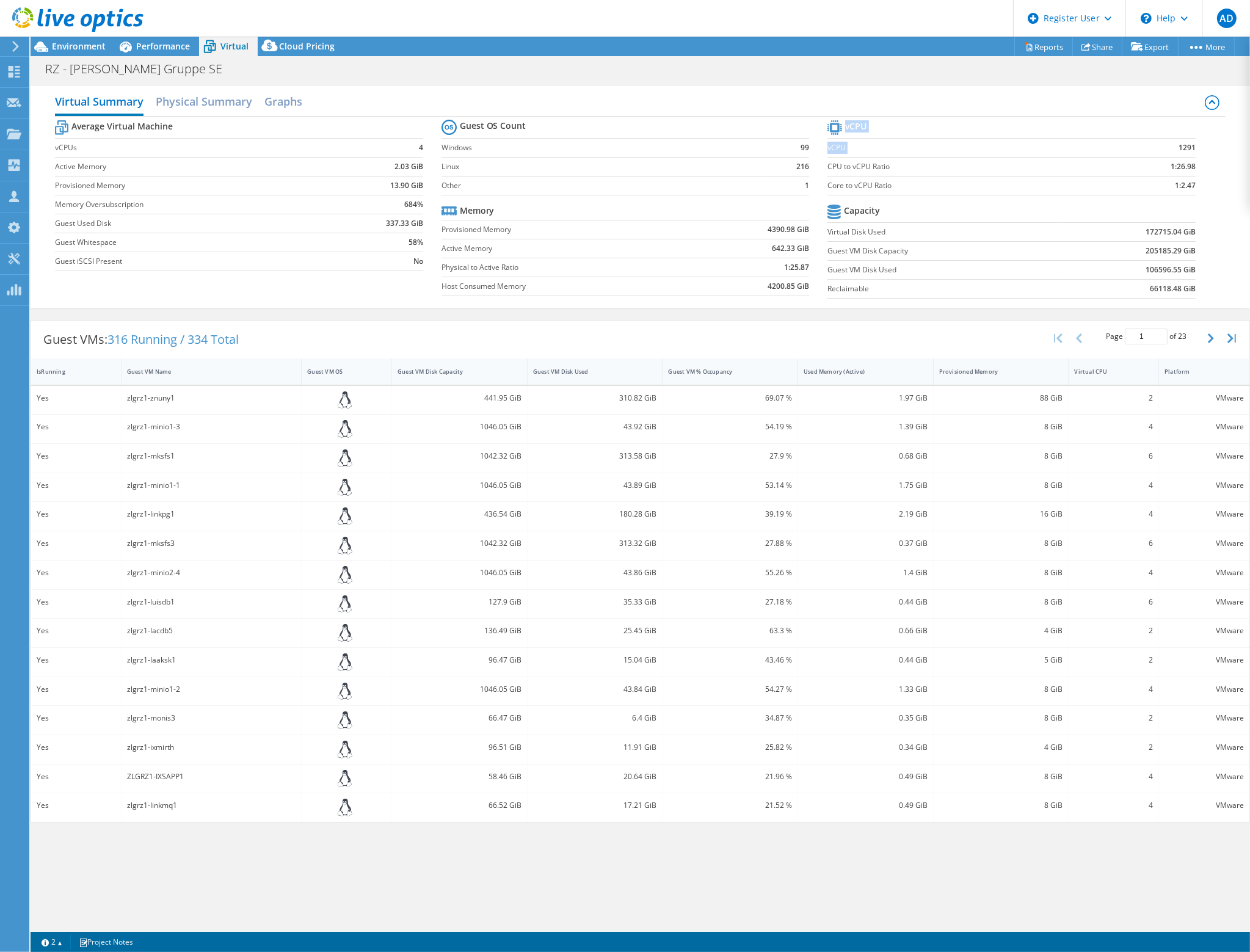
drag, startPoint x: 1175, startPoint y: 151, endPoint x: 1203, endPoint y: 151, distance: 28.0
click at [1203, 151] on section "vCPU vCPU 1291 CPU to vCPU Ratio 1:26.98 Core to vCPU Ratio 1:2.47 Capacity Vir…" at bounding box center [1021, 211] width 387 height 187
click at [69, 41] on span "Environment" at bounding box center [79, 46] width 54 height 12
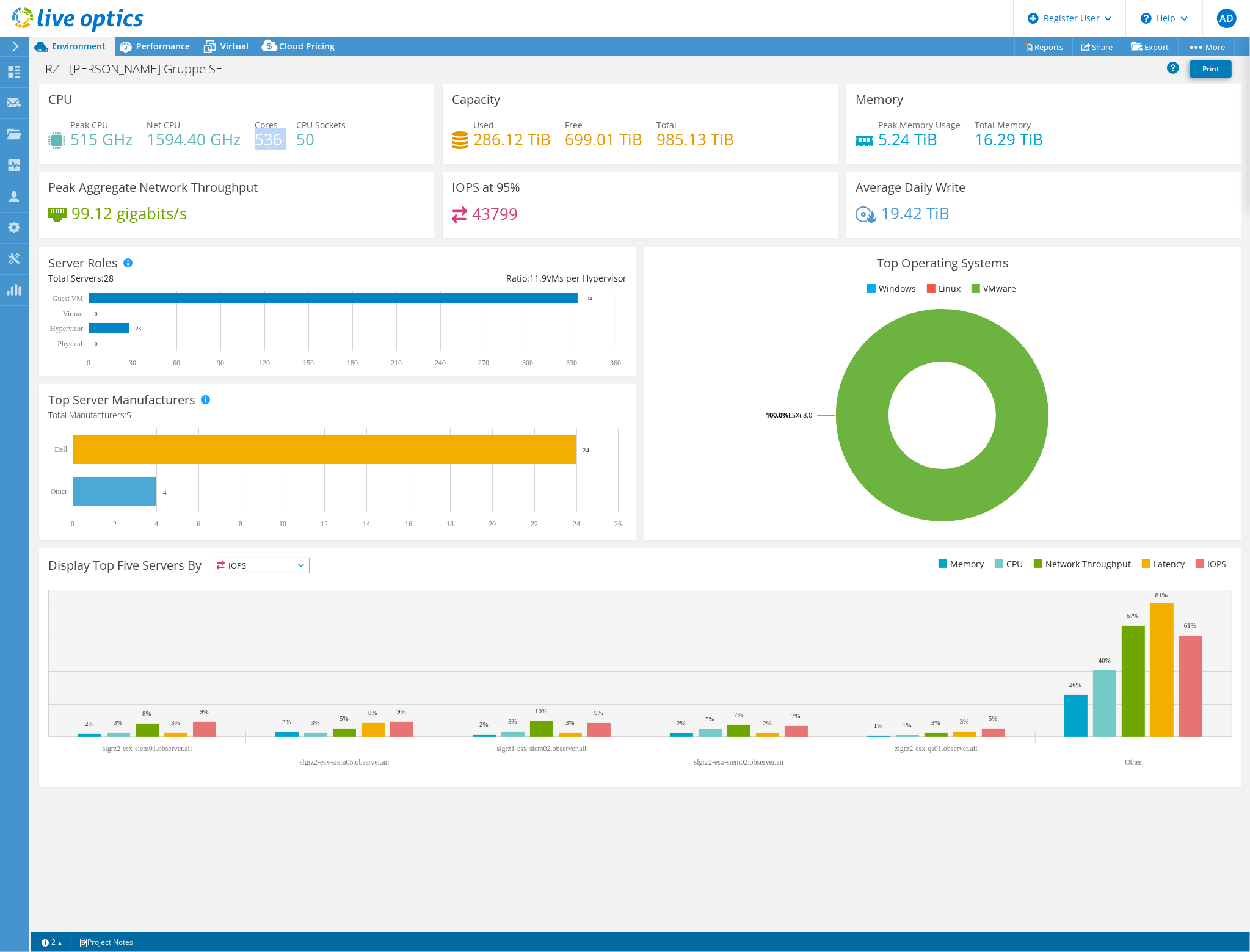
drag, startPoint x: 255, startPoint y: 137, endPoint x: 281, endPoint y: 137, distance: 26.0
click at [281, 137] on div "Peak CPU 515 GHz Net CPU 1594.40 GHz Cores 536 CPU Sockets 50" at bounding box center [237, 138] width 377 height 39
click at [271, 133] on h4 "536" at bounding box center [269, 139] width 28 height 14
drag, startPoint x: 254, startPoint y: 133, endPoint x: 279, endPoint y: 134, distance: 25.0
click at [279, 134] on h4 "536" at bounding box center [269, 139] width 28 height 14
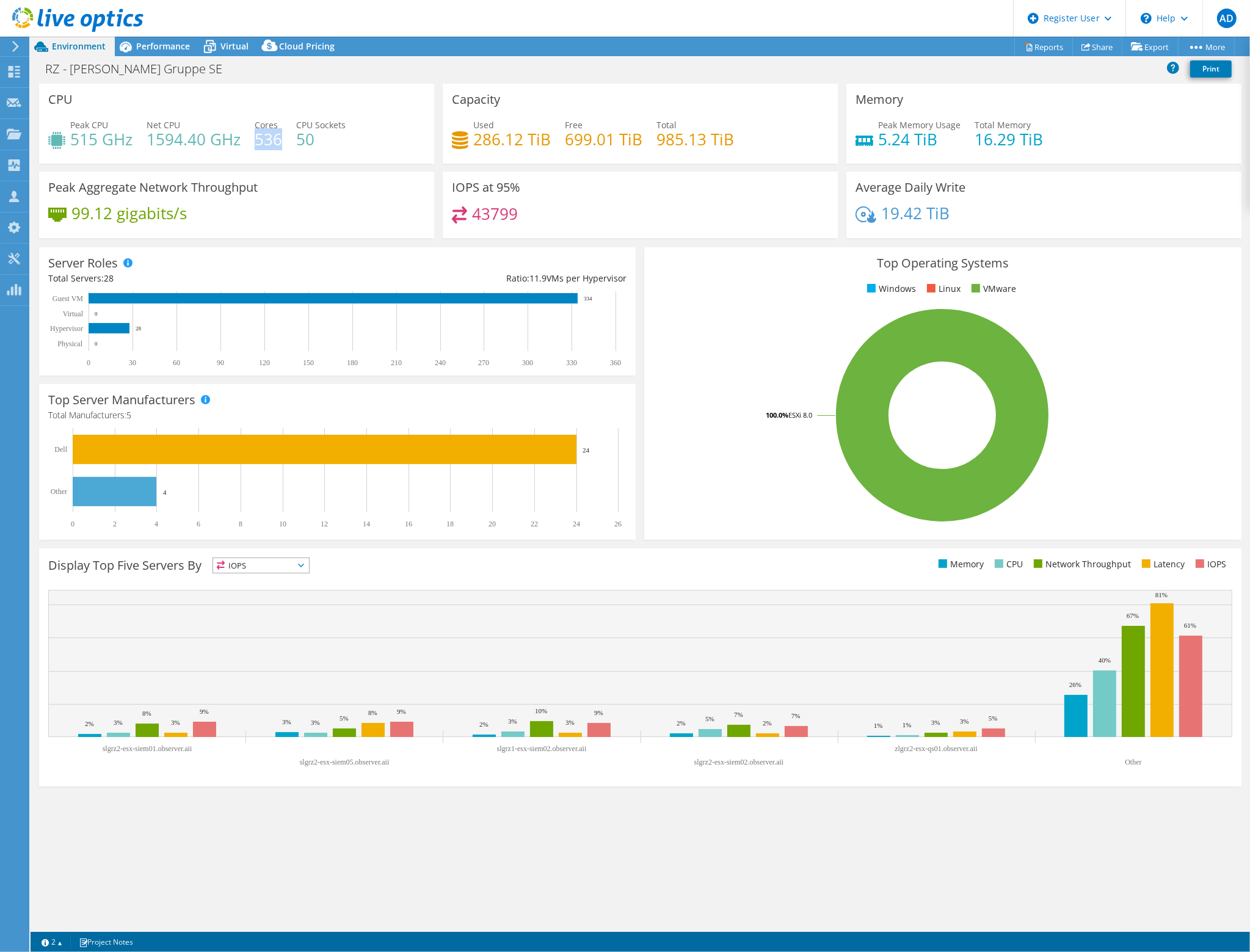
click at [277, 142] on h4 "536" at bounding box center [269, 139] width 28 height 14
drag, startPoint x: 252, startPoint y: 135, endPoint x: 277, endPoint y: 137, distance: 25.1
click at [279, 137] on div "Peak CPU 515 GHz Net CPU 1594.40 GHz Cores 536 CPU Sockets 50" at bounding box center [237, 138] width 377 height 39
click at [277, 137] on h4 "536" at bounding box center [269, 139] width 28 height 14
drag, startPoint x: 55, startPoint y: 183, endPoint x: 251, endPoint y: 194, distance: 196.3
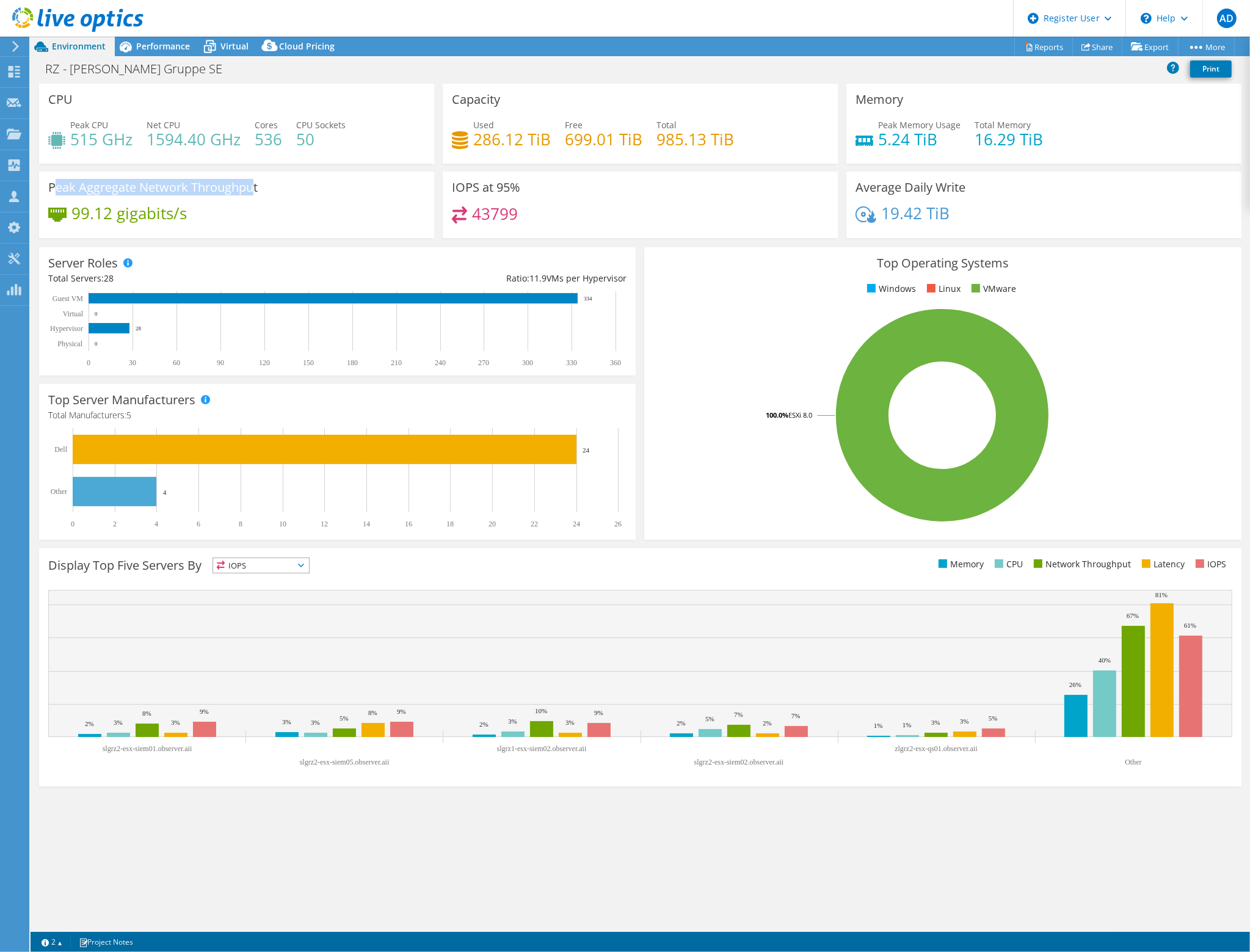
click at [251, 194] on h3 "Peak Aggregate Network Throughput" at bounding box center [153, 187] width 209 height 14
drag, startPoint x: 457, startPoint y: 185, endPoint x: 515, endPoint y: 188, distance: 58.1
click at [515, 188] on h3 "IOPS at 95%" at bounding box center [486, 187] width 69 height 14
click at [514, 188] on h3 "IOPS at 95%" at bounding box center [486, 187] width 69 height 14
drag, startPoint x: 725, startPoint y: 135, endPoint x: 477, endPoint y: 146, distance: 248.2
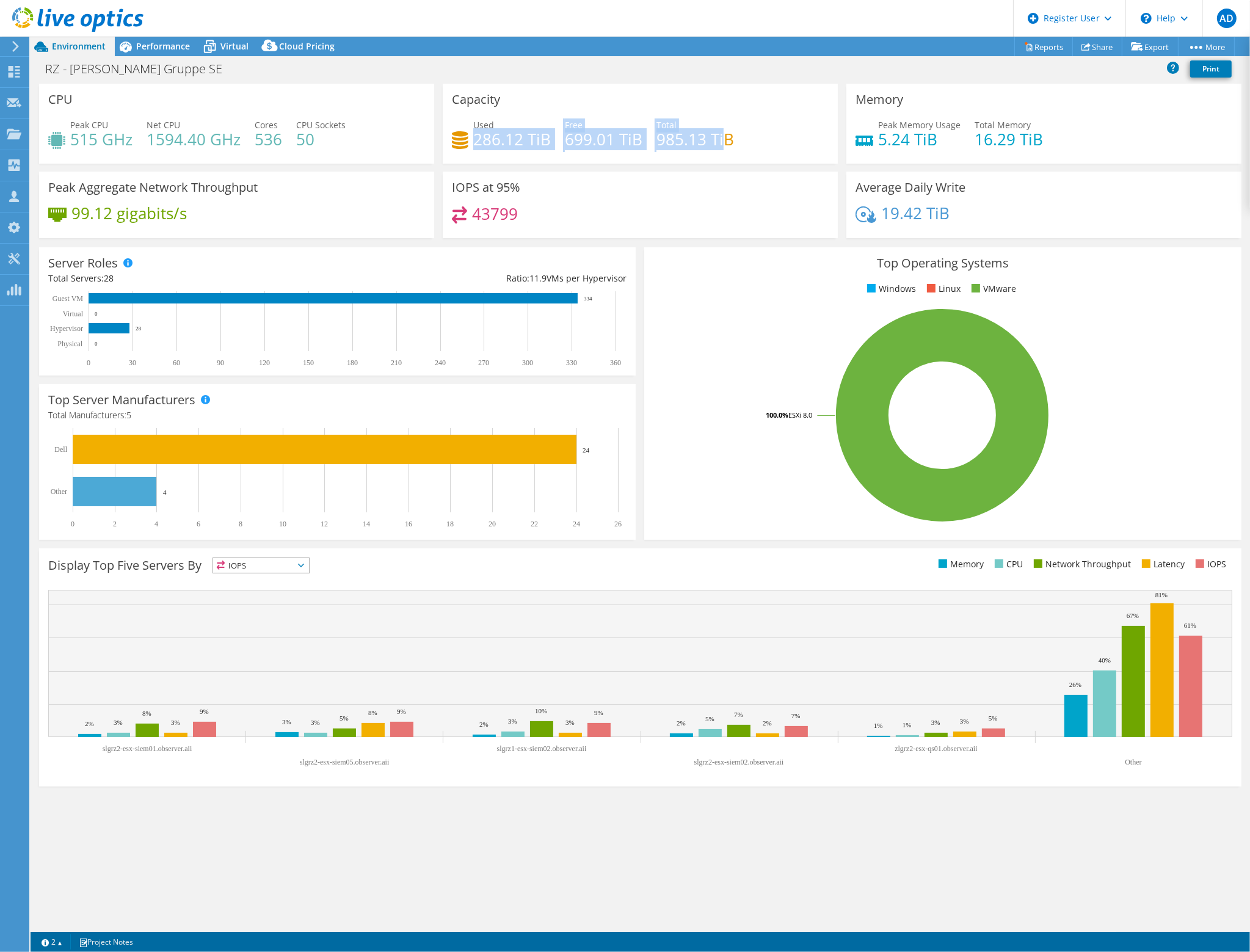
click at [477, 146] on div "Used 286.12 TiB Free 699.01 TiB Total 985.13 TiB" at bounding box center [640, 138] width 377 height 39
click at [486, 143] on h4 "286.12 TiB" at bounding box center [512, 139] width 78 height 14
drag, startPoint x: 864, startPoint y: 185, endPoint x: 960, endPoint y: 187, distance: 96.0
click at [960, 187] on h3 "Average Daily Write" at bounding box center [911, 187] width 110 height 14
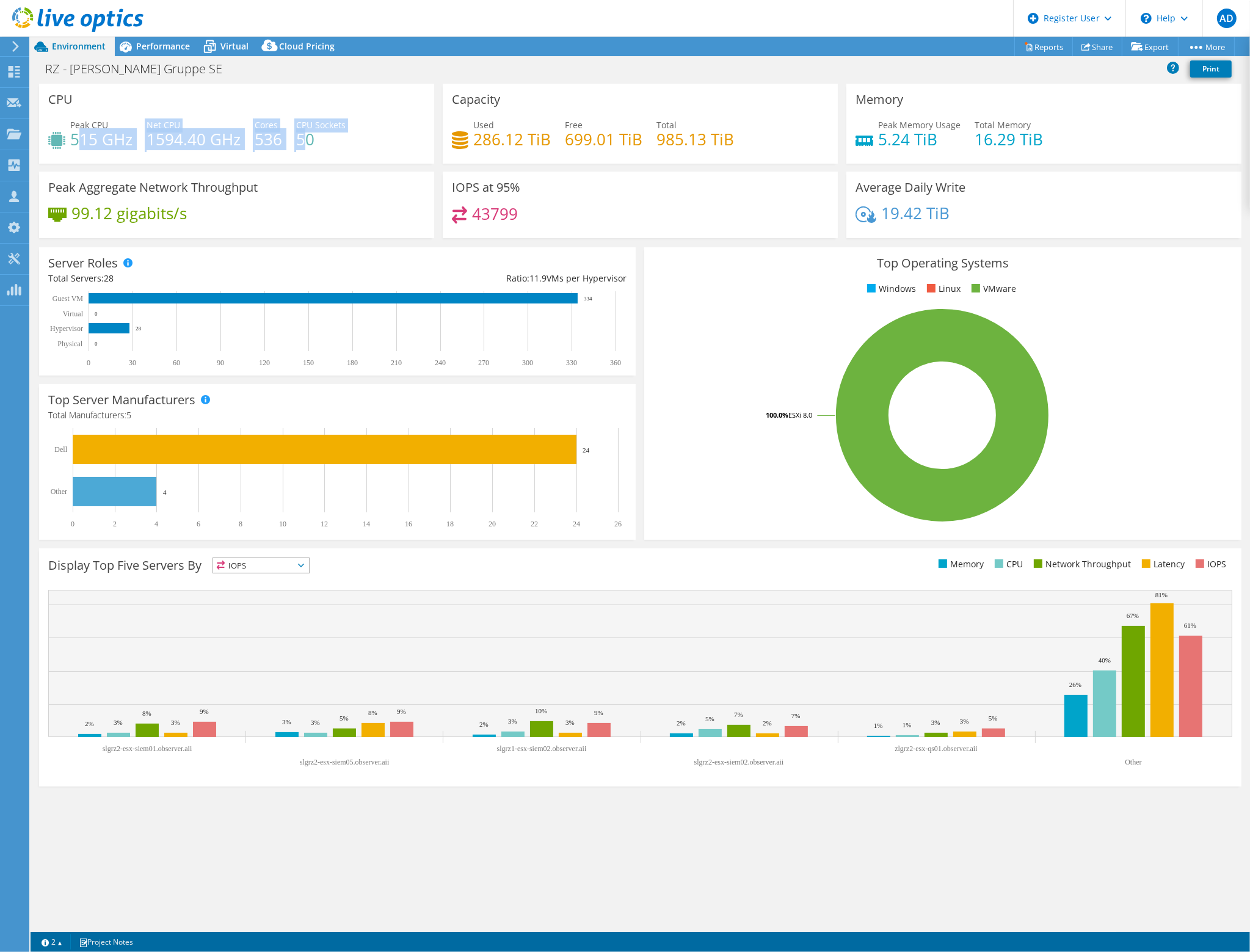
drag, startPoint x: 304, startPoint y: 141, endPoint x: 82, endPoint y: 129, distance: 222.3
click at [82, 129] on div "Peak CPU 515 GHz Net CPU 1594.40 GHz Cores 536 CPU Sockets 50" at bounding box center [237, 138] width 377 height 39
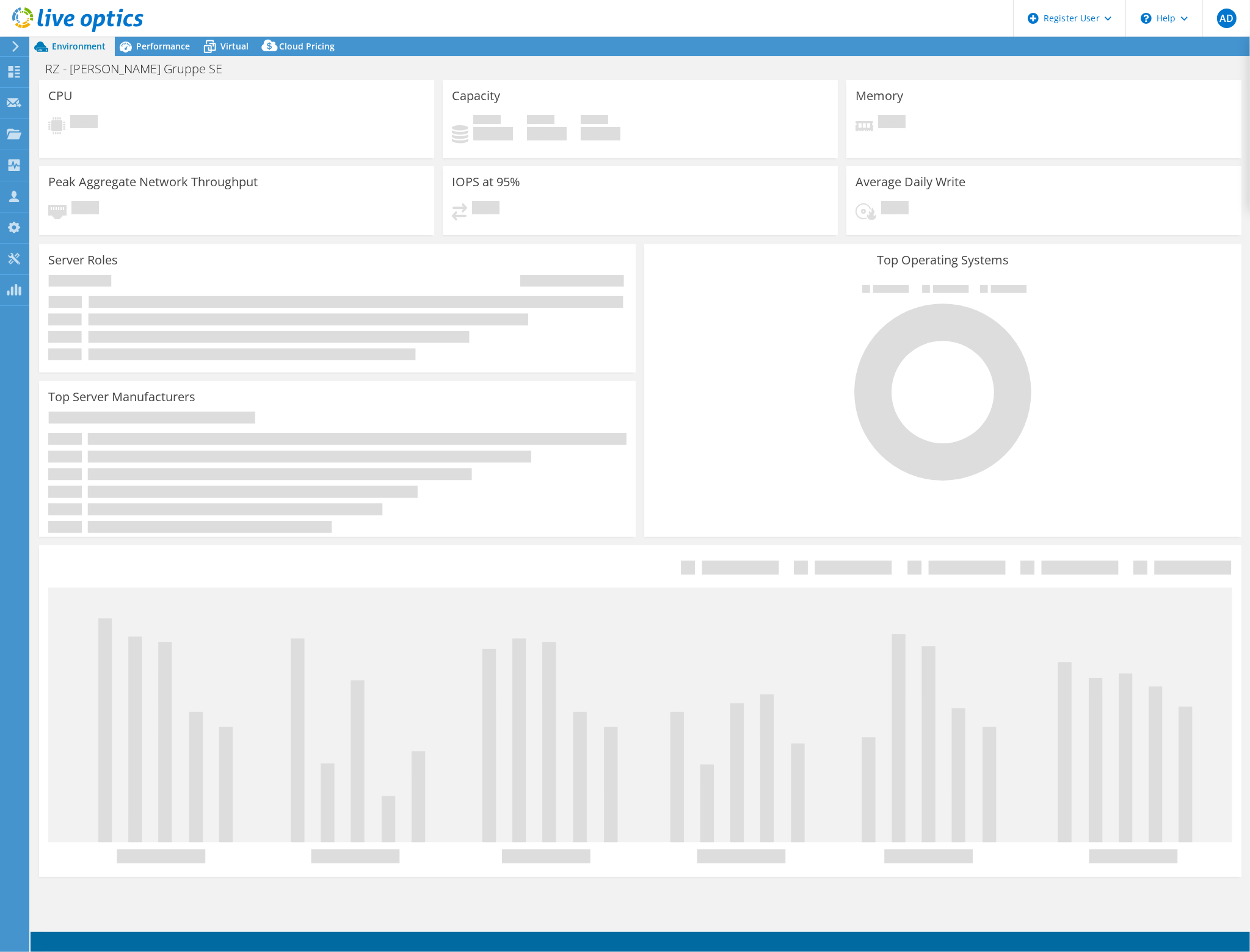
select select "USD"
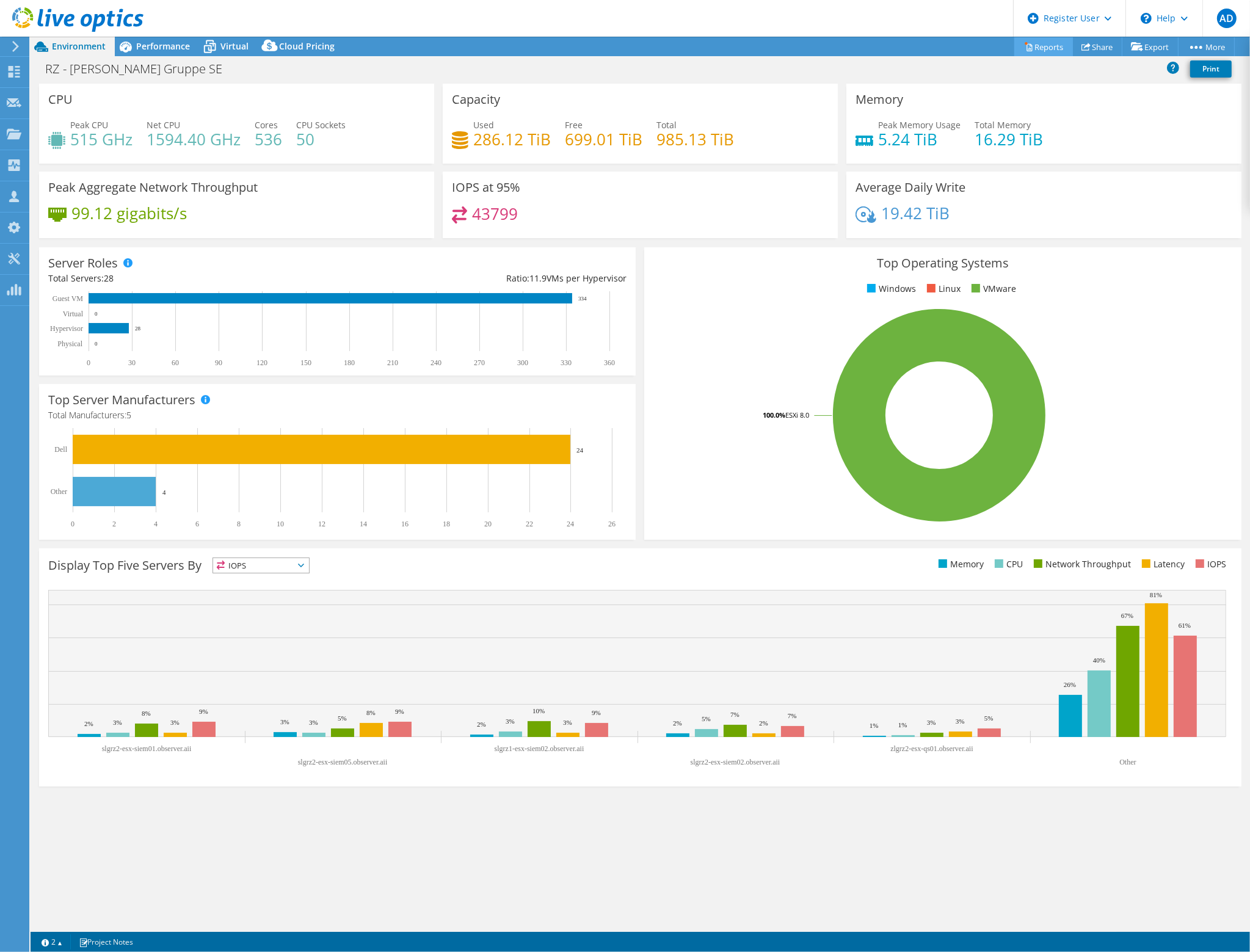
click at [1044, 50] on link "Reports" at bounding box center [1044, 47] width 59 height 19
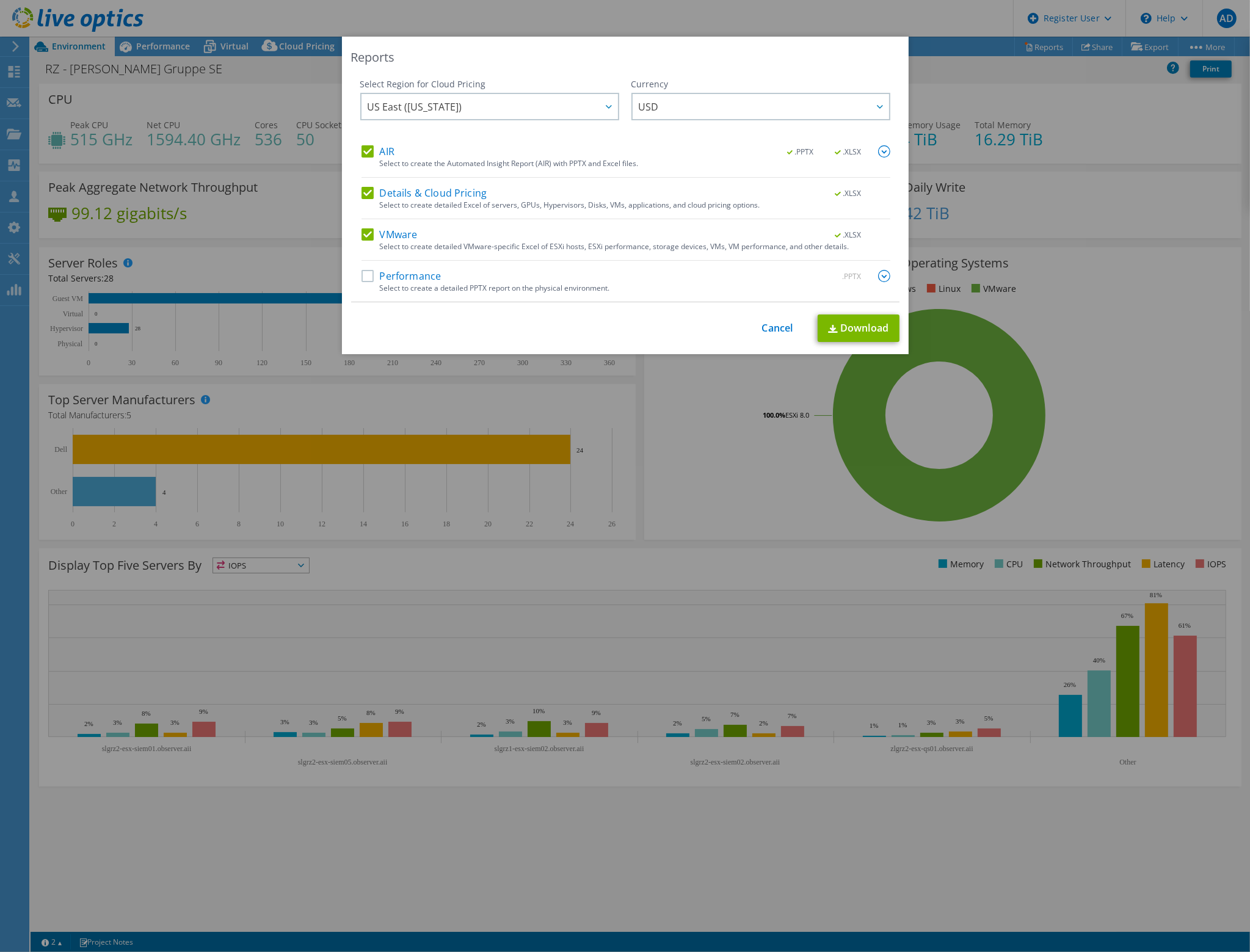
click at [785, 334] on div "This process may take a while, please wait... Cancel Download" at bounding box center [625, 328] width 548 height 28
click at [772, 325] on link "Cancel" at bounding box center [778, 328] width 31 height 12
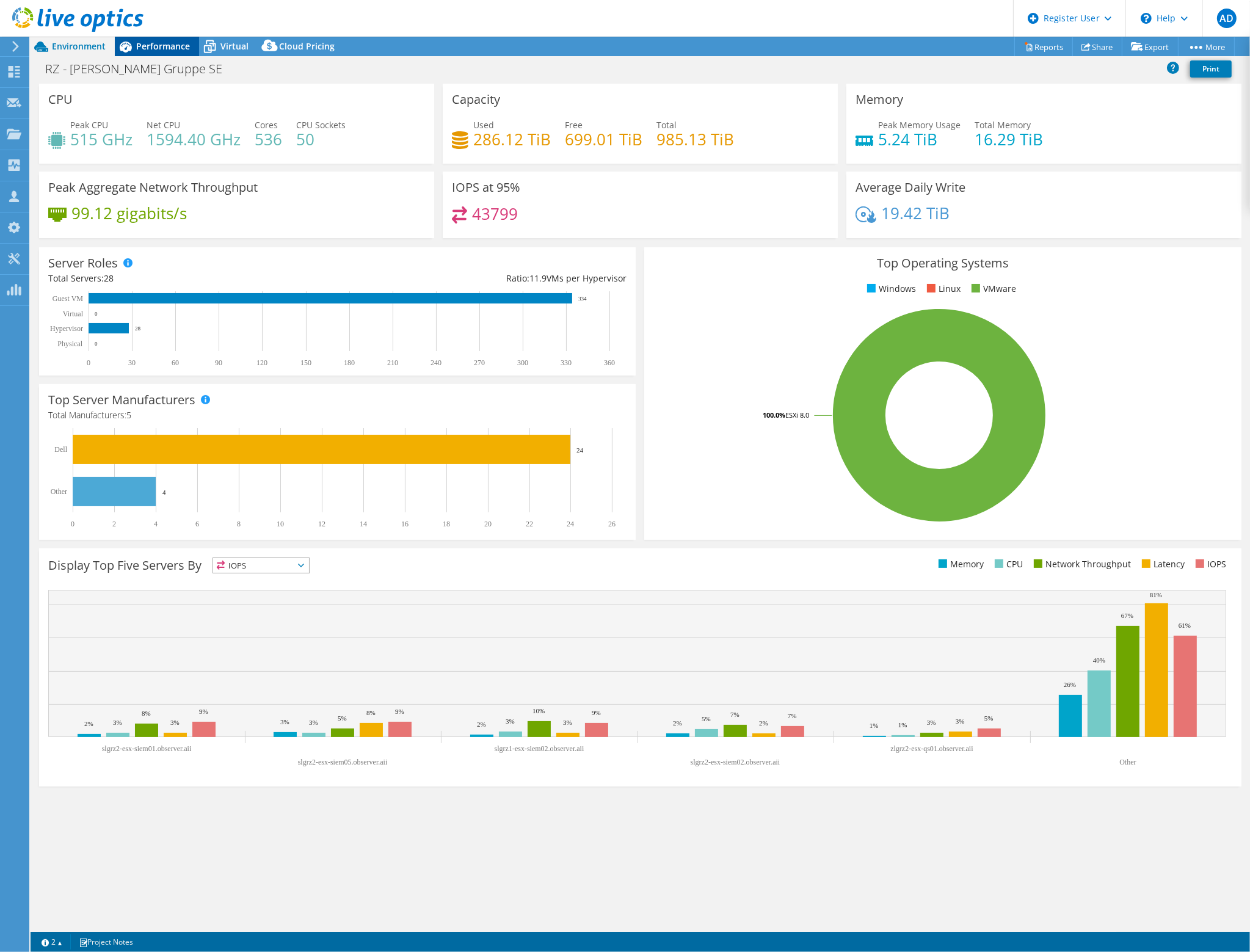
click at [183, 47] on span "Performance" at bounding box center [163, 46] width 54 height 12
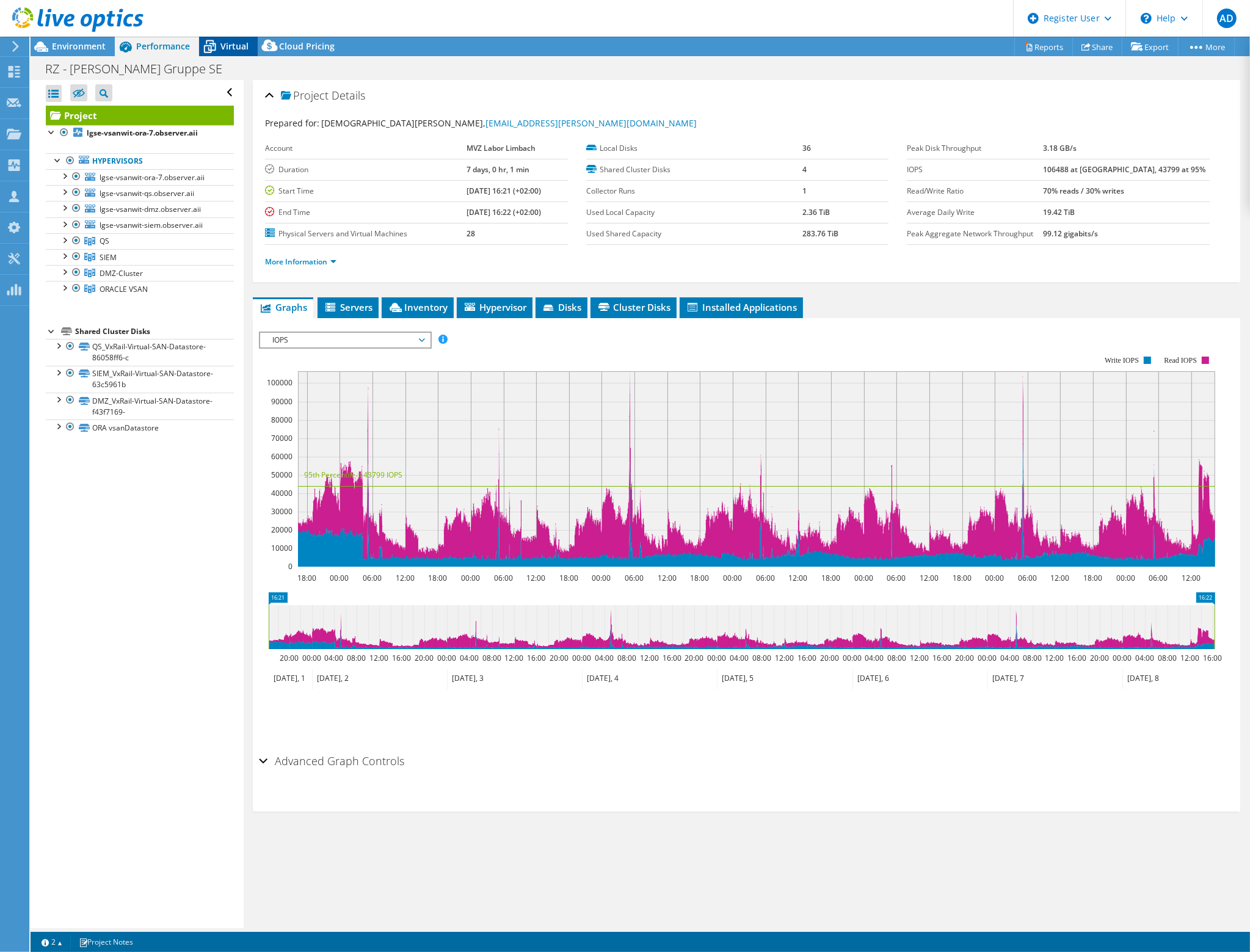
click at [225, 43] on span "Virtual" at bounding box center [234, 46] width 28 height 12
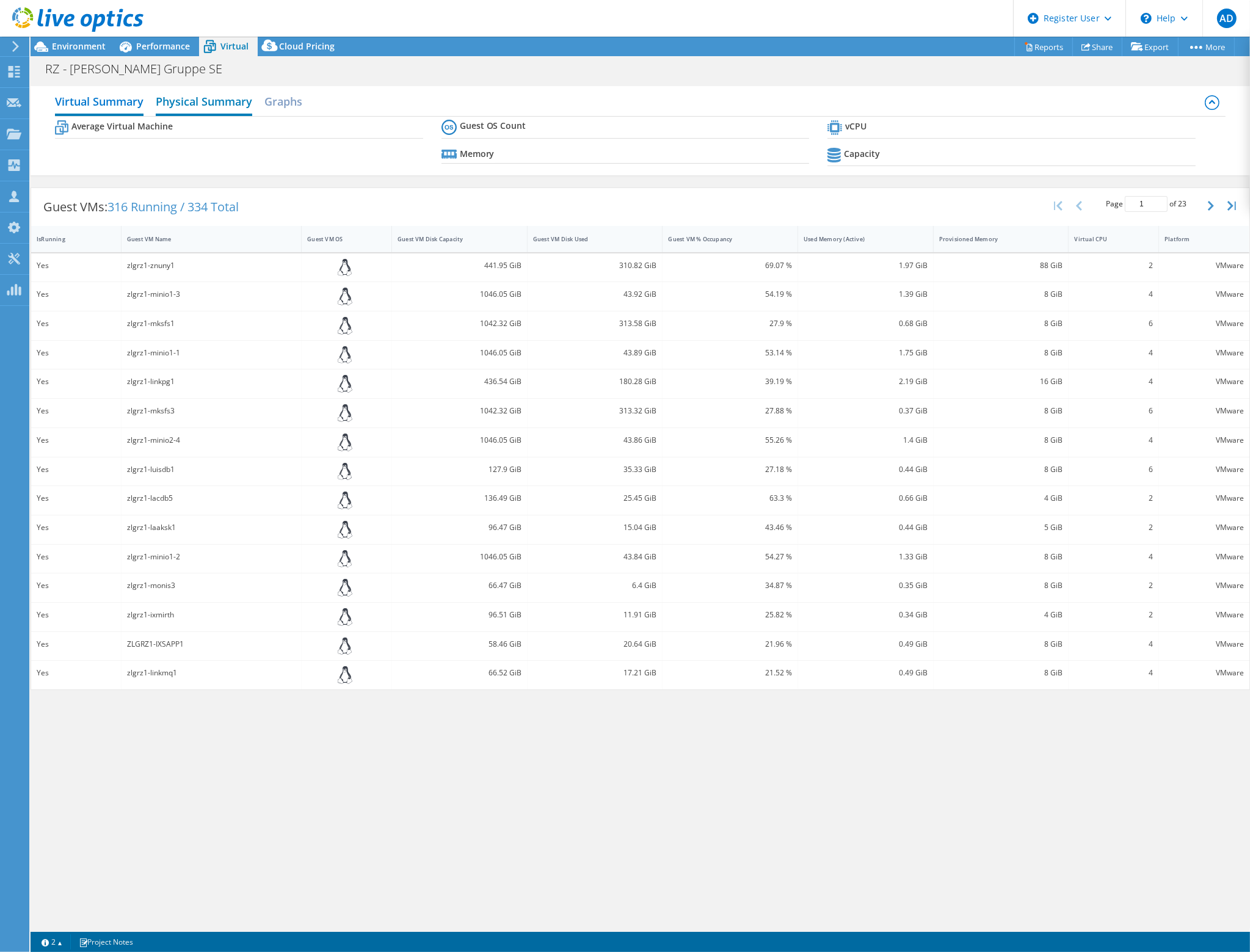
click at [183, 100] on h2 "Physical Summary" at bounding box center [204, 102] width 96 height 27
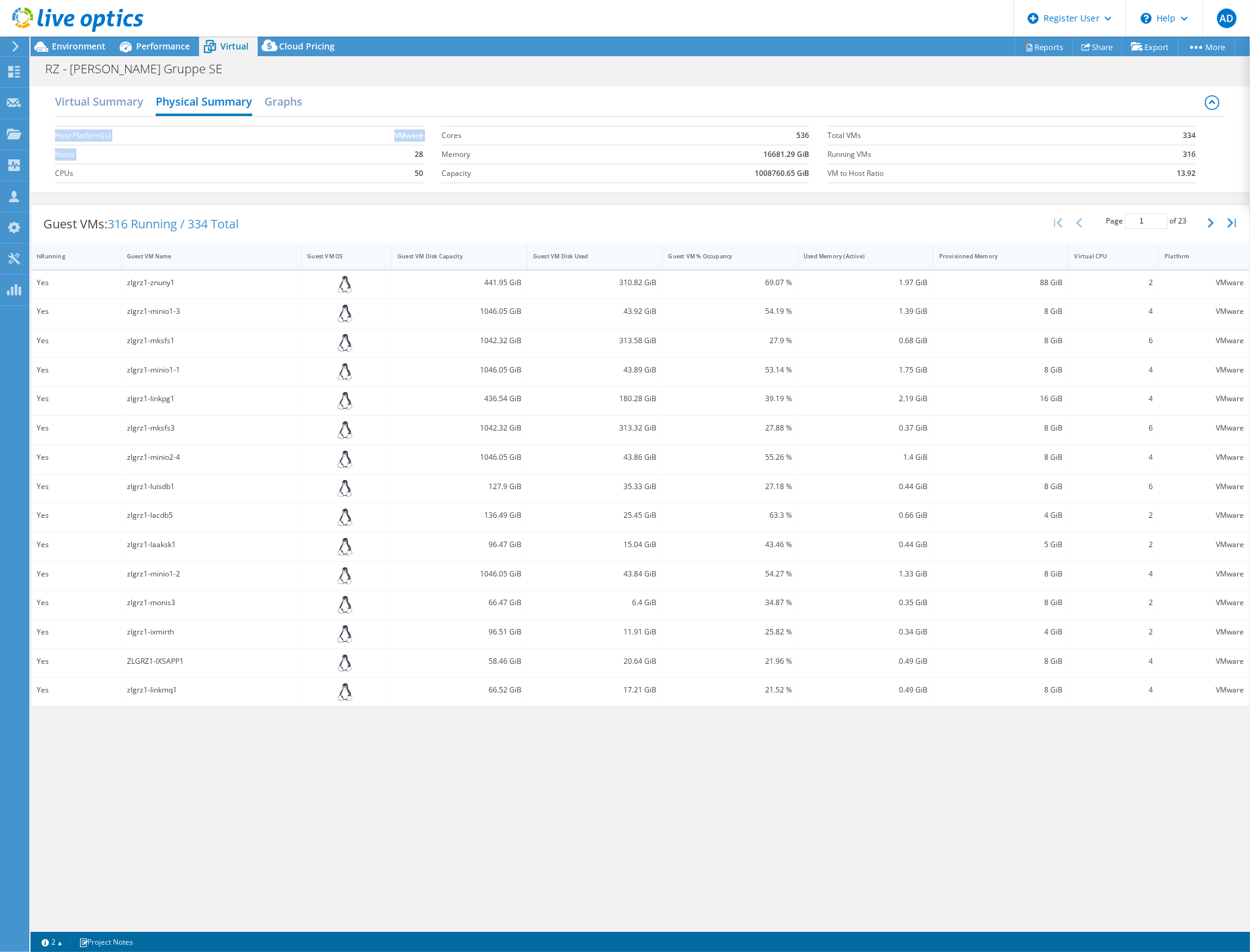
drag, startPoint x: 405, startPoint y: 151, endPoint x: 424, endPoint y: 153, distance: 19.1
click at [424, 153] on section "Host Platform(s) VMware Hosts 28 CPUs 50" at bounding box center [249, 155] width 387 height 70
click at [423, 153] on section "Host Platform(s) VMware Hosts 28 CPUs 50" at bounding box center [249, 155] width 387 height 70
click at [371, 138] on td "VMware" at bounding box center [364, 135] width 116 height 19
click at [113, 100] on h2 "Virtual Summary" at bounding box center [99, 102] width 89 height 27
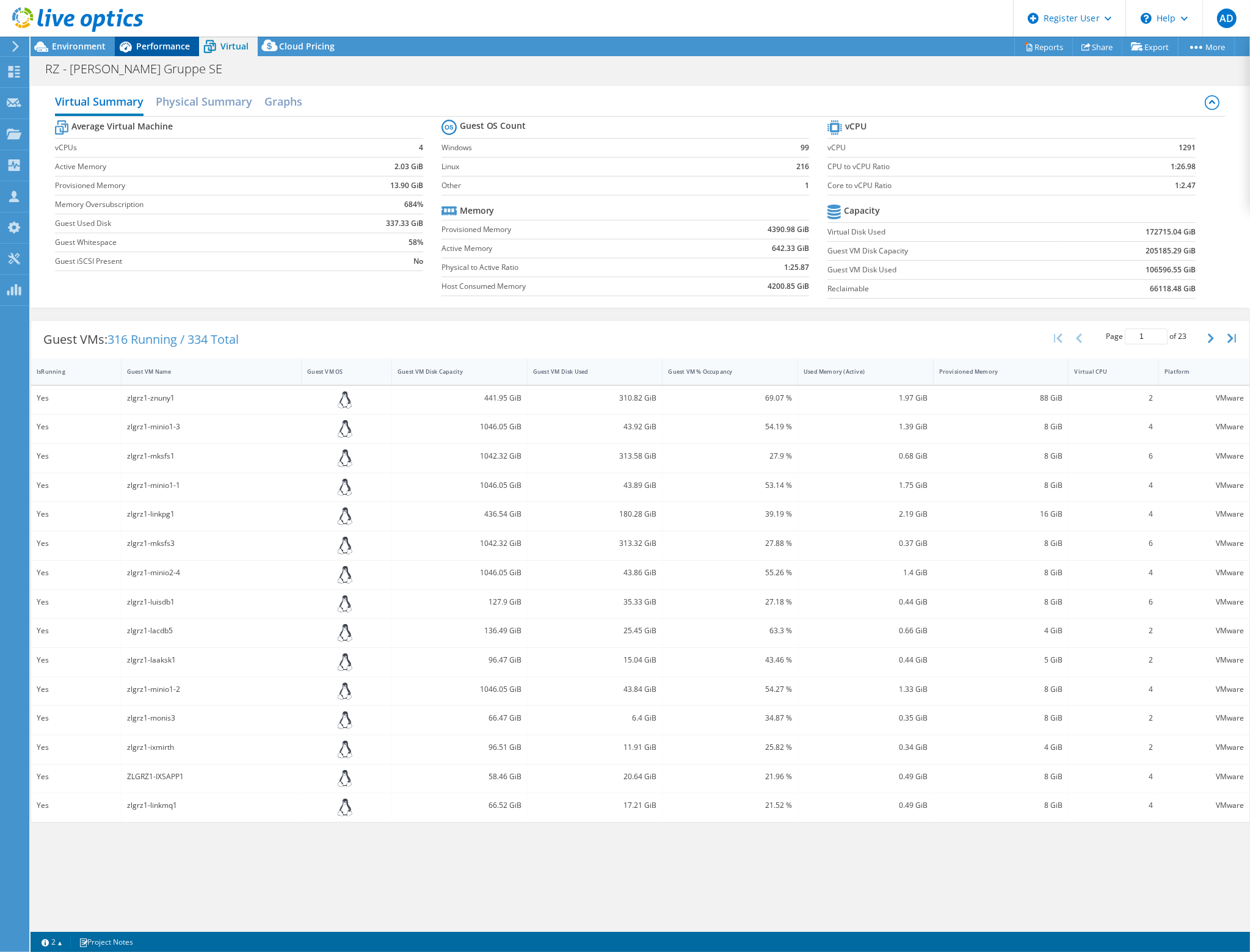
click at [158, 50] on span "Performance" at bounding box center [163, 46] width 54 height 12
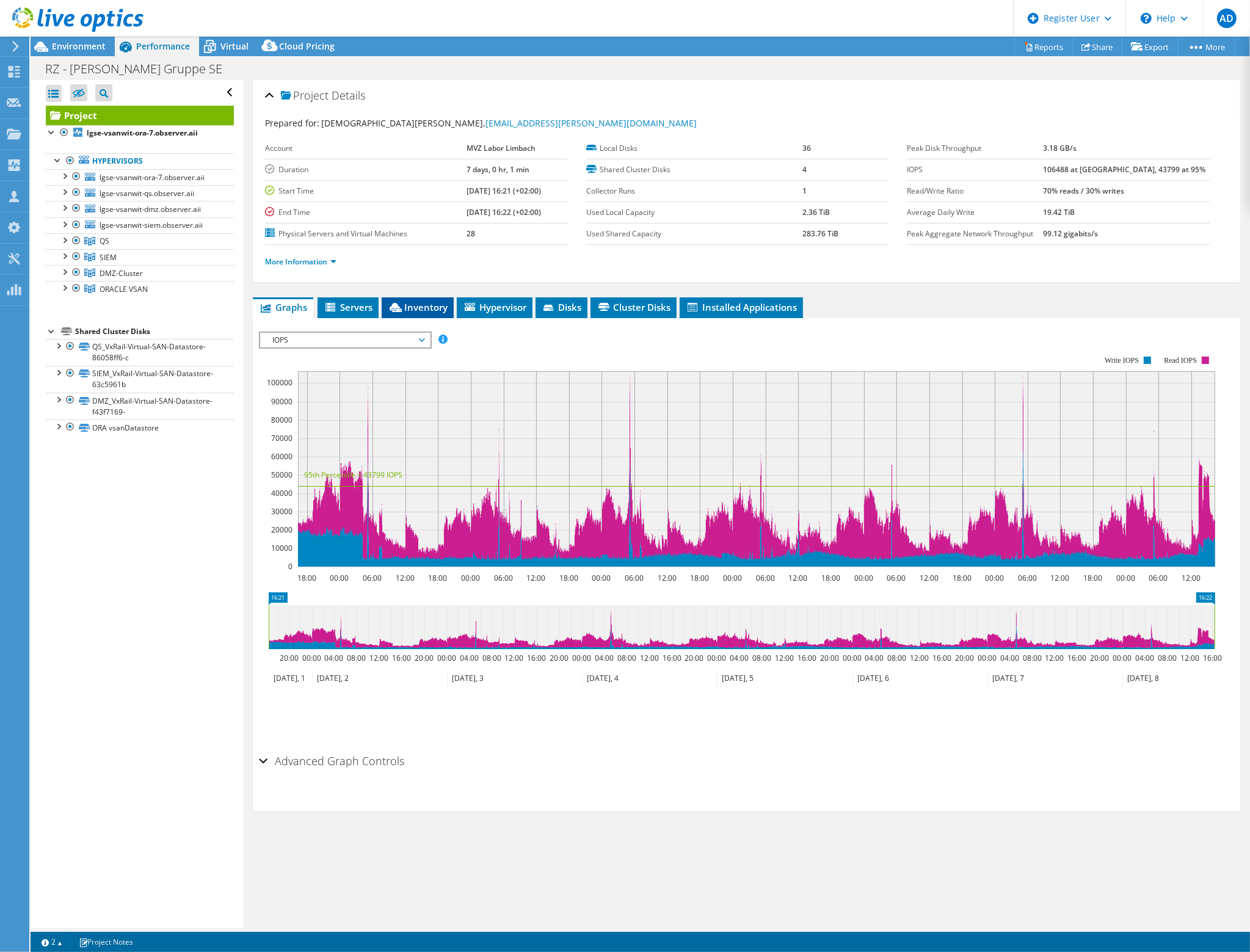
click at [389, 301] on span "Inventory" at bounding box center [417, 306] width 60 height 12
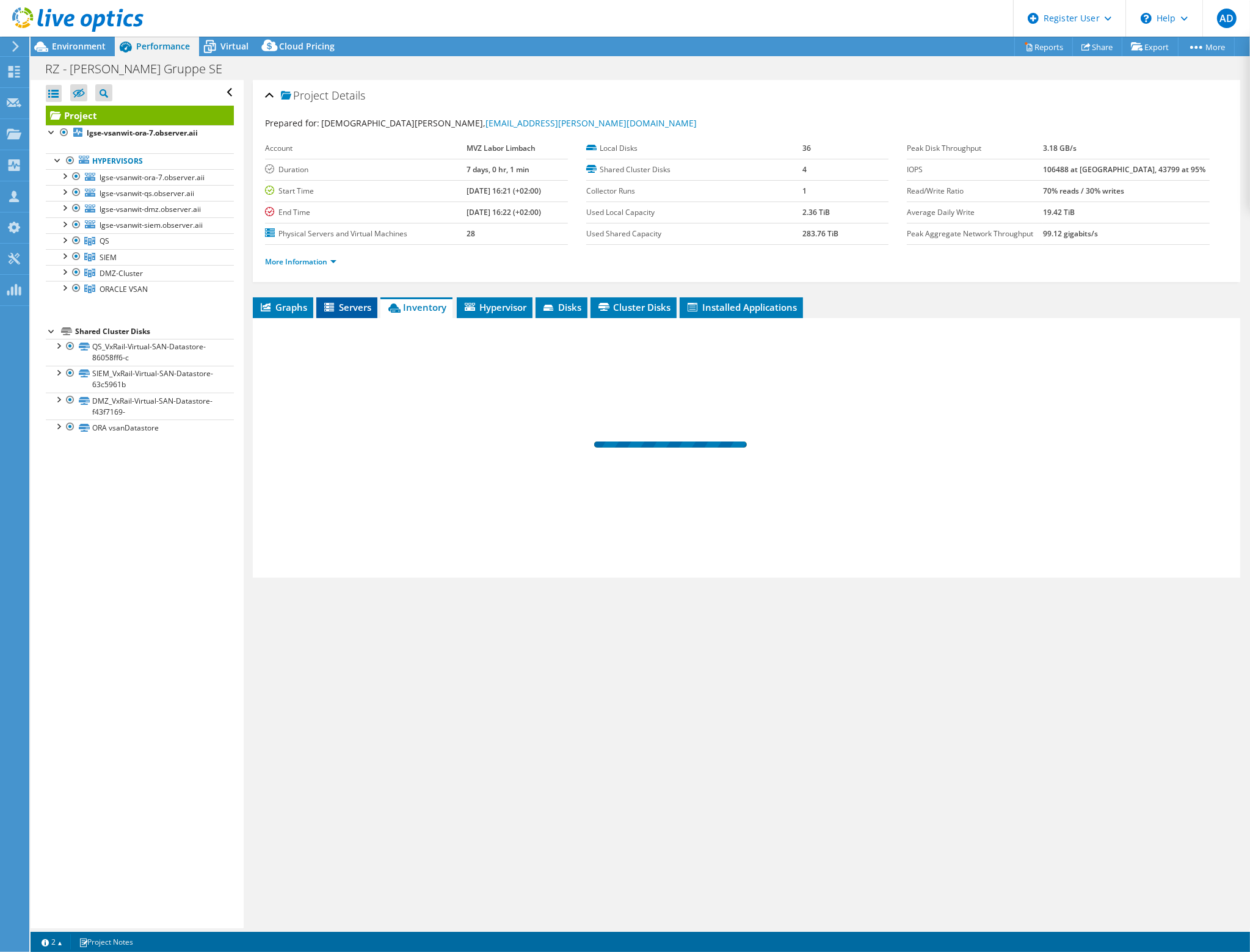
click at [375, 297] on li "Servers" at bounding box center [347, 307] width 61 height 21
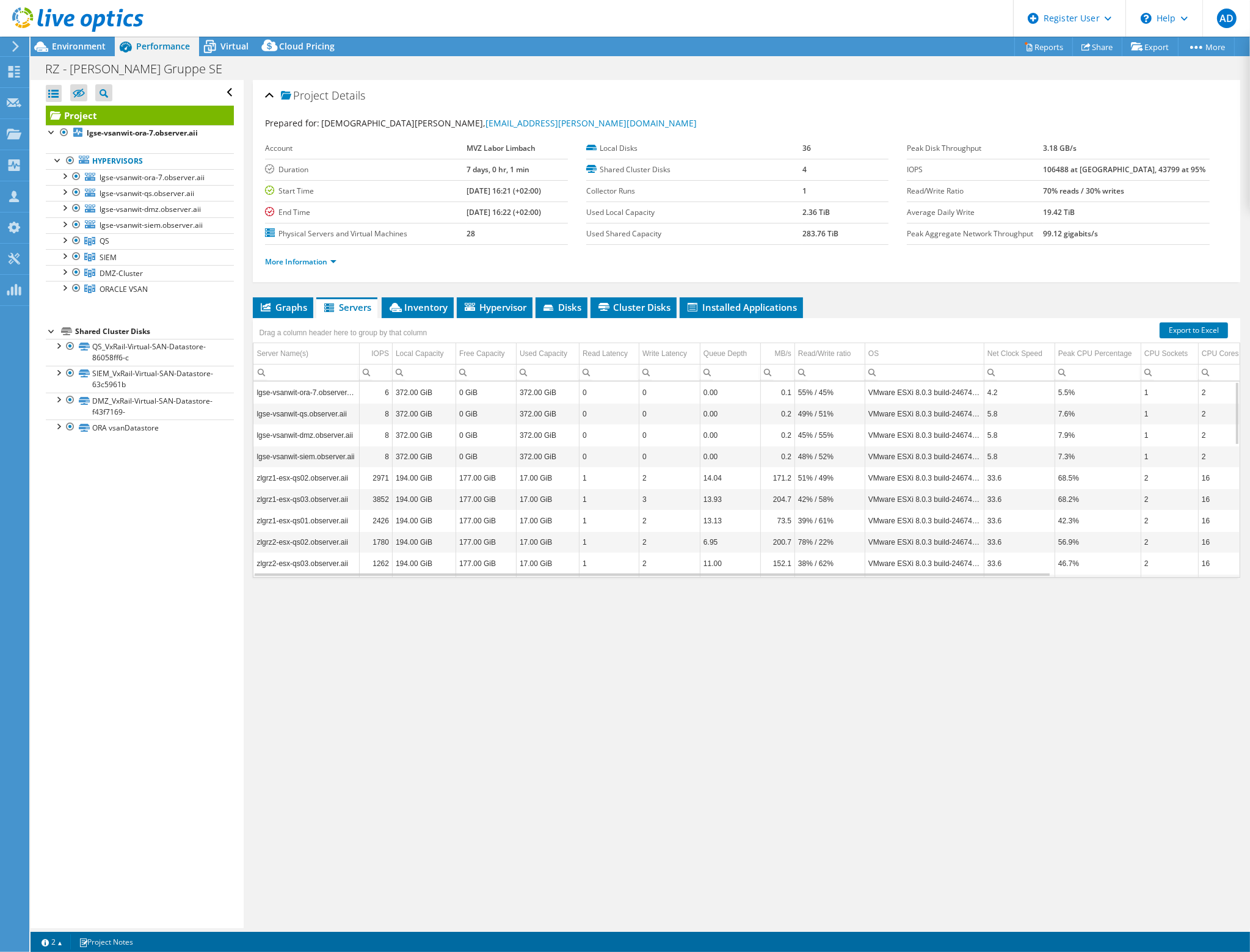
drag, startPoint x: 1174, startPoint y: 167, endPoint x: 1057, endPoint y: 172, distance: 117.1
click at [1057, 172] on tr "IOPS 106488 at Peak, 43799 at 95%" at bounding box center [1058, 169] width 303 height 21
drag, startPoint x: 1107, startPoint y: 147, endPoint x: 983, endPoint y: 140, distance: 124.2
click at [983, 140] on tr "Peak Disk Throughput 3.18 GB/s" at bounding box center [1058, 149] width 303 height 21
click at [271, 303] on span "Graphs" at bounding box center [282, 306] width 49 height 12
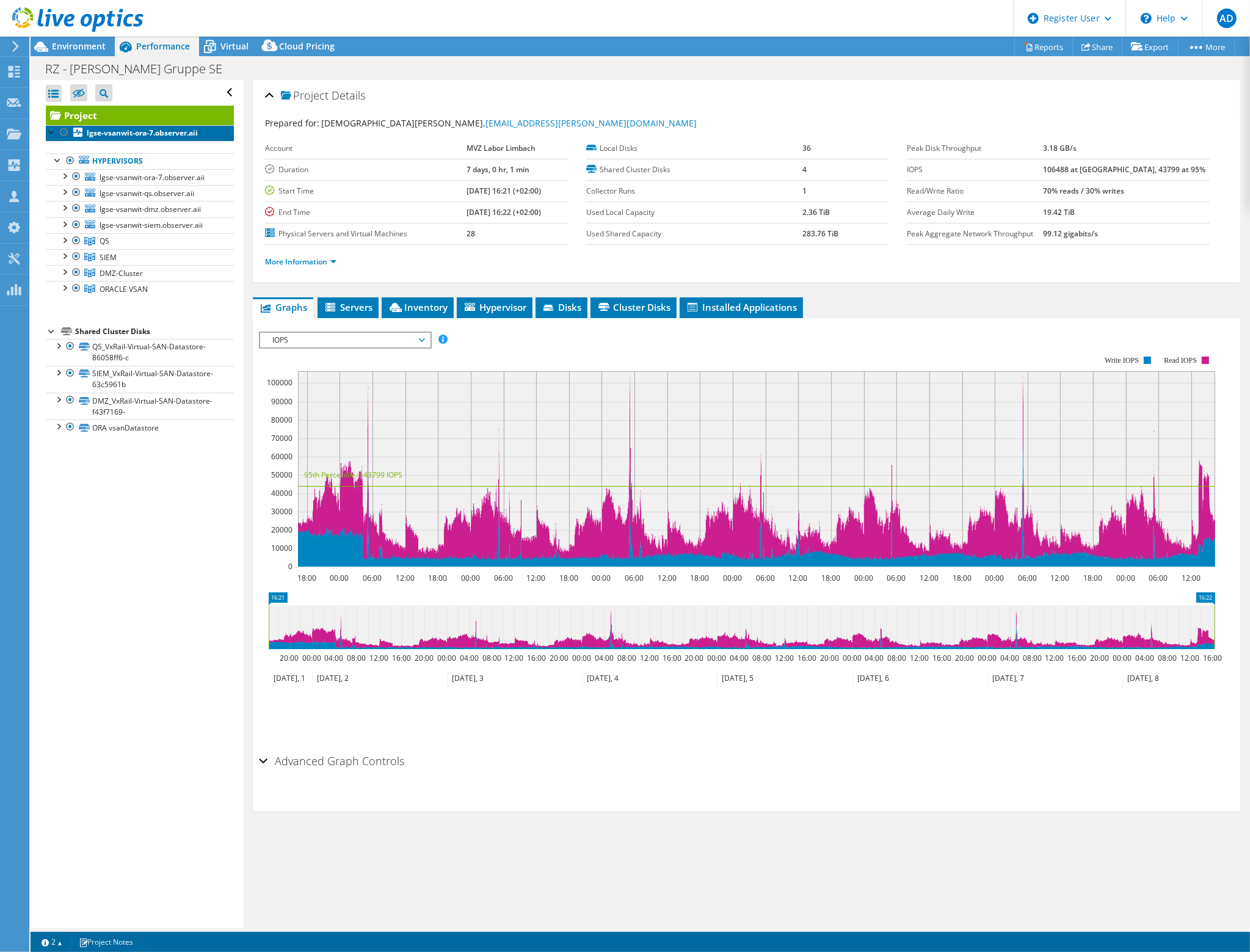
click at [167, 134] on b "lgse-vsanwit-ora-7.observer.aii" at bounding box center [142, 132] width 111 height 10
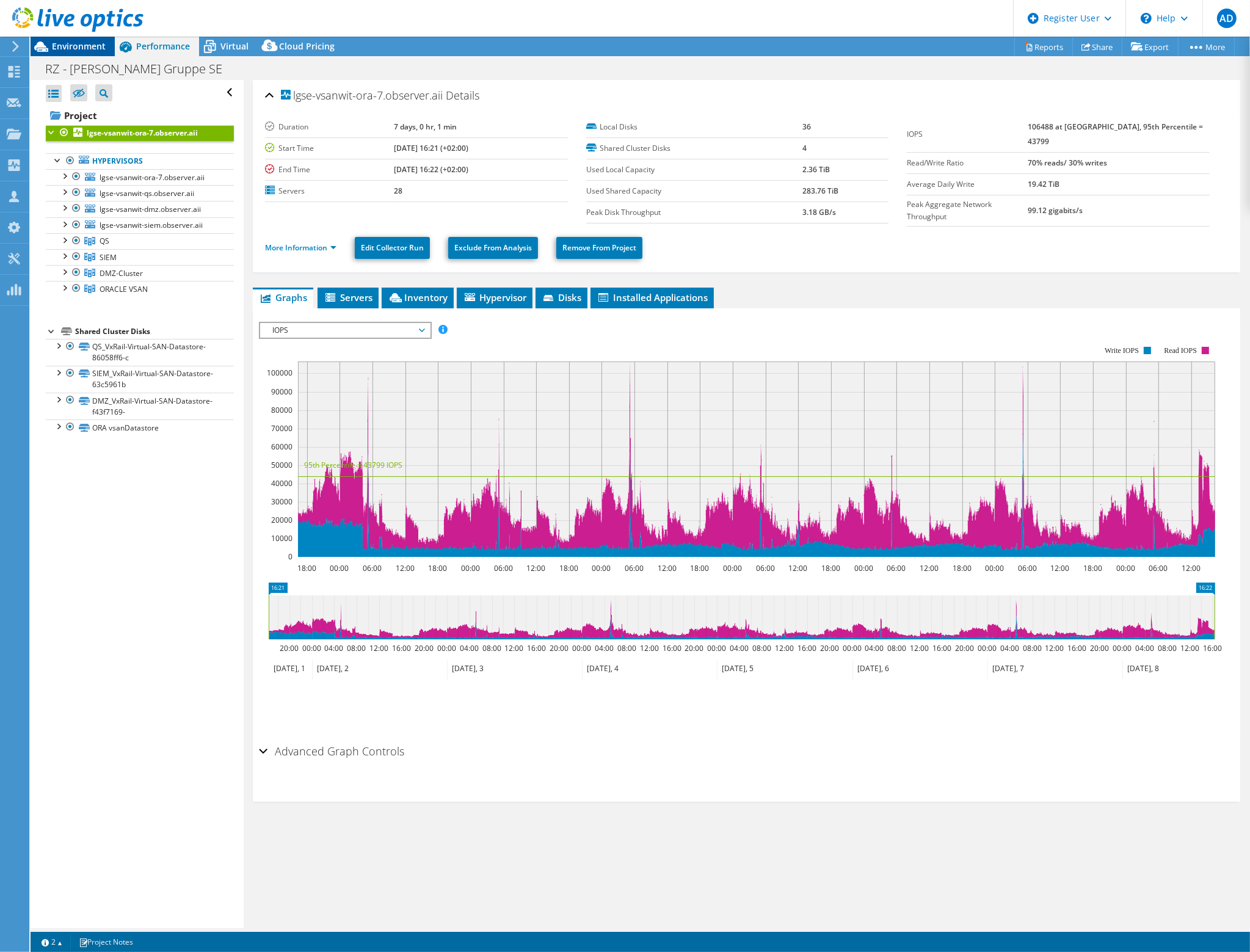
click at [71, 49] on span "Environment" at bounding box center [79, 46] width 54 height 12
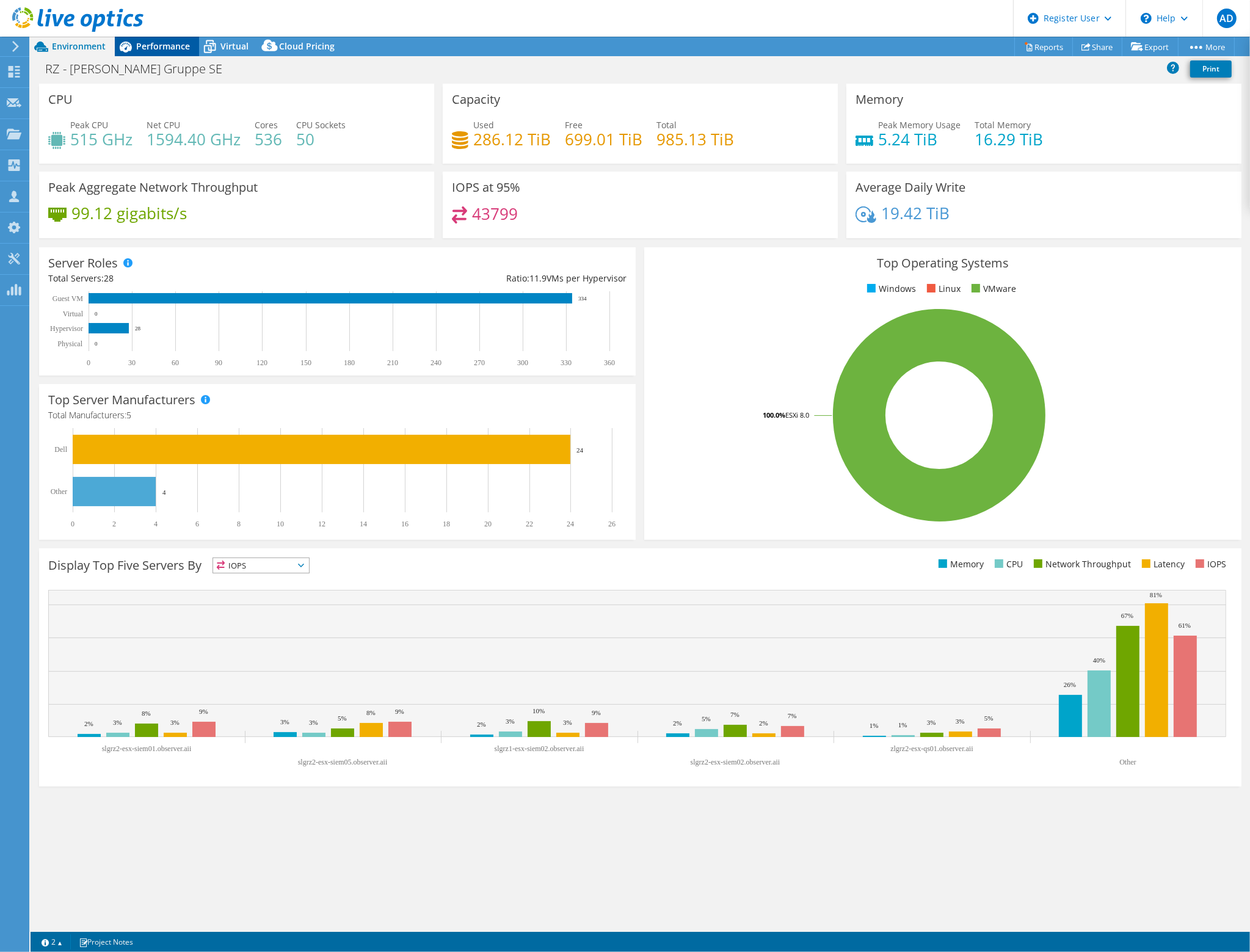
click at [149, 43] on span "Performance" at bounding box center [163, 46] width 54 height 12
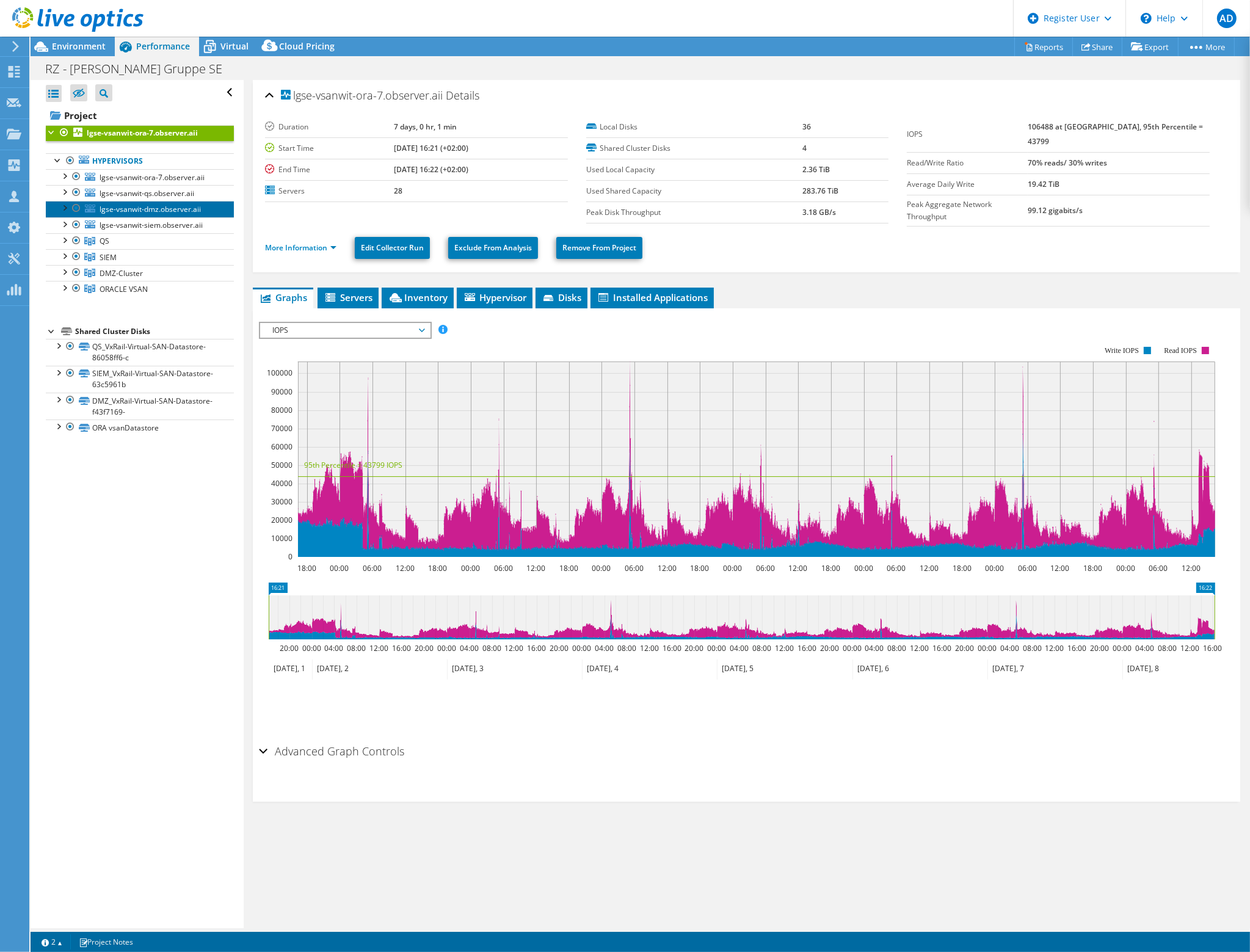
drag, startPoint x: 116, startPoint y: 212, endPoint x: -170, endPoint y: 293, distance: 297.2
click at [216, 41] on icon at bounding box center [209, 46] width 21 height 21
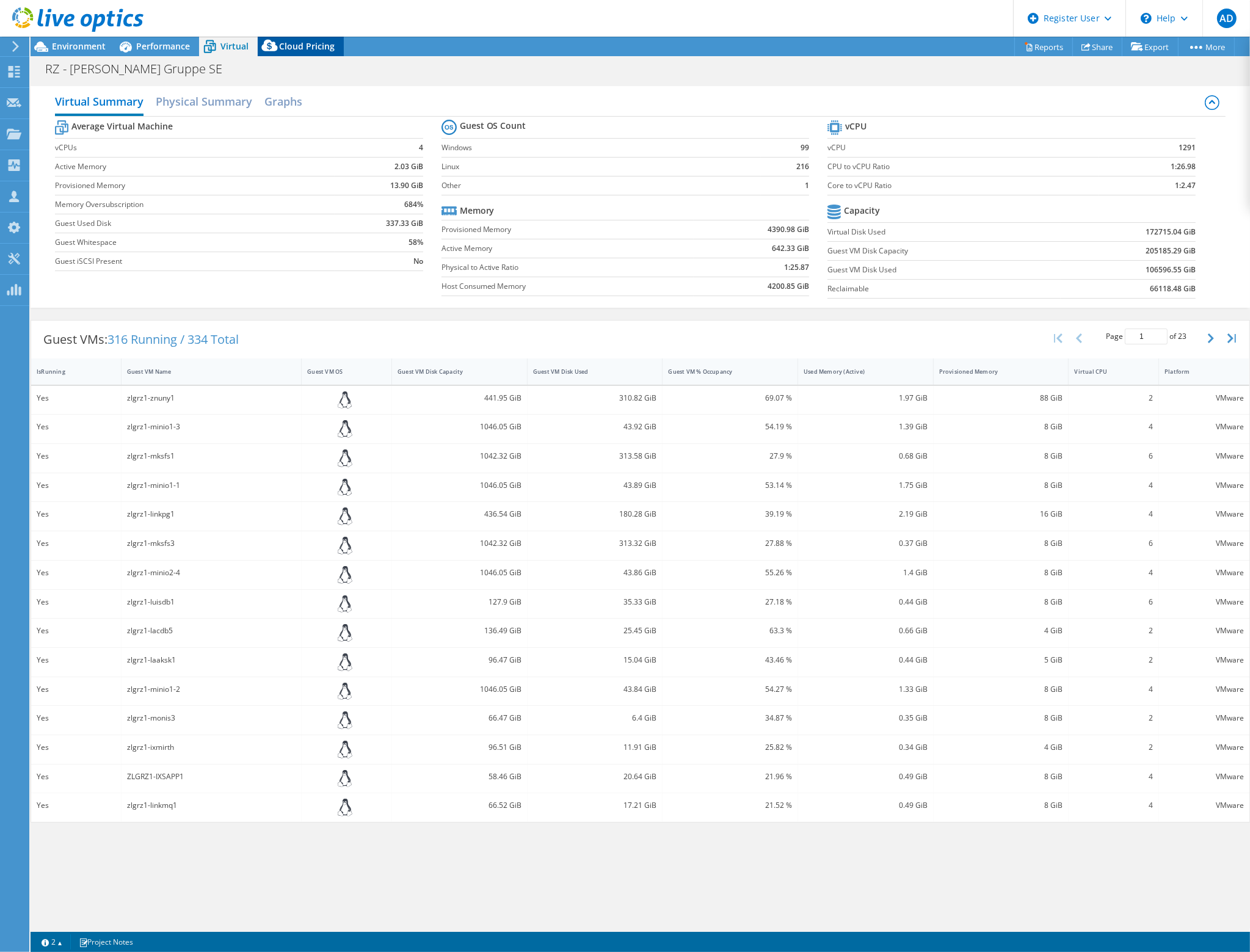
click at [307, 41] on span "Cloud Pricing" at bounding box center [306, 46] width 56 height 12
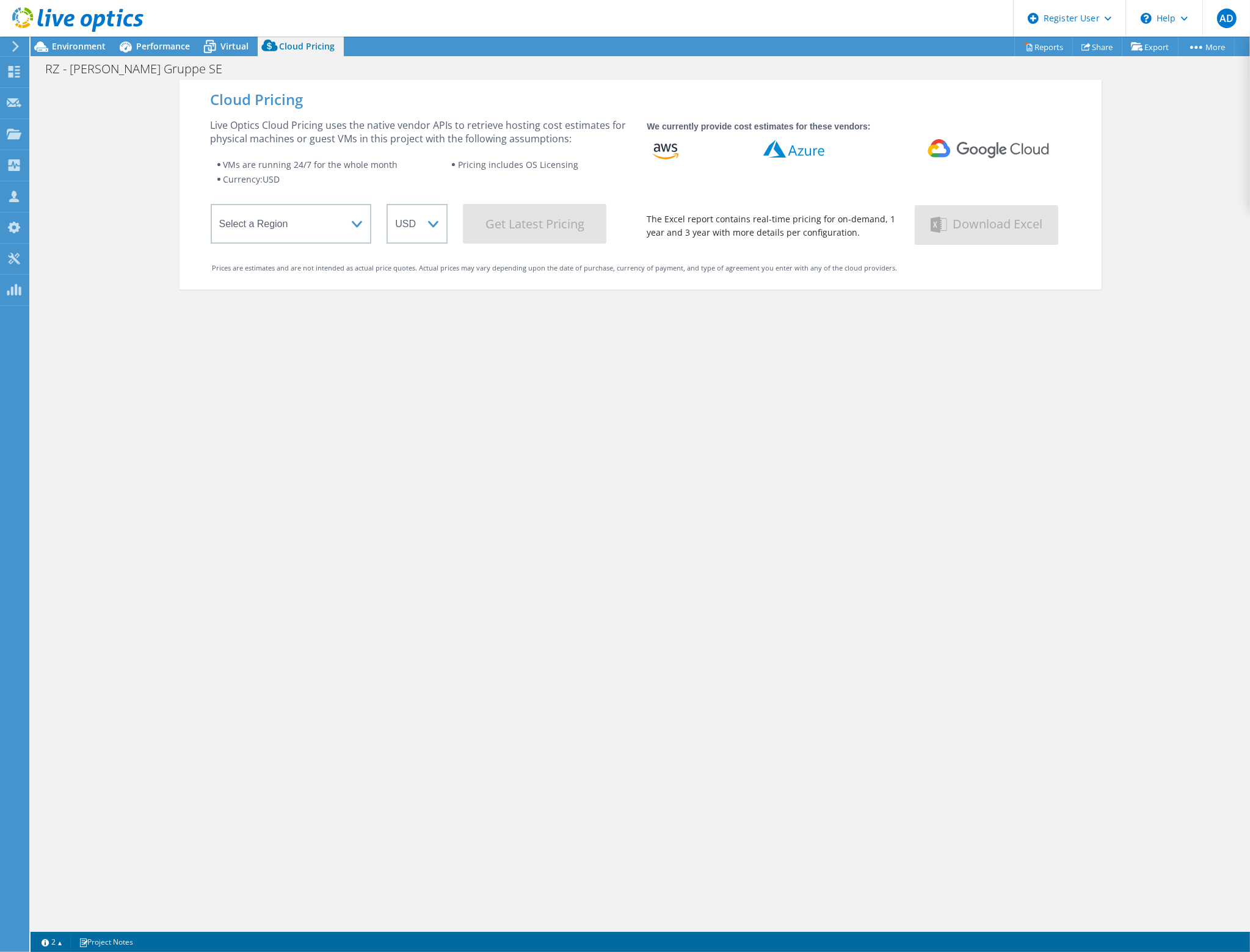
click at [214, 36] on header "AD Dell User [PERSON_NAME] [PERSON_NAME][EMAIL_ADDRESS][DOMAIN_NAME] Dell My Pr…" at bounding box center [625, 18] width 1250 height 37
drag, startPoint x: 199, startPoint y: 49, endPoint x: 149, endPoint y: 47, distance: 50.0
click at [200, 49] on icon at bounding box center [209, 46] width 21 height 21
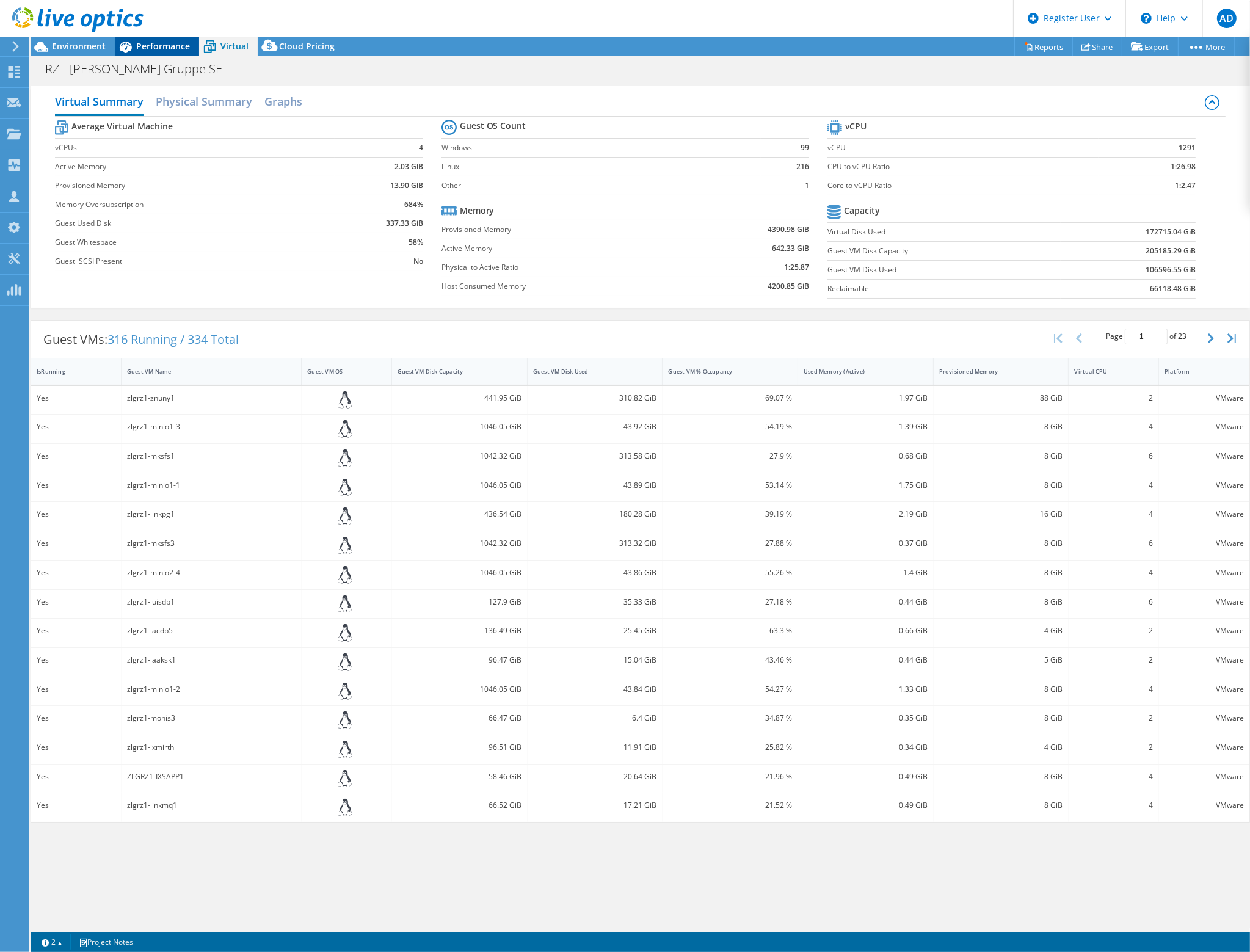
click at [126, 48] on icon at bounding box center [125, 46] width 21 height 21
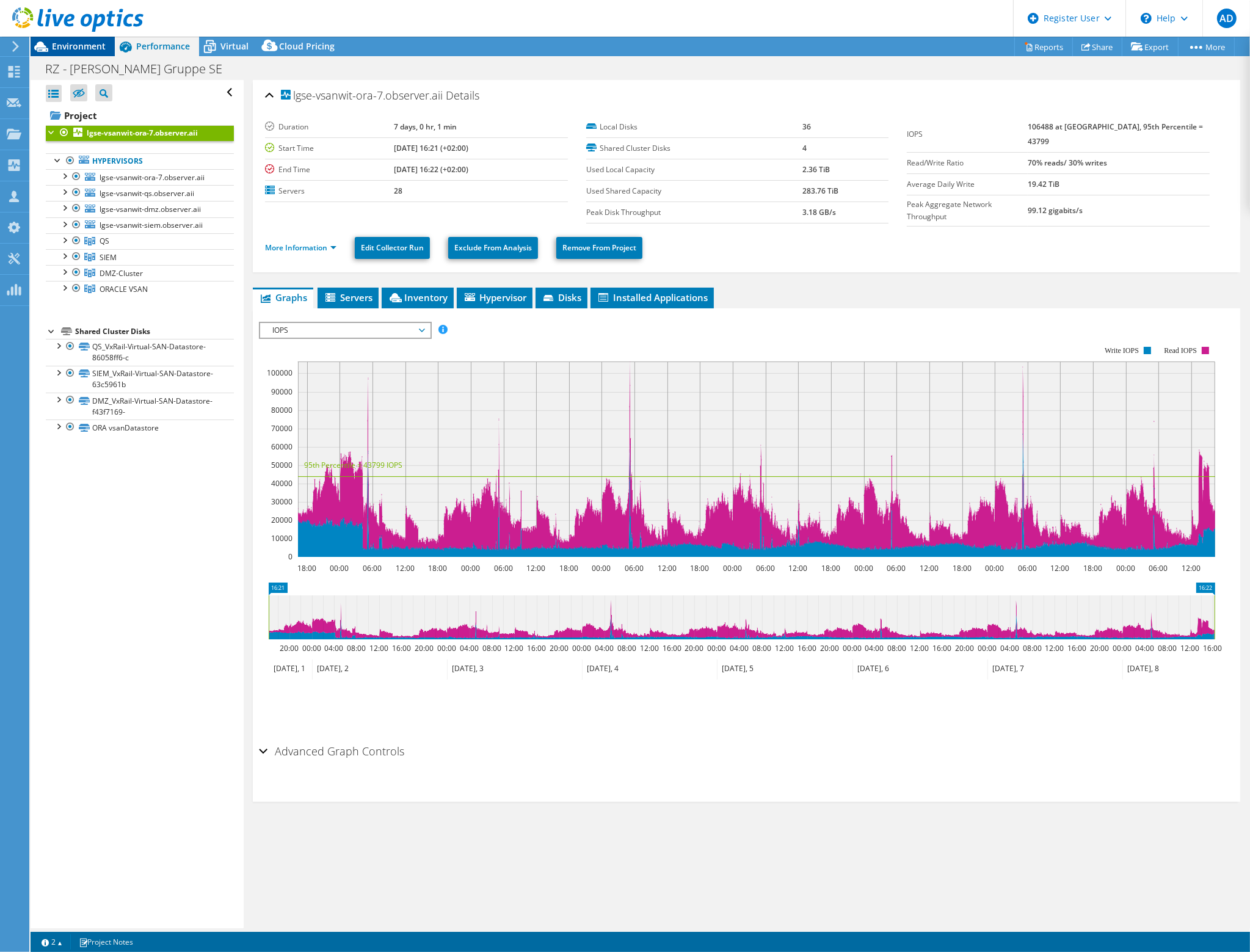
click at [103, 49] on span "Environment" at bounding box center [79, 46] width 54 height 12
